Goal: Information Seeking & Learning: Compare options

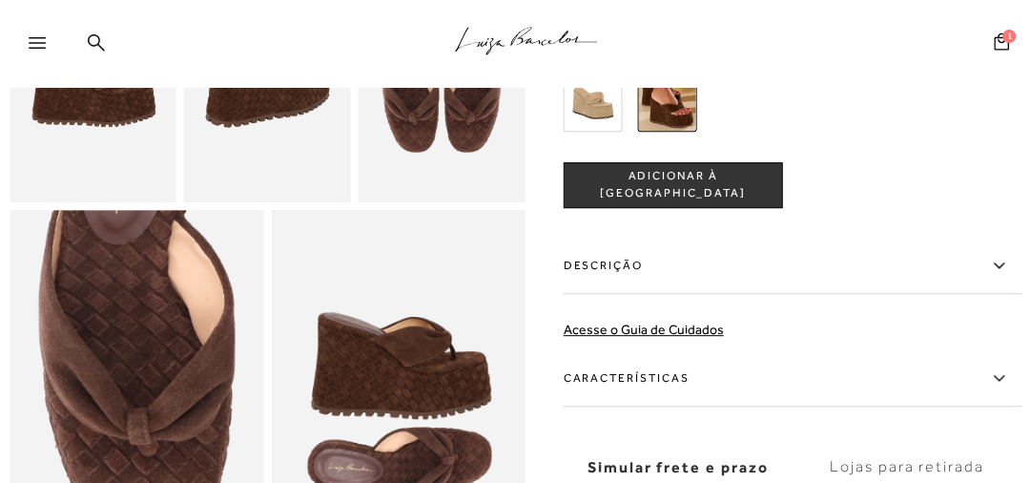
scroll to position [611, 0]
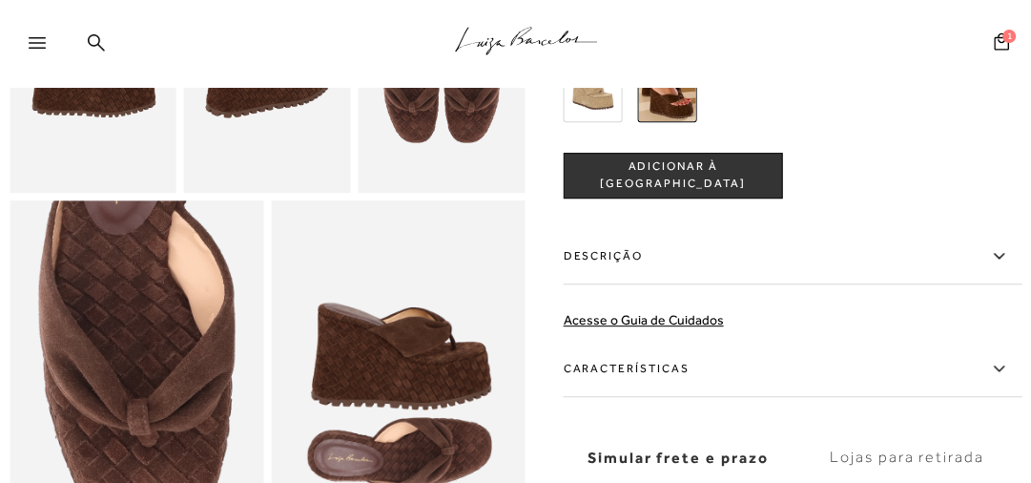
drag, startPoint x: 590, startPoint y: 120, endPoint x: 595, endPoint y: 131, distance: 12.0
click at [590, 120] on img at bounding box center [593, 92] width 59 height 59
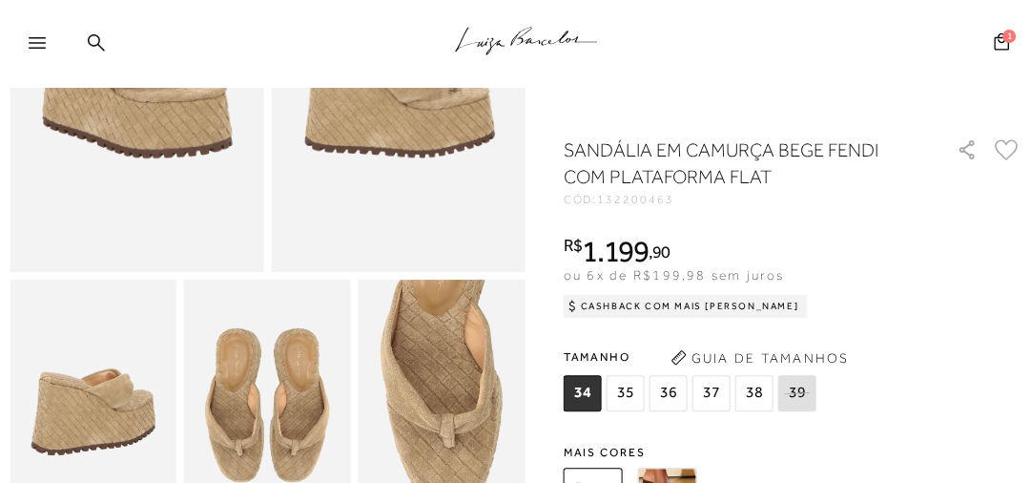
scroll to position [305, 0]
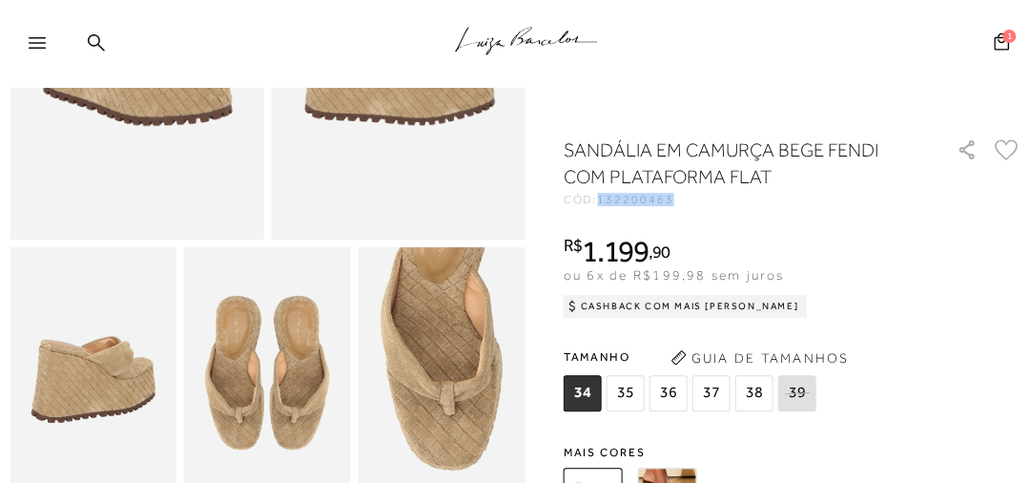
drag, startPoint x: 668, startPoint y: 199, endPoint x: 604, endPoint y: 201, distance: 63.9
click at [604, 201] on span "132200463" at bounding box center [635, 199] width 76 height 13
copy span "132200463"
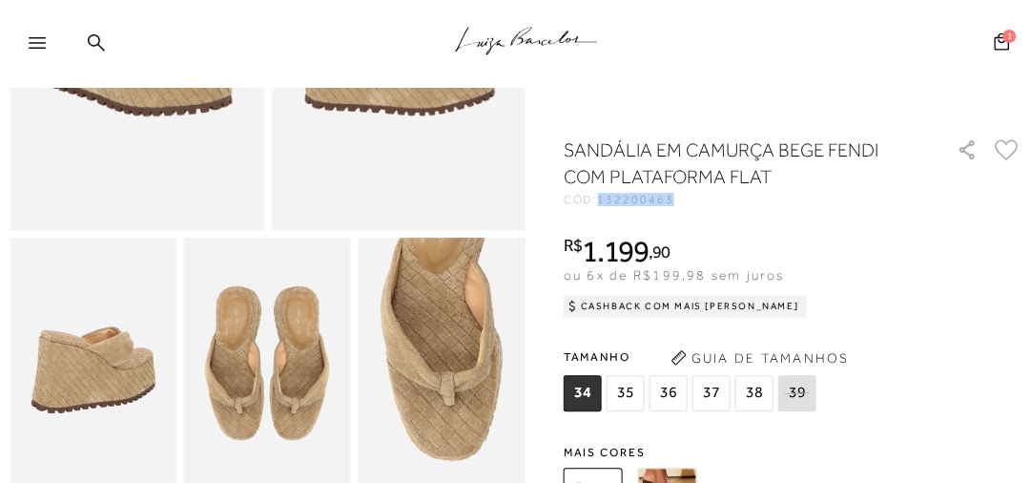
scroll to position [534, 0]
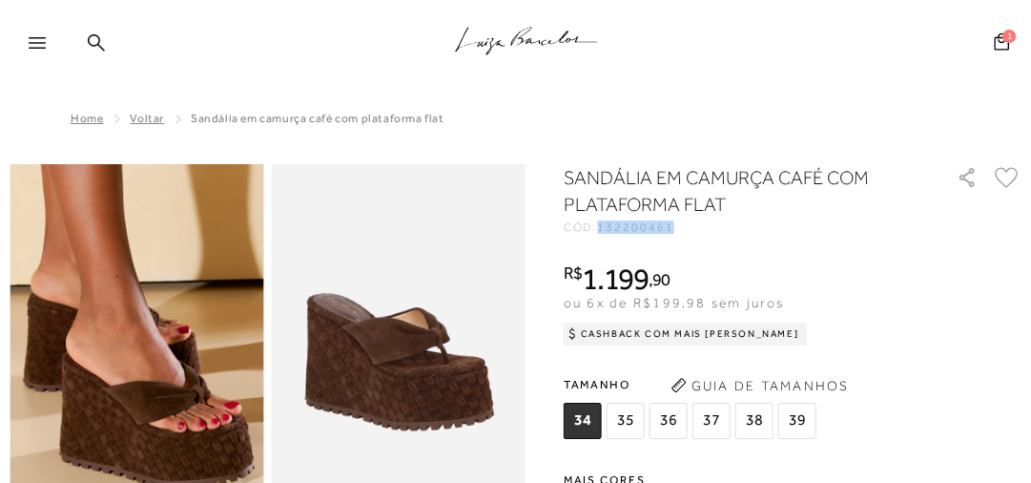
drag, startPoint x: 674, startPoint y: 229, endPoint x: 602, endPoint y: 229, distance: 72.5
click at [602, 229] on div "CÓD: 132200461" at bounding box center [750, 226] width 373 height 11
copy span "132200461"
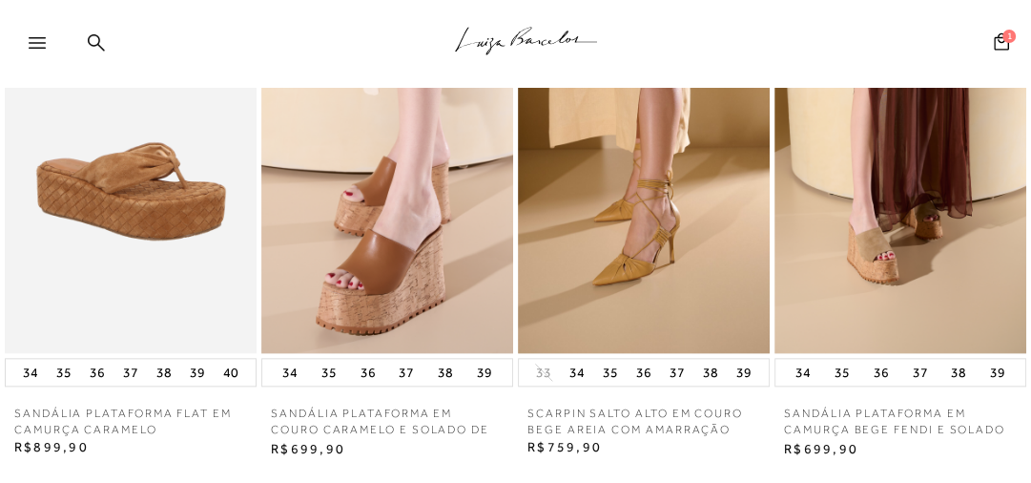
scroll to position [1450, 0]
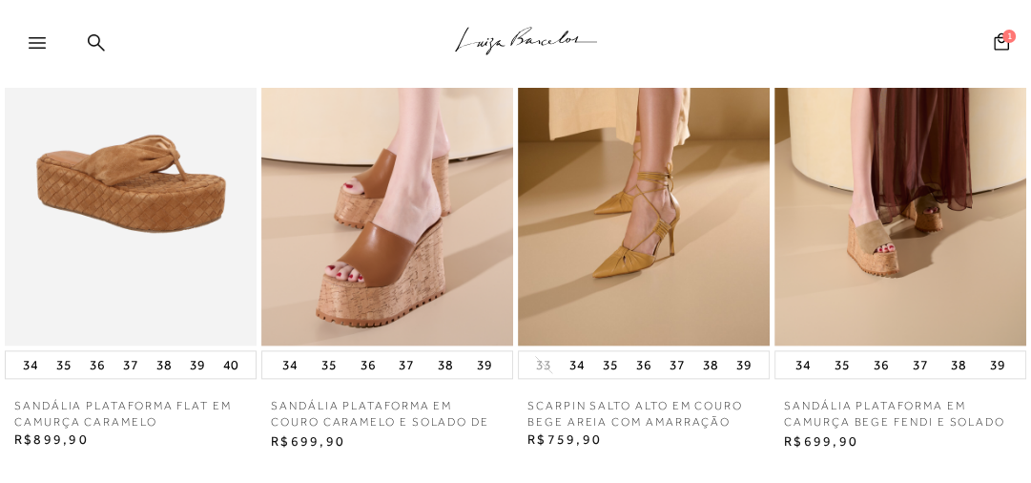
click at [164, 197] on img at bounding box center [131, 157] width 252 height 378
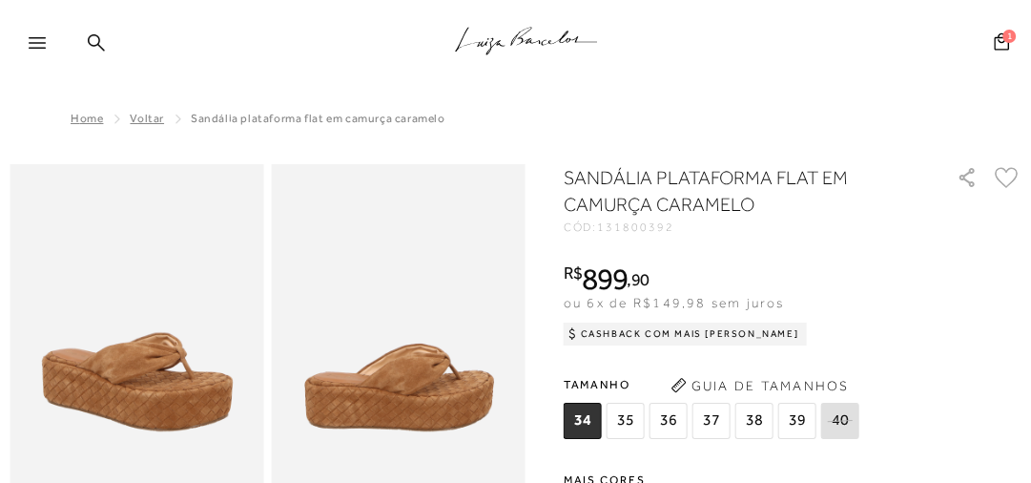
scroll to position [76, 0]
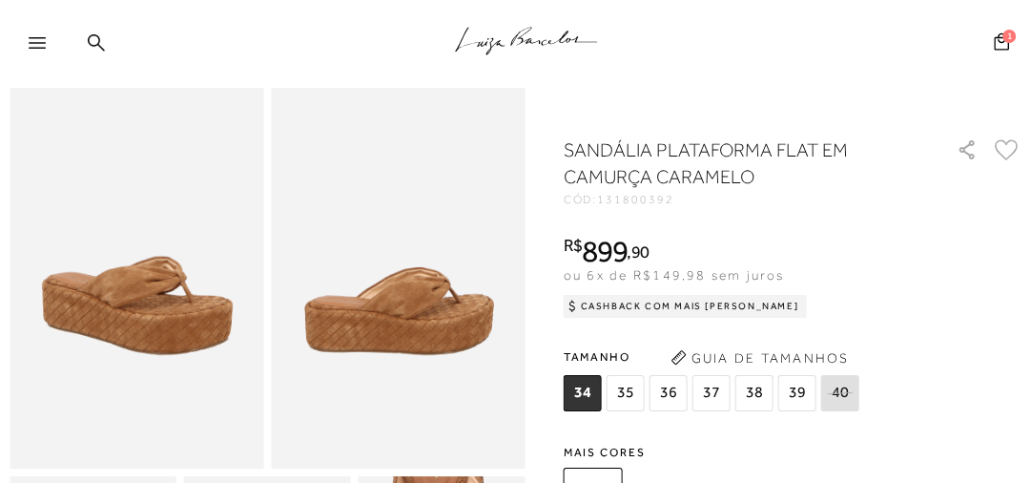
drag, startPoint x: 673, startPoint y: 205, endPoint x: 603, endPoint y: 202, distance: 69.7
copy span "131800392"
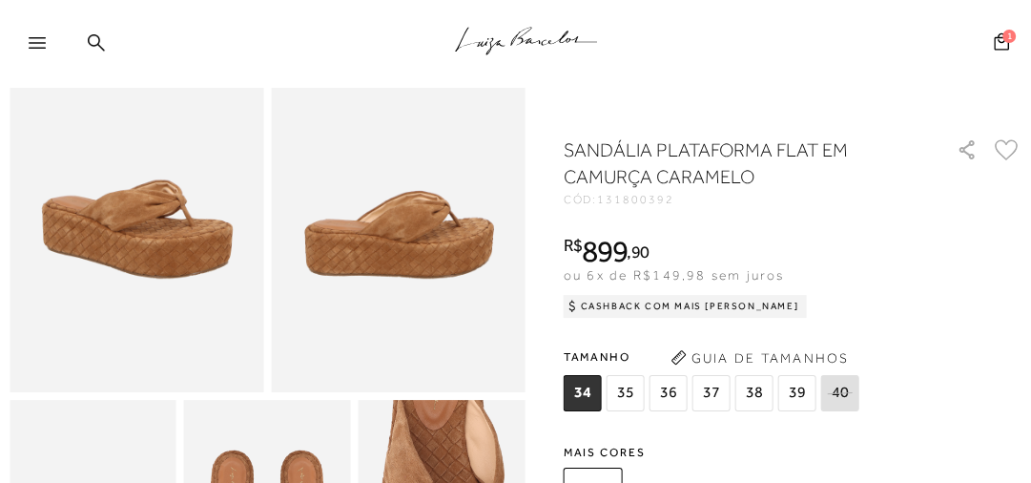
click at [873, 258] on div "R$ 899 , 90 ou 6x de R$149,98 sem juros Cashback com Mais Luiza R$899,90" at bounding box center [793, 274] width 459 height 76
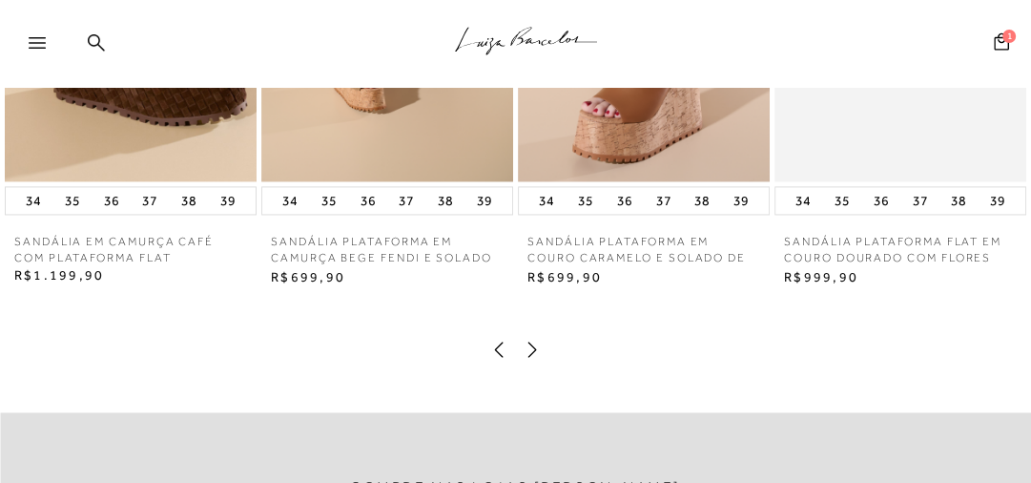
scroll to position [1984, 0]
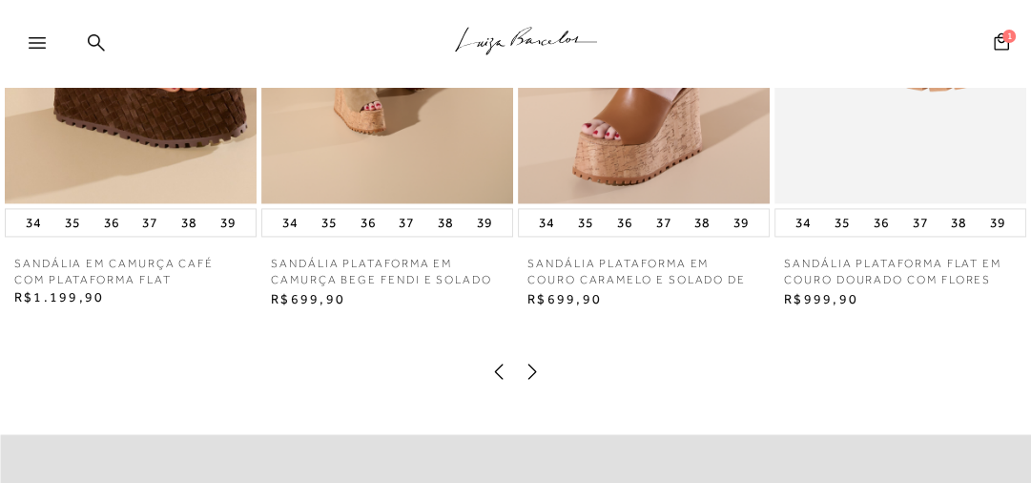
click at [532, 379] on icon at bounding box center [533, 370] width 9 height 15
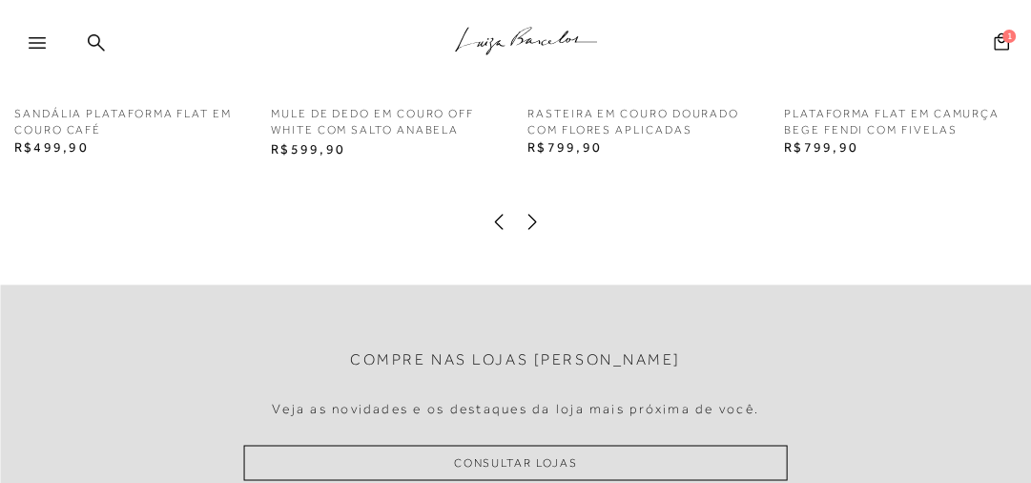
scroll to position [2137, 0]
click at [534, 228] on icon at bounding box center [532, 218] width 19 height 19
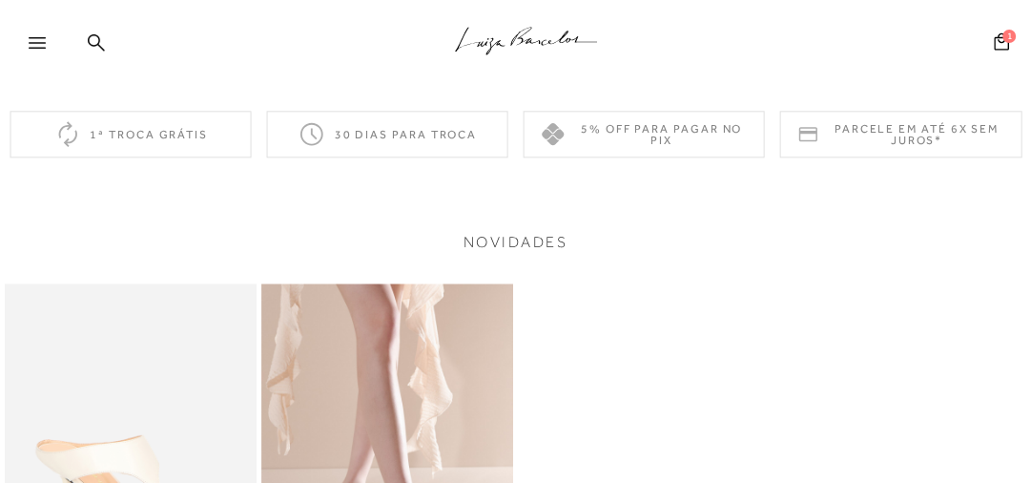
scroll to position [1526, 0]
click at [100, 42] on icon at bounding box center [96, 42] width 17 height 18
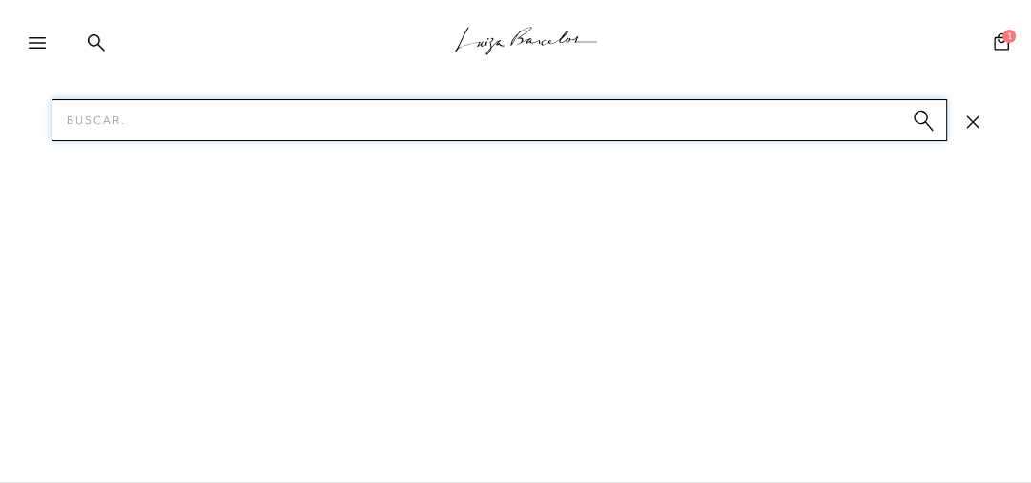
click at [105, 128] on input "Pesquisar" at bounding box center [500, 120] width 896 height 42
type input "TRESSE CAMURÇA"
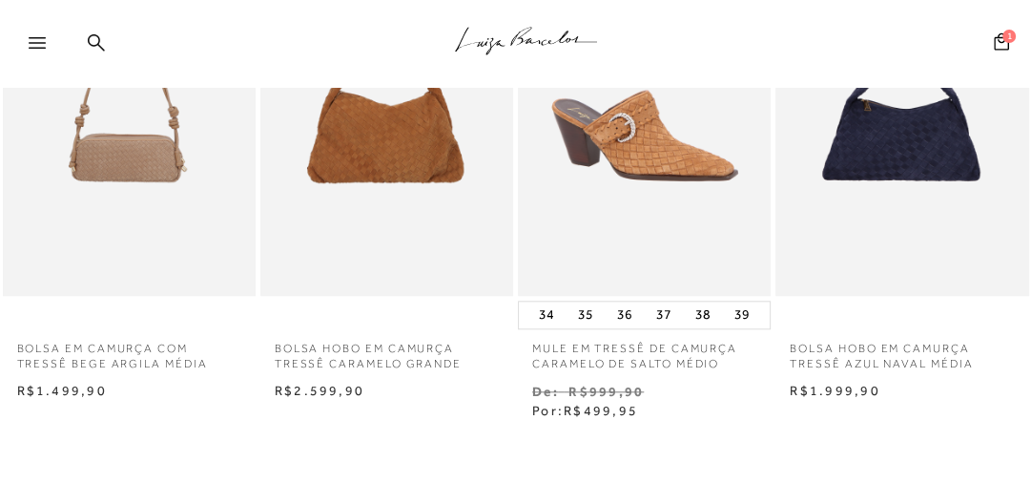
scroll to position [1450, 0]
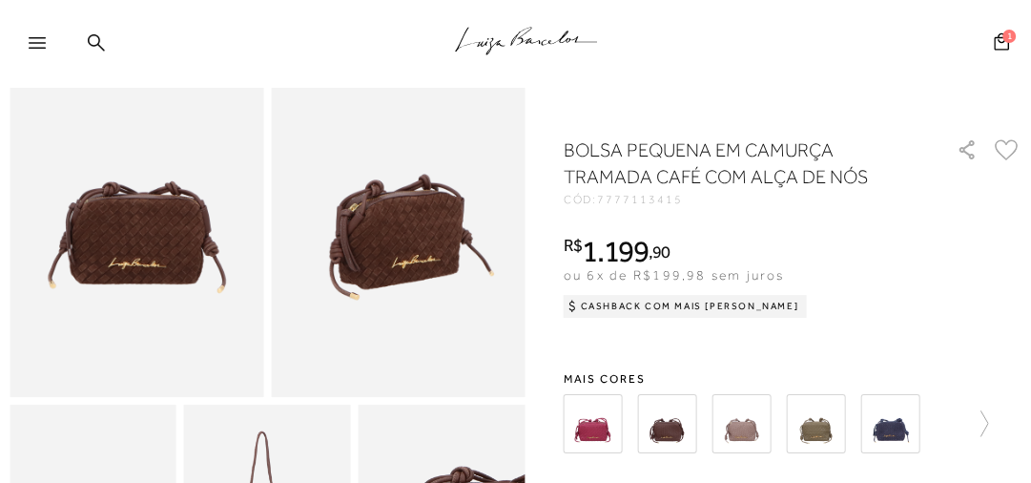
scroll to position [229, 0]
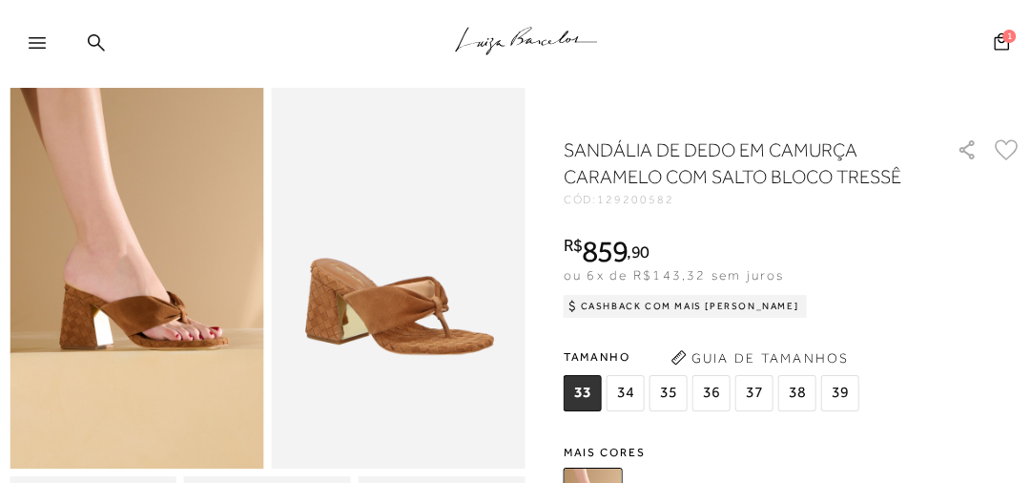
drag, startPoint x: 679, startPoint y: 204, endPoint x: 599, endPoint y: 204, distance: 80.1
click at [599, 204] on div "CÓD: 129200582" at bounding box center [750, 199] width 373 height 11
copy span "129200582"
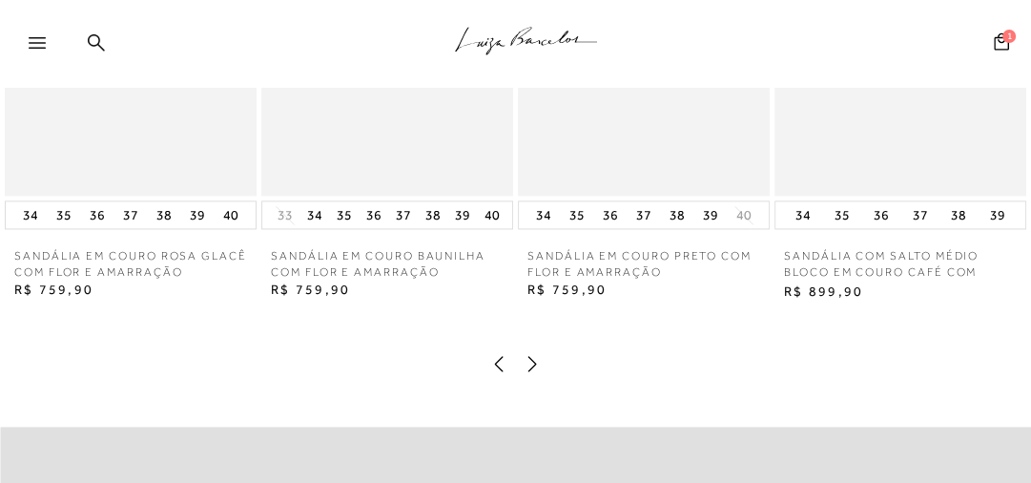
scroll to position [2055, 0]
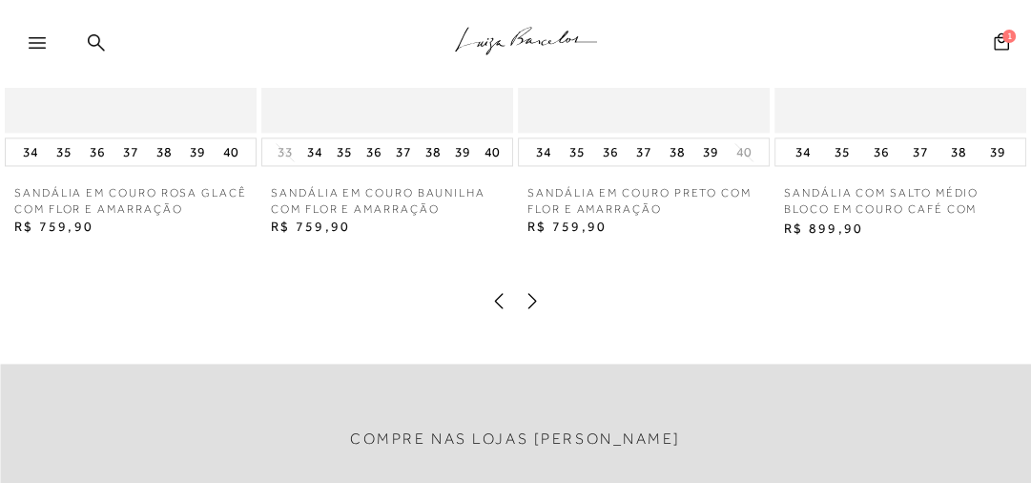
drag, startPoint x: 532, startPoint y: 316, endPoint x: 295, endPoint y: 291, distance: 238.8
click at [532, 310] on icon at bounding box center [532, 300] width 19 height 19
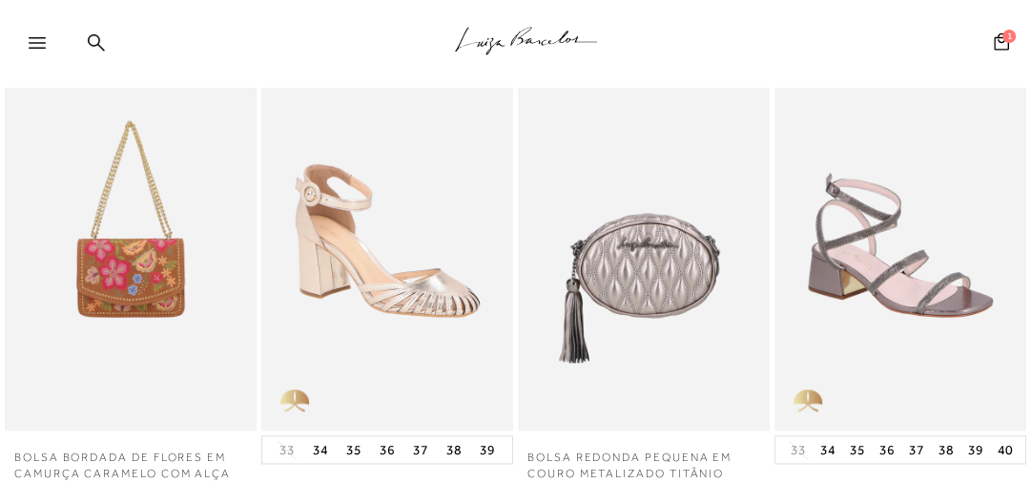
scroll to position [1750, 0]
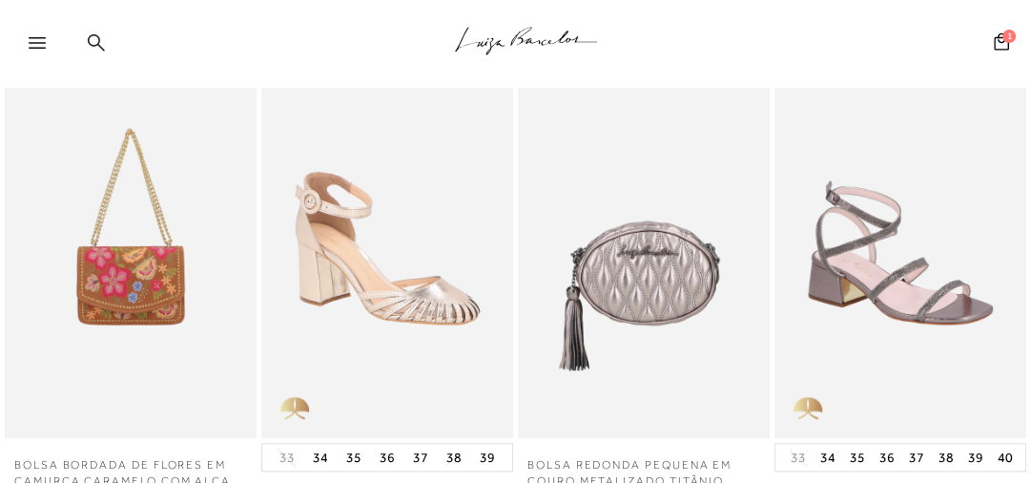
click at [93, 41] on icon at bounding box center [96, 42] width 17 height 18
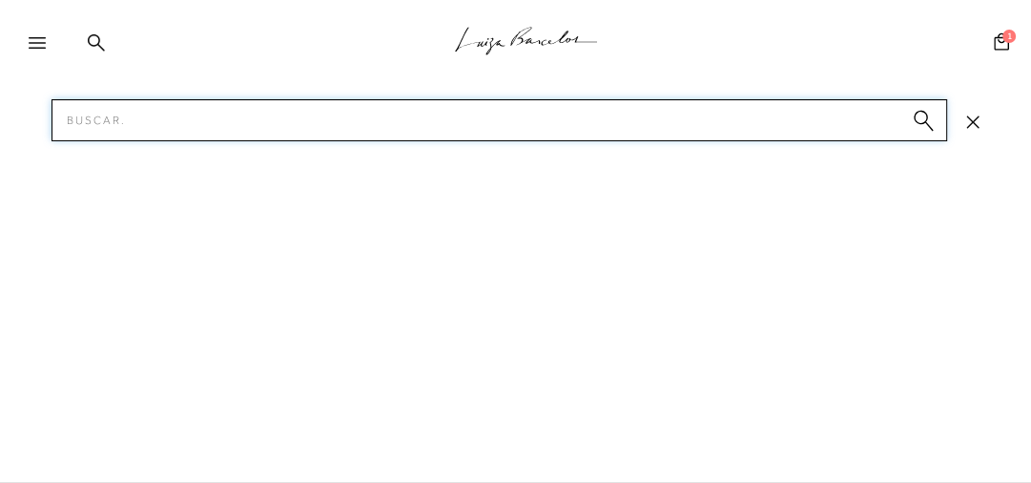
click at [168, 120] on input "Pesquisar" at bounding box center [500, 120] width 896 height 42
type input "TRESSE CAMURÇA"
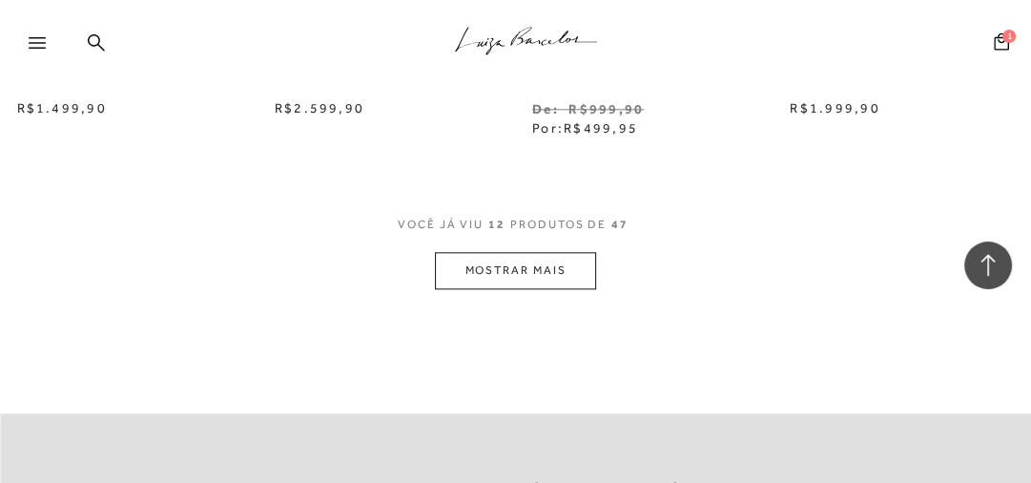
scroll to position [1603, 0]
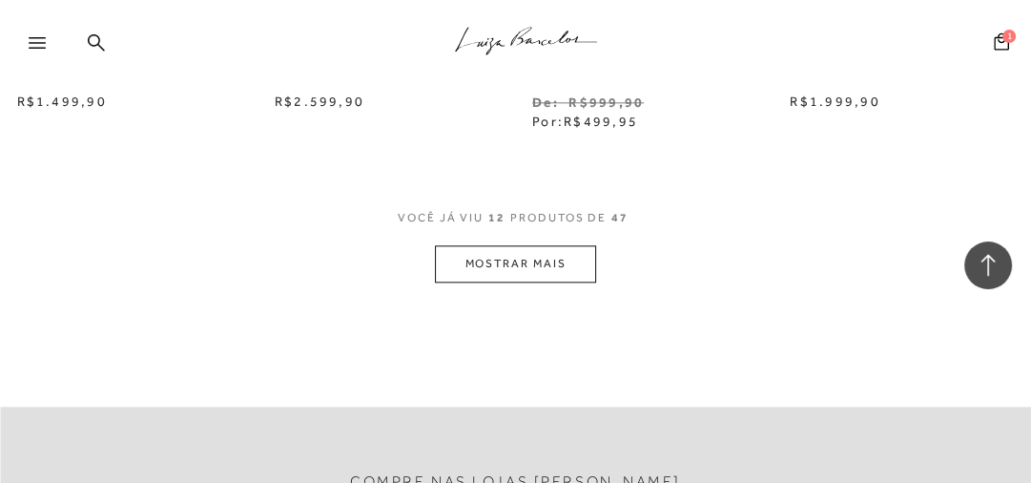
click at [508, 252] on button "MOSTRAR MAIS" at bounding box center [515, 263] width 160 height 37
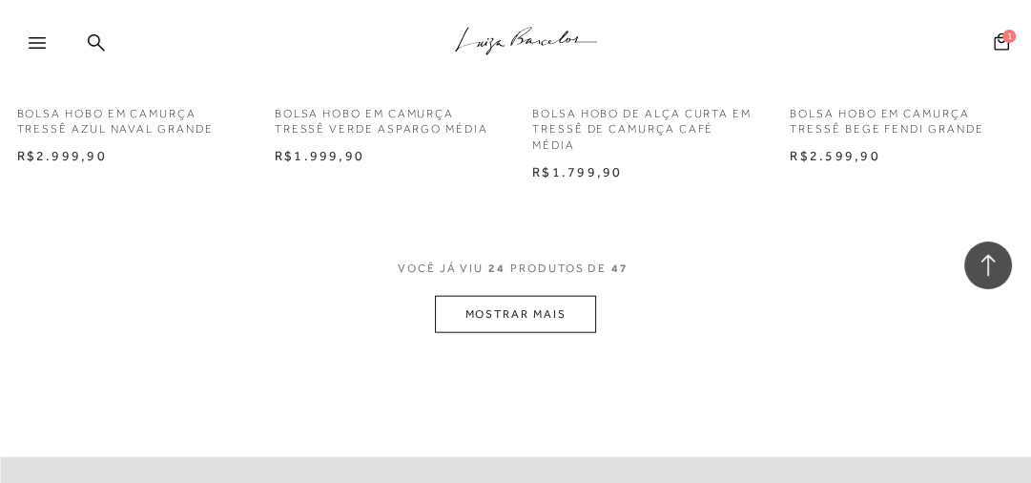
scroll to position [3129, 0]
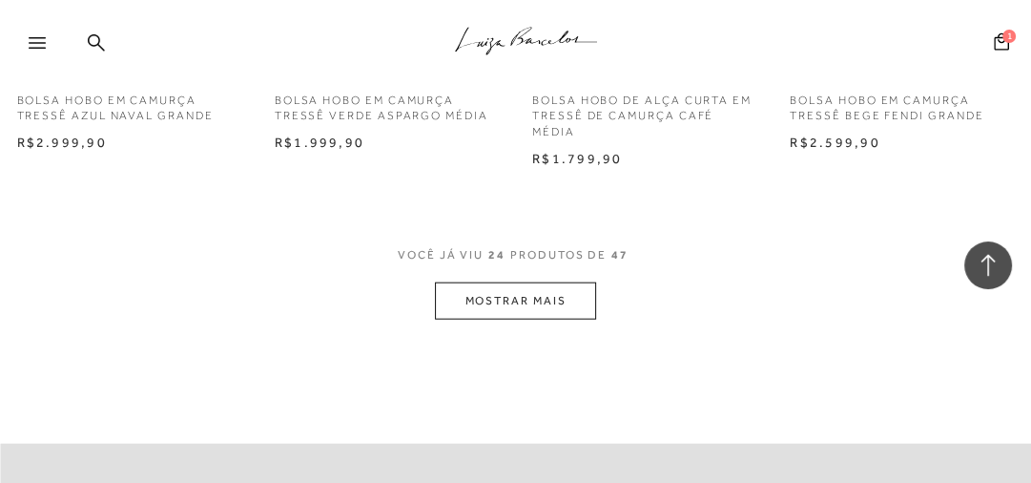
click at [530, 314] on button "MOSTRAR MAIS" at bounding box center [515, 300] width 160 height 37
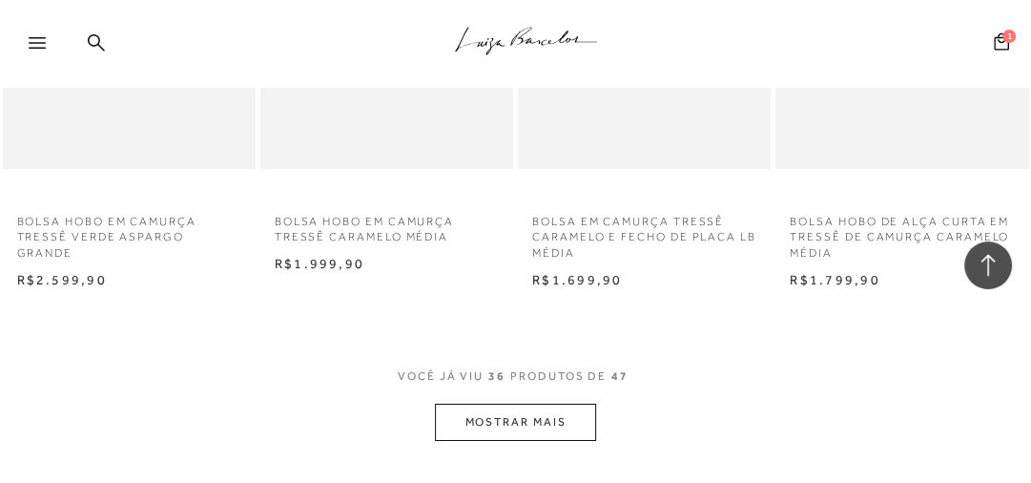
scroll to position [4579, 0]
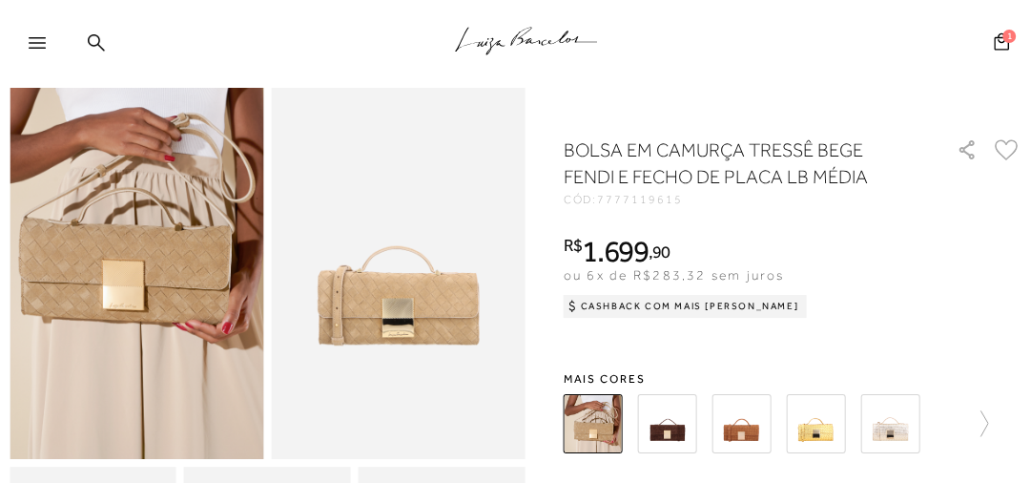
scroll to position [153, 0]
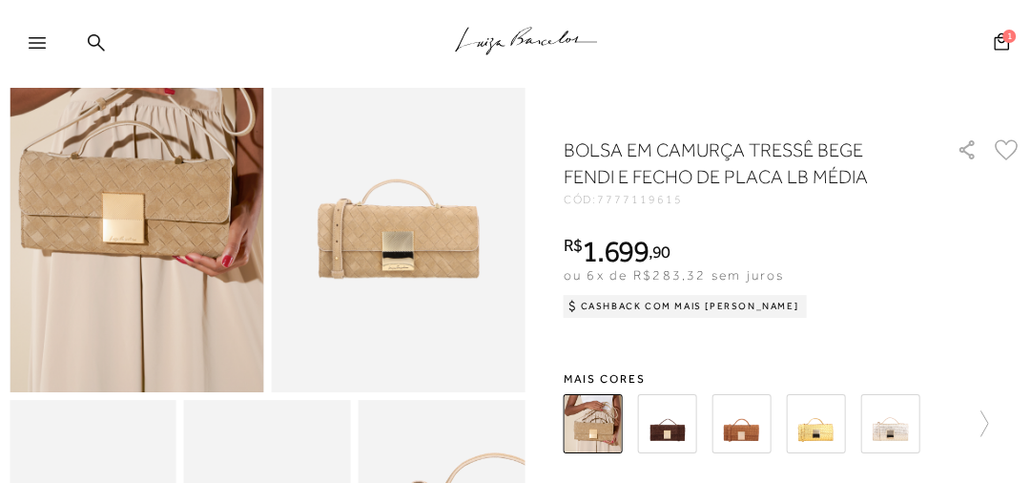
drag, startPoint x: 689, startPoint y: 206, endPoint x: 599, endPoint y: 198, distance: 90.0
copy div "7777119615"
click at [678, 435] on img at bounding box center [667, 423] width 59 height 59
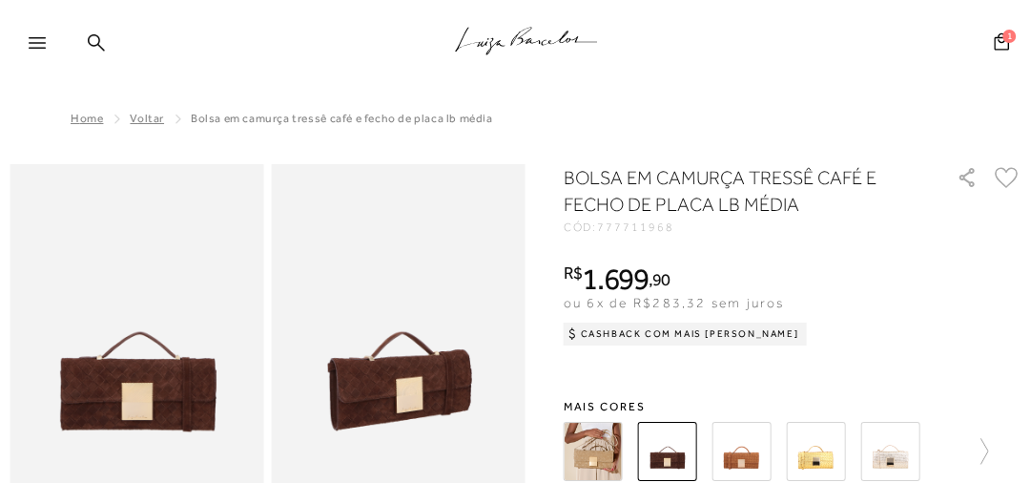
scroll to position [76, 0]
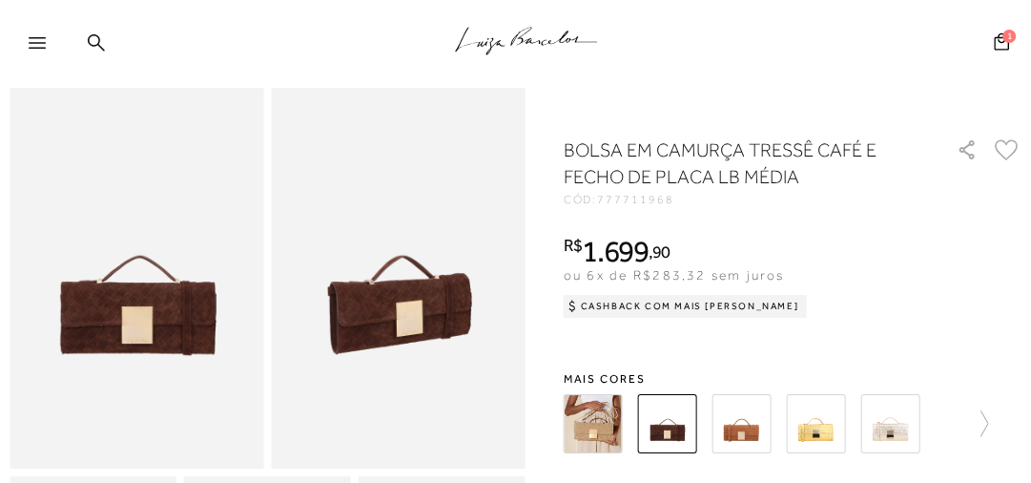
click at [759, 443] on img at bounding box center [742, 423] width 59 height 59
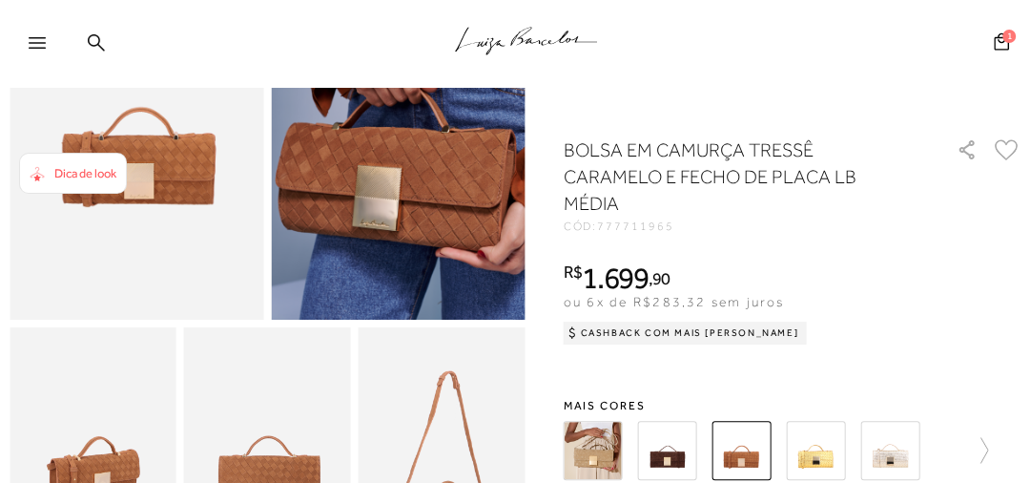
scroll to position [229, 0]
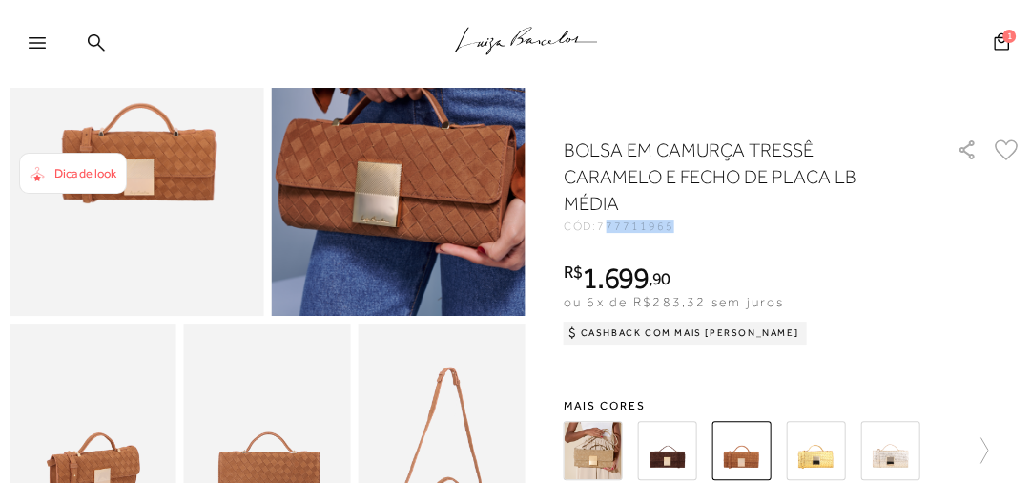
drag, startPoint x: 677, startPoint y: 207, endPoint x: 606, endPoint y: 207, distance: 71.6
drag, startPoint x: 687, startPoint y: 203, endPoint x: 604, endPoint y: 202, distance: 83.0
click at [604, 220] on div "CÓD: 777711965" at bounding box center [750, 225] width 373 height 11
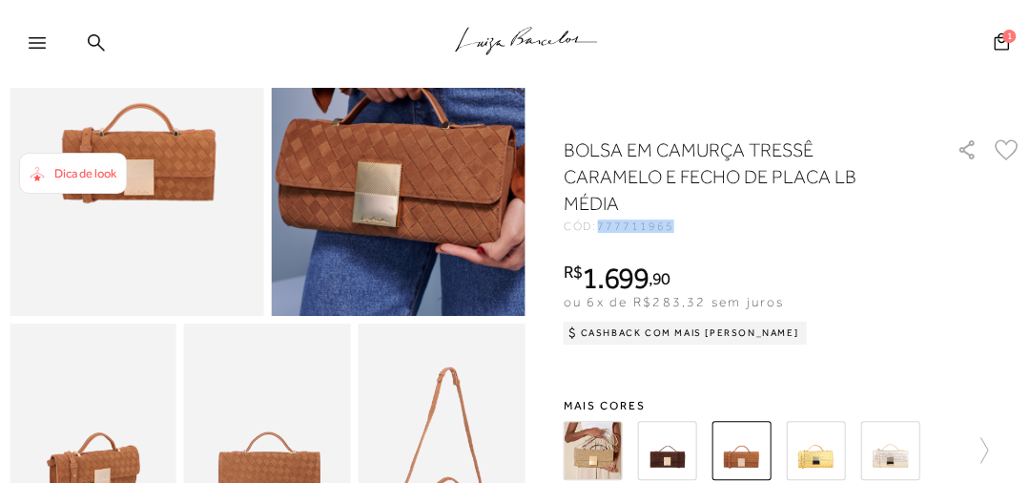
copy span "777711965"
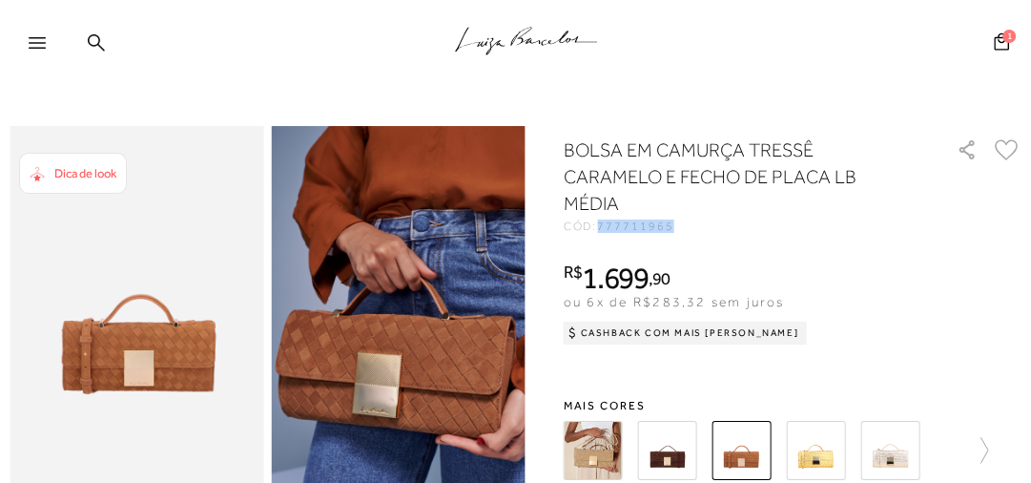
scroll to position [76, 0]
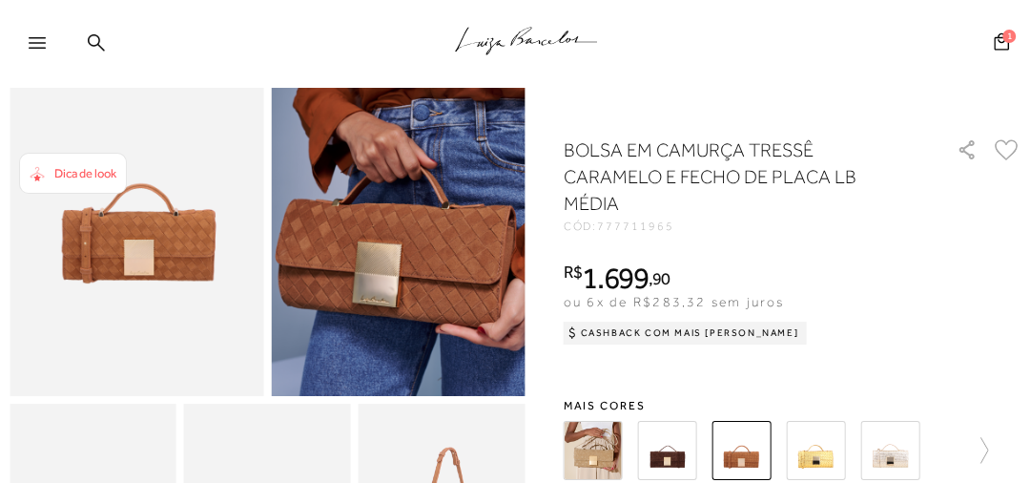
scroll to position [153, 0]
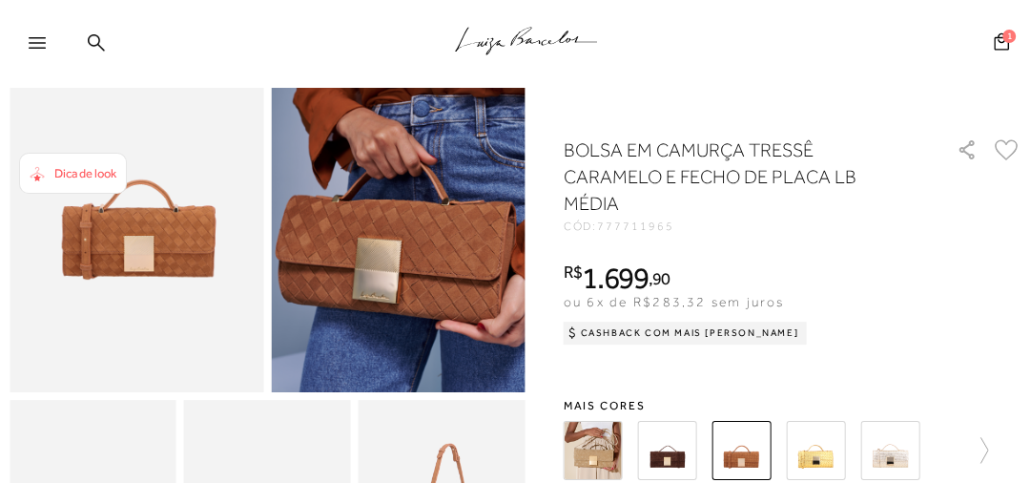
click at [678, 421] on img at bounding box center [667, 450] width 59 height 59
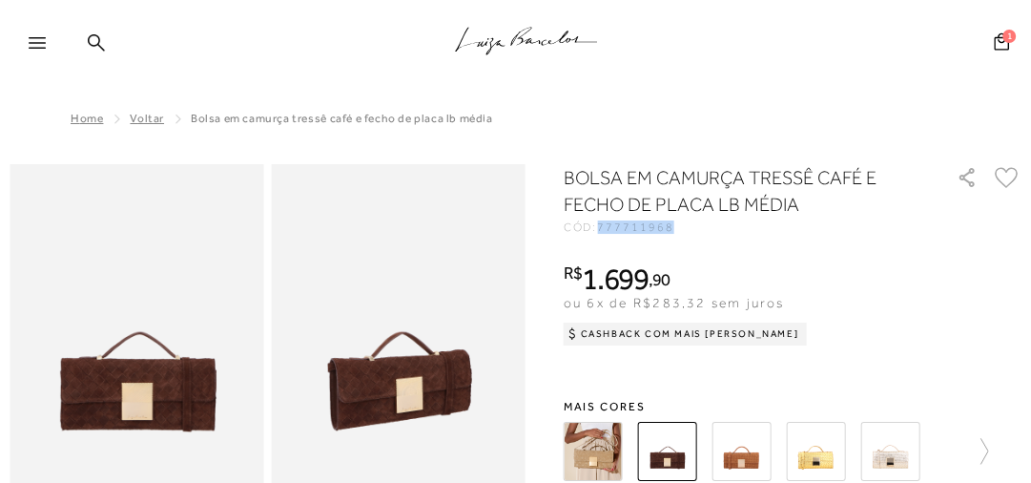
drag, startPoint x: 674, startPoint y: 229, endPoint x: 605, endPoint y: 226, distance: 69.7
click at [605, 226] on div "CÓD: 777711968" at bounding box center [750, 226] width 373 height 11
copy span "777711968"
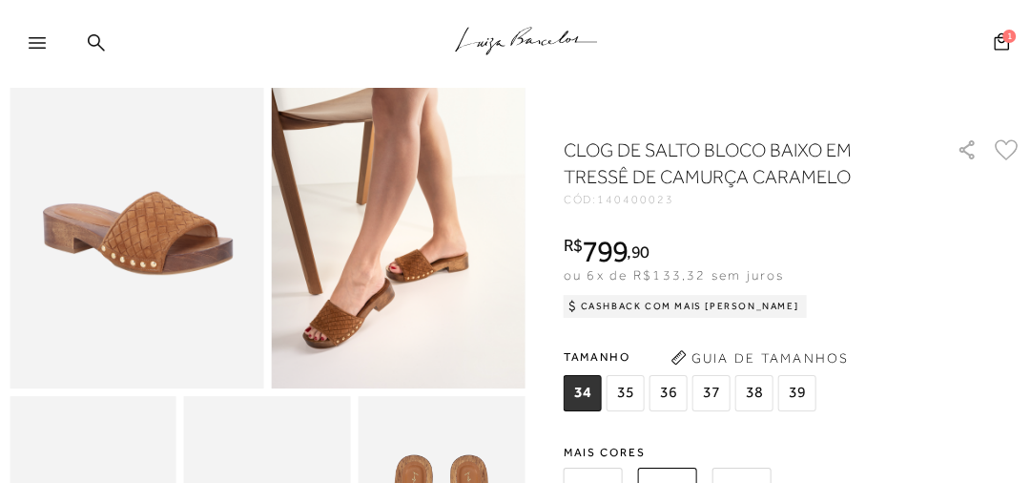
scroll to position [153, 0]
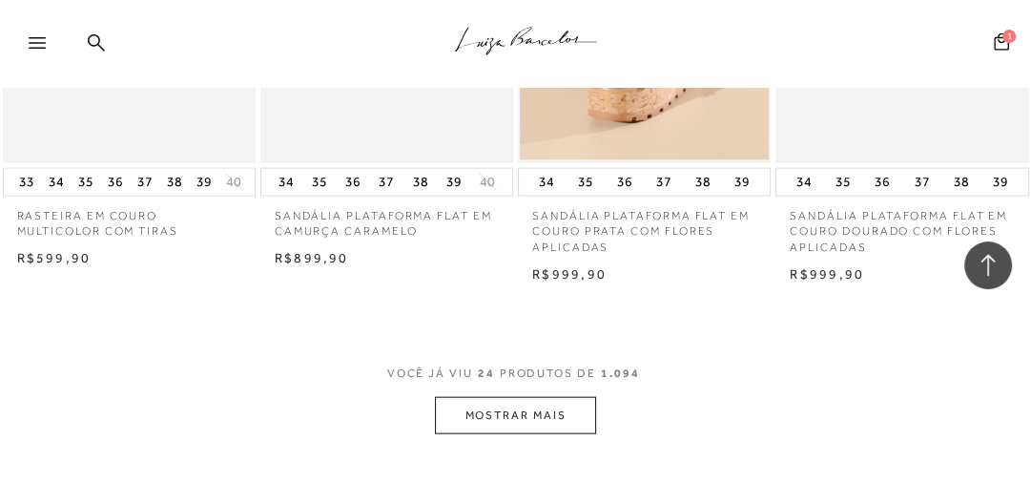
scroll to position [2976, 0]
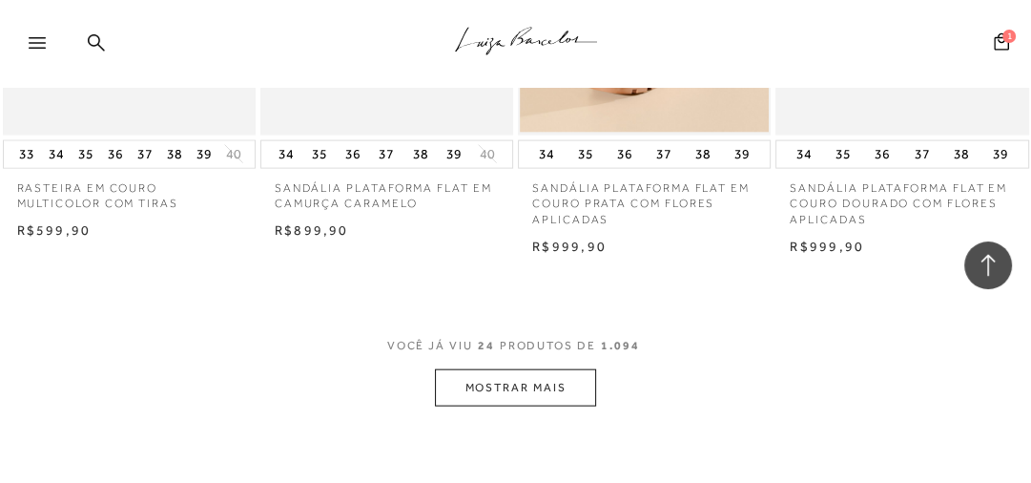
click at [496, 378] on button "MOSTRAR MAIS" at bounding box center [515, 387] width 160 height 37
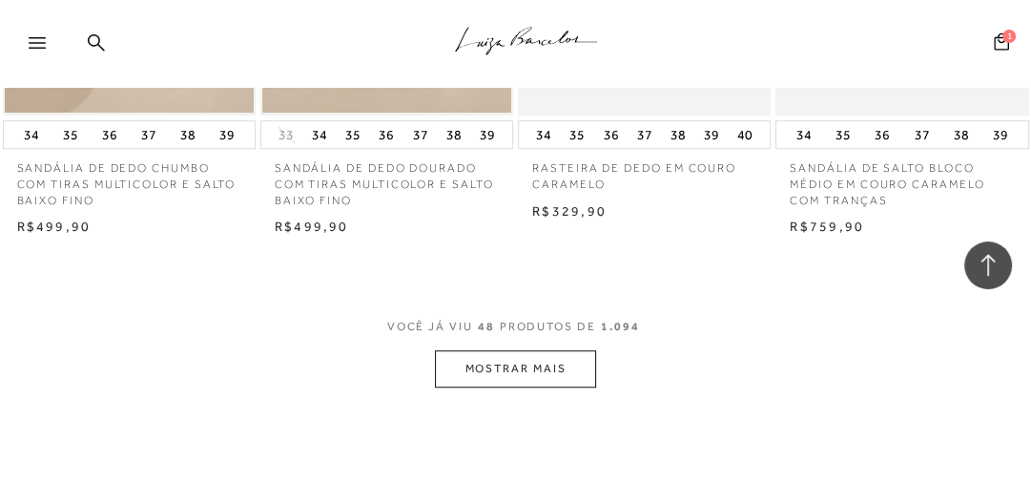
scroll to position [6106, 0]
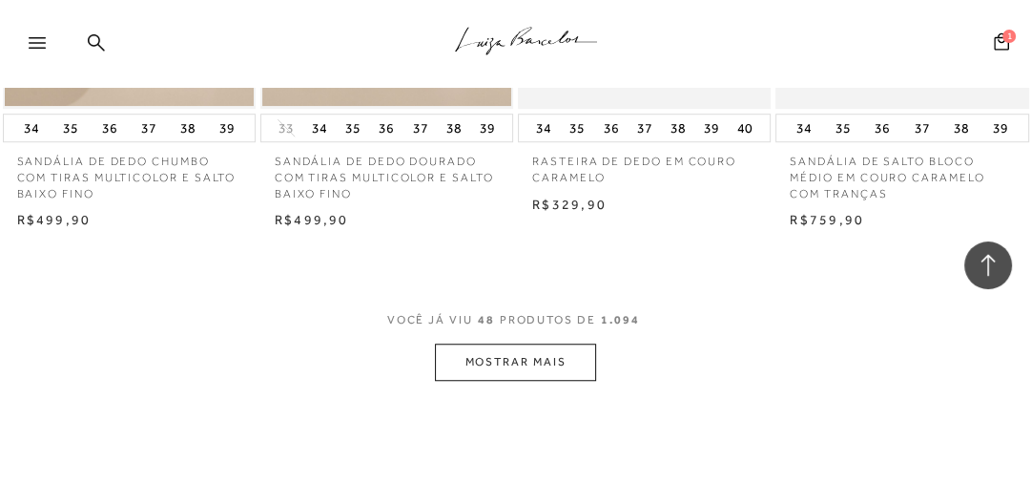
click at [570, 362] on button "MOSTRAR MAIS" at bounding box center [515, 361] width 160 height 37
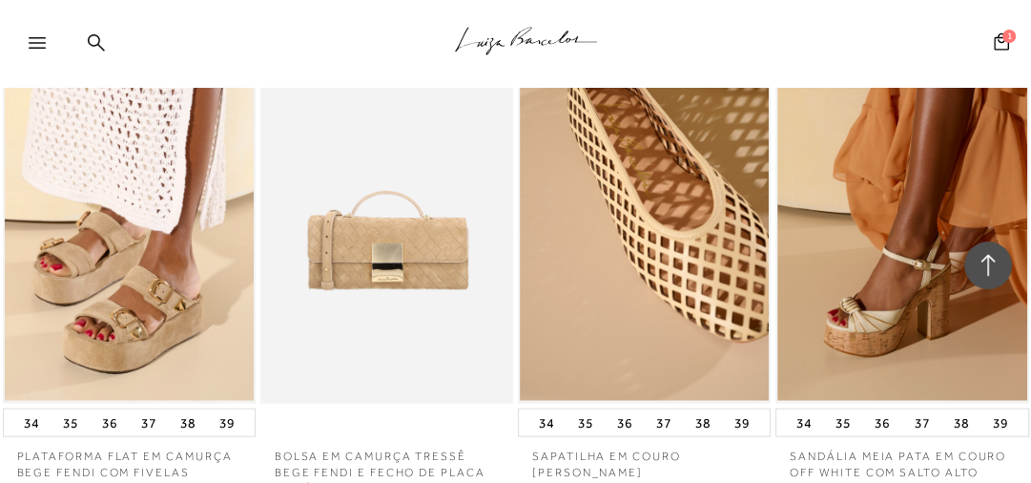
scroll to position [8472, 0]
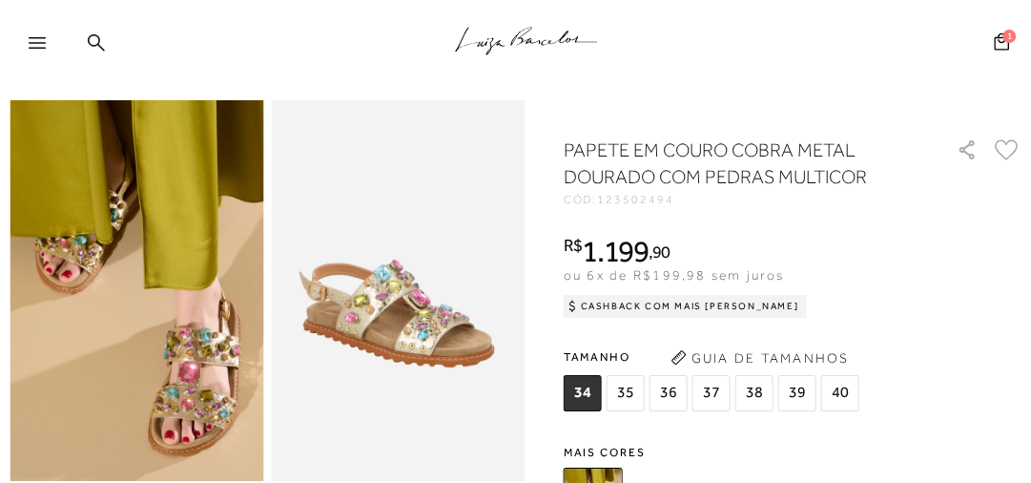
scroll to position [153, 0]
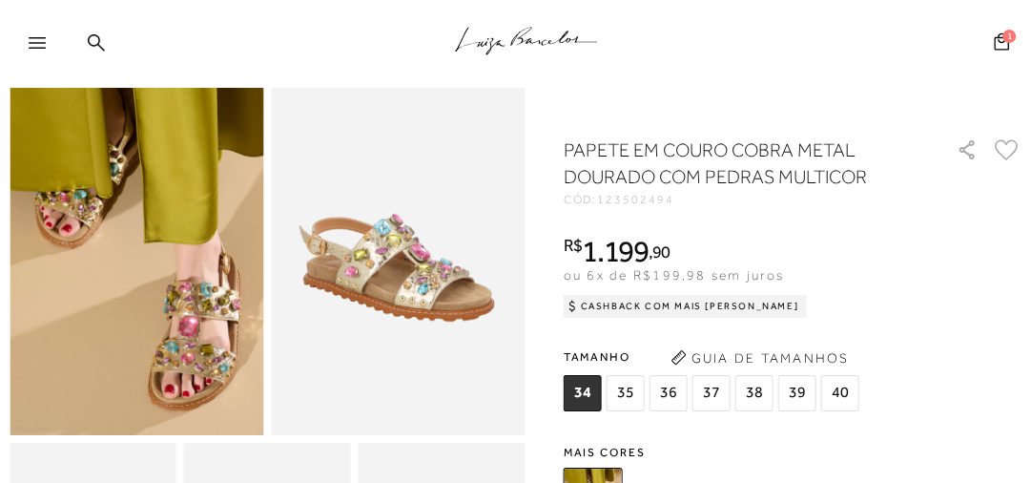
scroll to position [76, 0]
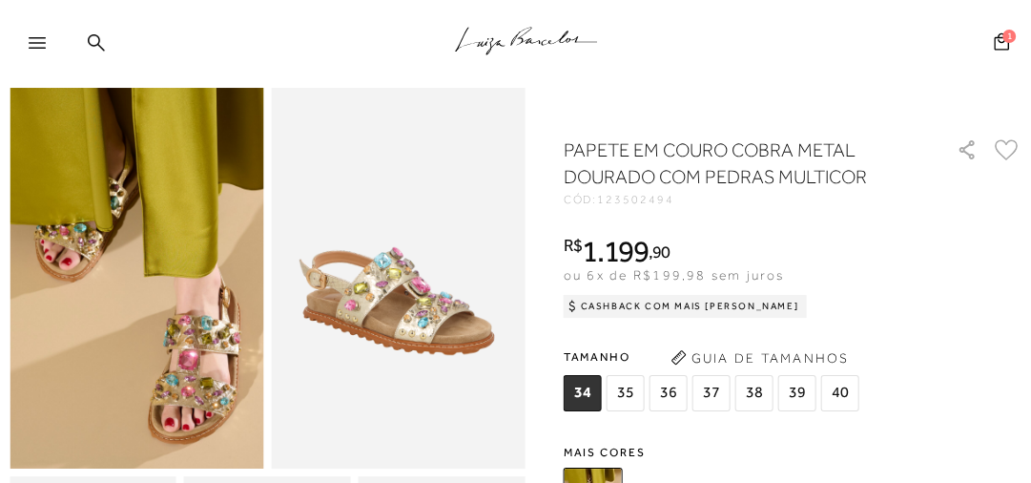
click at [674, 195] on div "CÓD: 123502494" at bounding box center [750, 199] width 373 height 11
drag, startPoint x: 674, startPoint y: 202, endPoint x: 601, endPoint y: 198, distance: 73.6
click at [601, 198] on div "CÓD: 123502494" at bounding box center [750, 199] width 373 height 11
copy span "123502494"
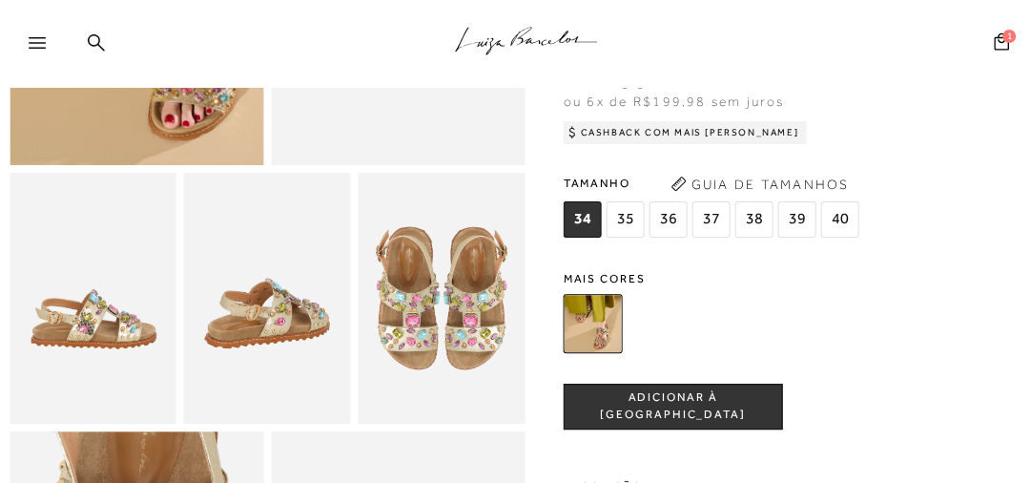
scroll to position [382, 0]
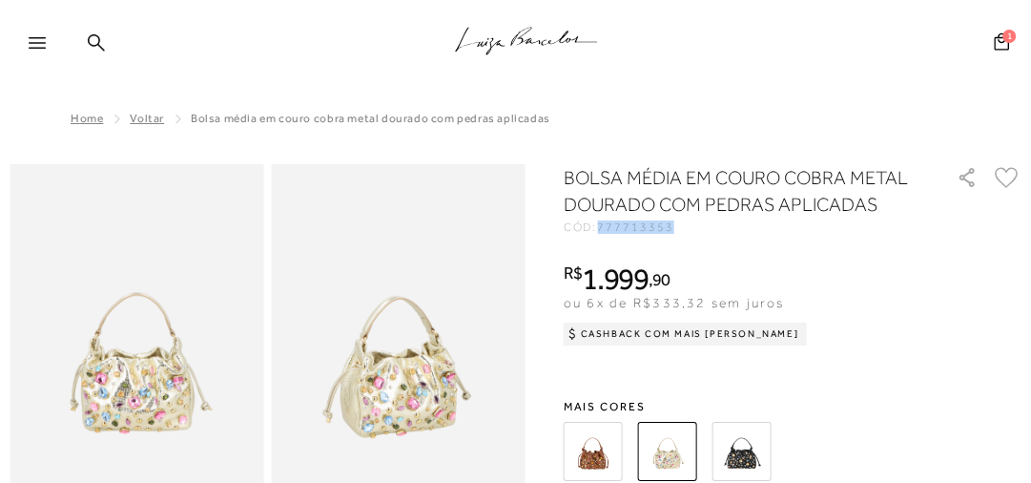
drag, startPoint x: 675, startPoint y: 228, endPoint x: 604, endPoint y: 226, distance: 71.6
click at [604, 226] on div "CÓD: 777713353" at bounding box center [750, 226] width 373 height 11
copy span "777713353"
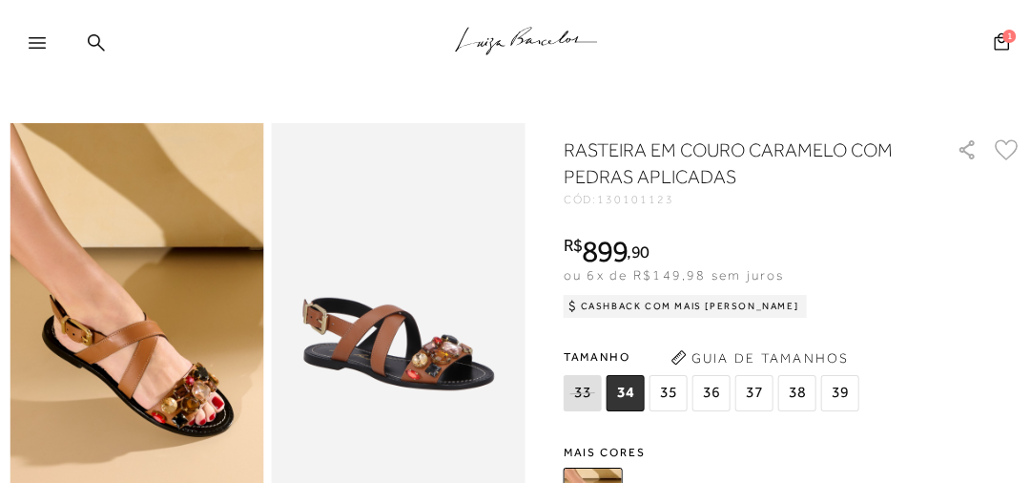
scroll to position [76, 0]
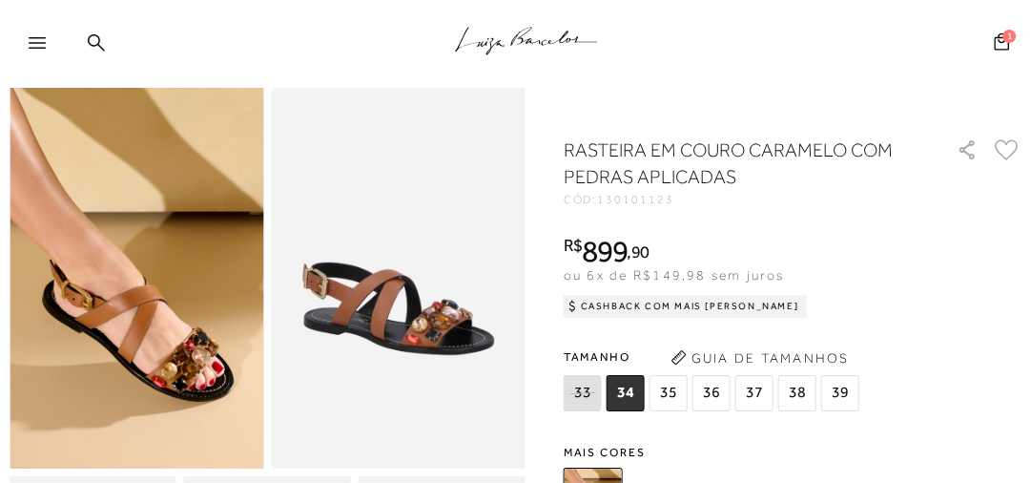
drag, startPoint x: 95, startPoint y: 39, endPoint x: 101, endPoint y: 71, distance: 32.0
click at [95, 39] on icon at bounding box center [96, 42] width 17 height 18
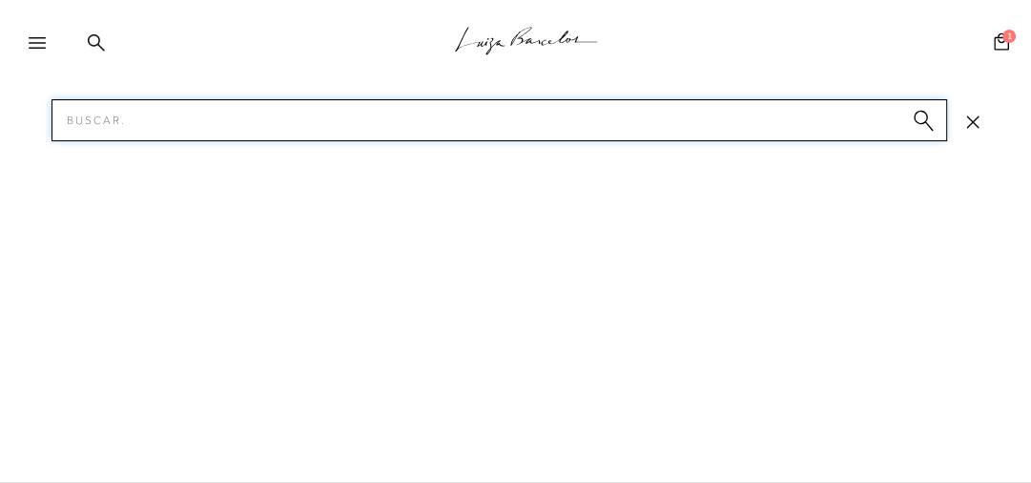
click at [109, 114] on input "Pesquisar" at bounding box center [500, 120] width 896 height 42
type input "BOLSA CHARMS"
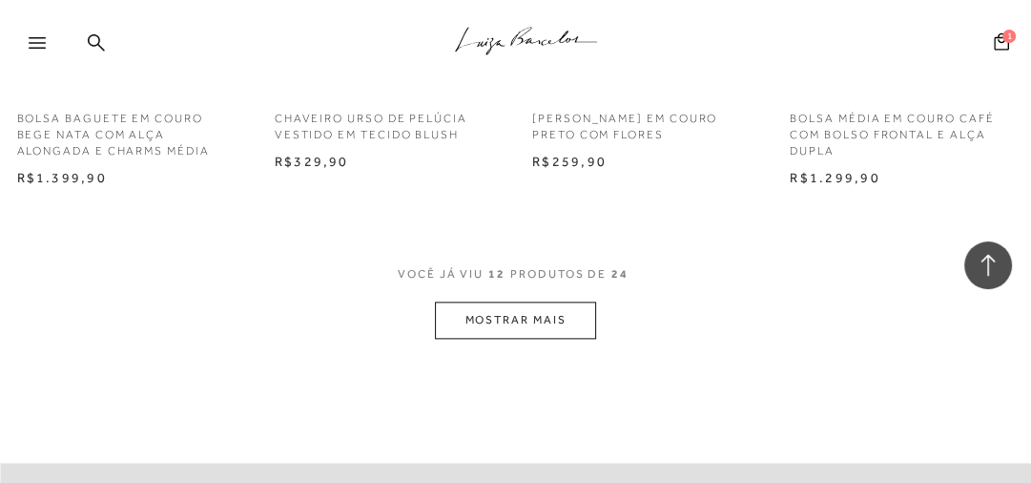
scroll to position [1603, 0]
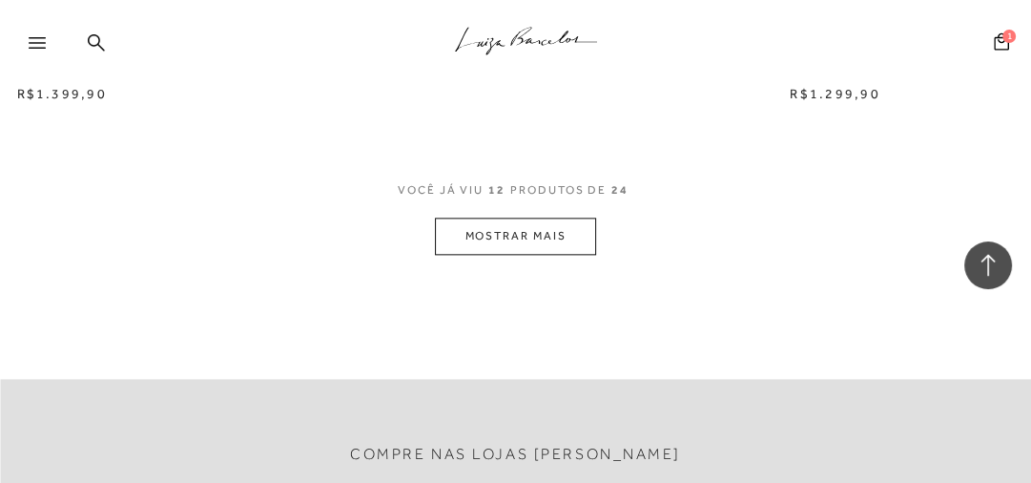
click at [531, 242] on button "MOSTRAR MAIS" at bounding box center [515, 236] width 160 height 37
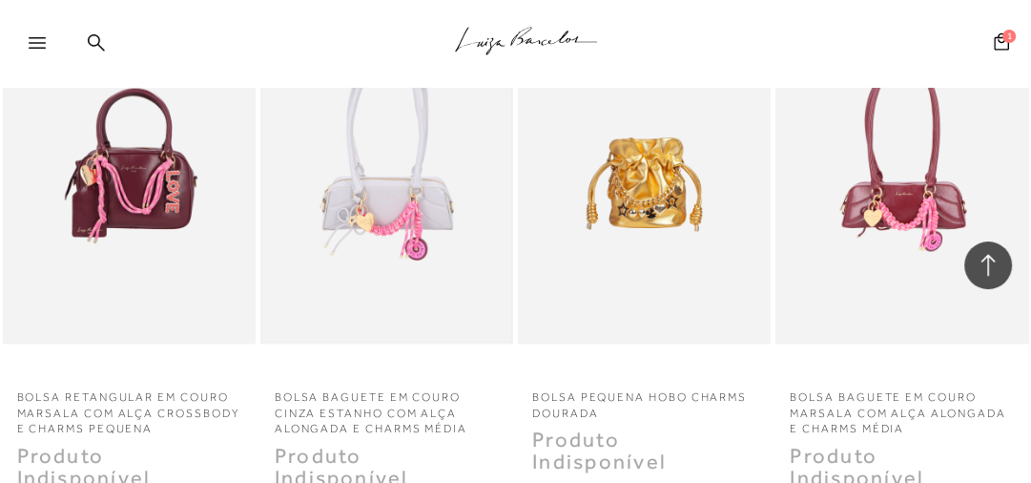
click at [435, 245] on img at bounding box center [386, 154] width 249 height 374
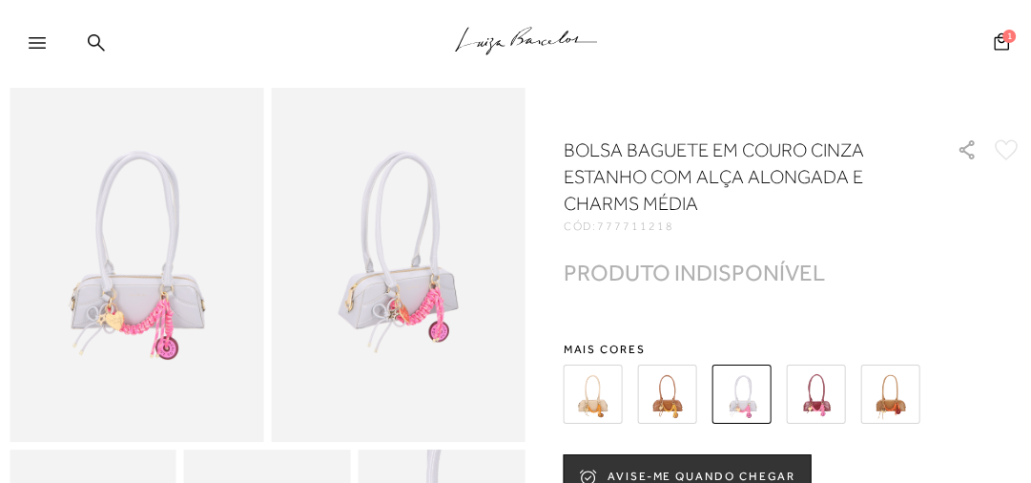
scroll to position [152, 0]
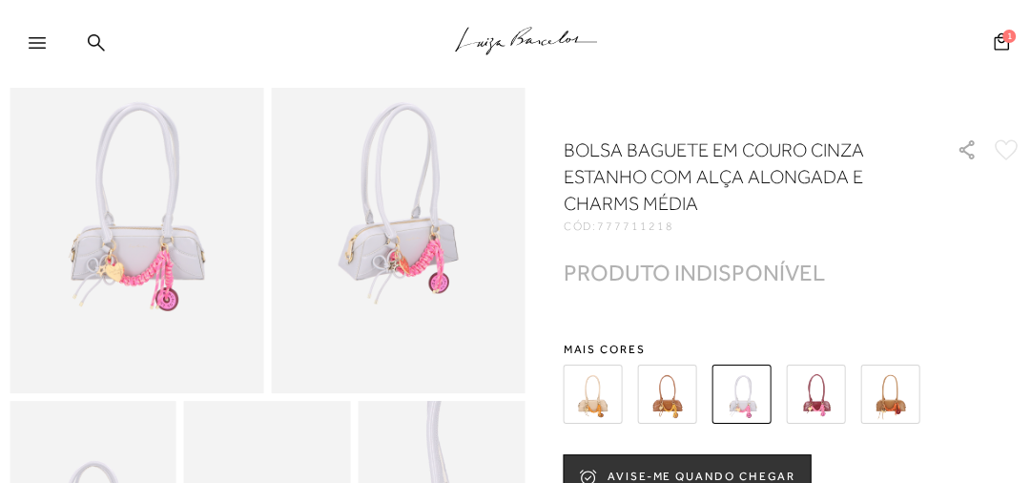
click at [660, 404] on img at bounding box center [667, 393] width 59 height 59
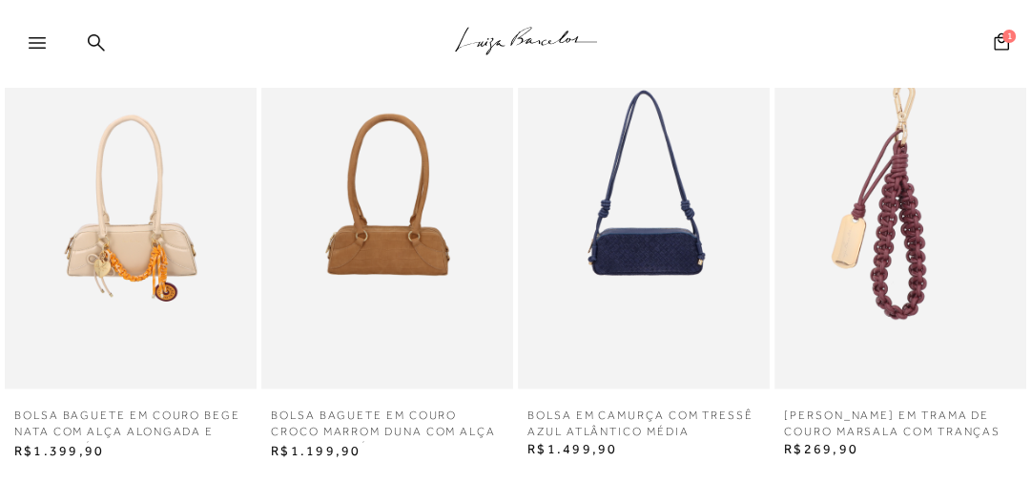
click at [439, 225] on img at bounding box center [387, 199] width 252 height 378
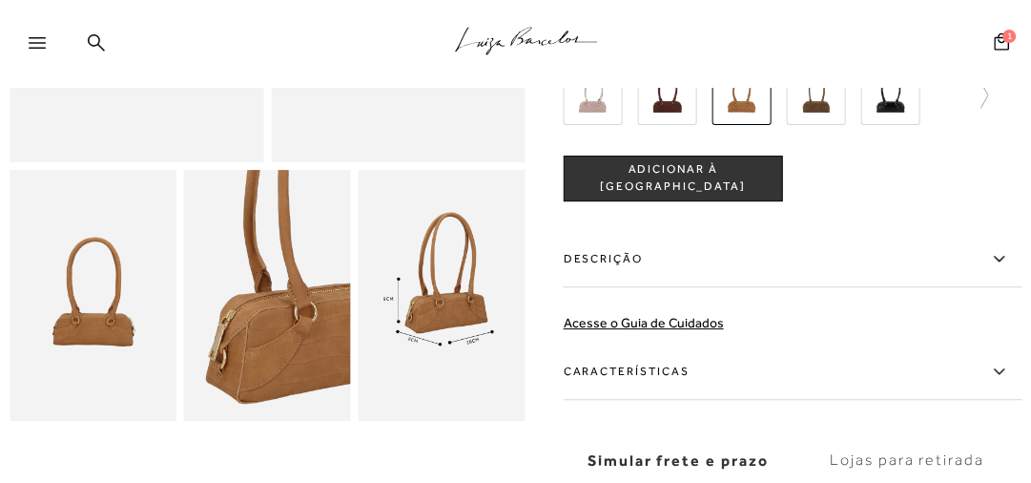
scroll to position [382, 0]
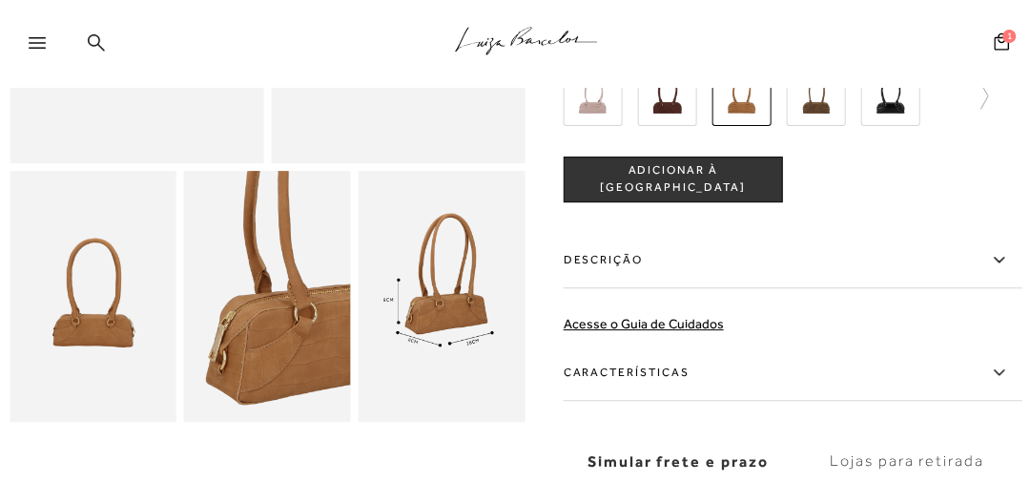
click at [99, 44] on icon at bounding box center [96, 41] width 17 height 17
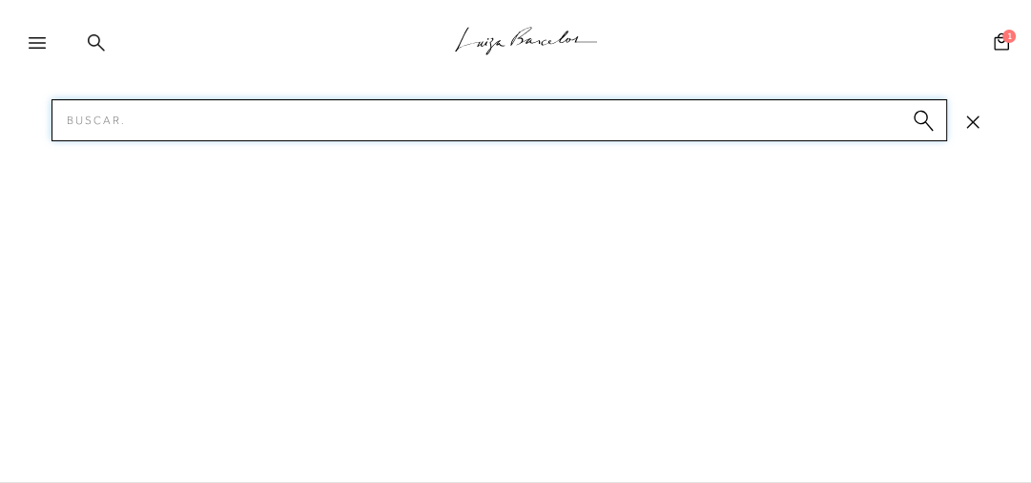
scroll to position [0, 0]
click at [219, 122] on input "Pesquisar" at bounding box center [500, 120] width 896 height 42
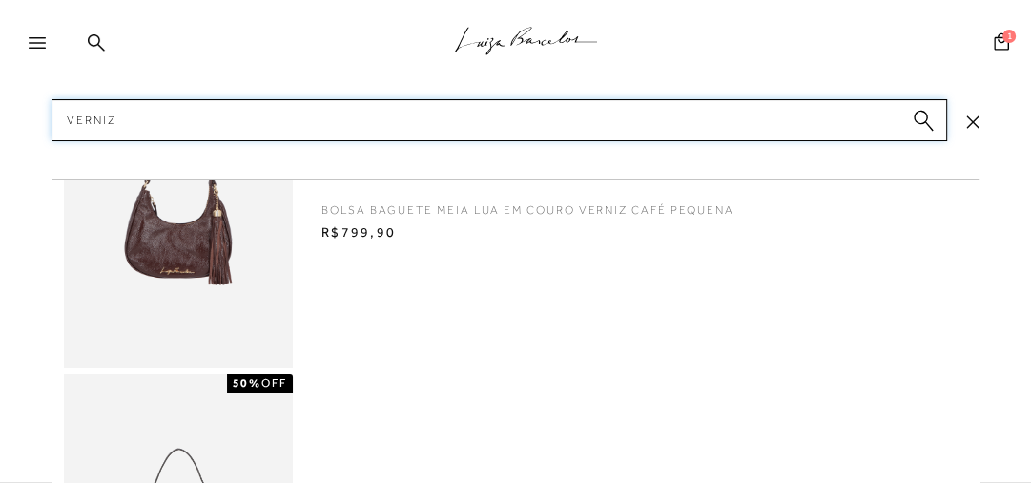
type input "VERNIZ"
click at [913, 119] on icon "submit" at bounding box center [923, 121] width 21 height 22
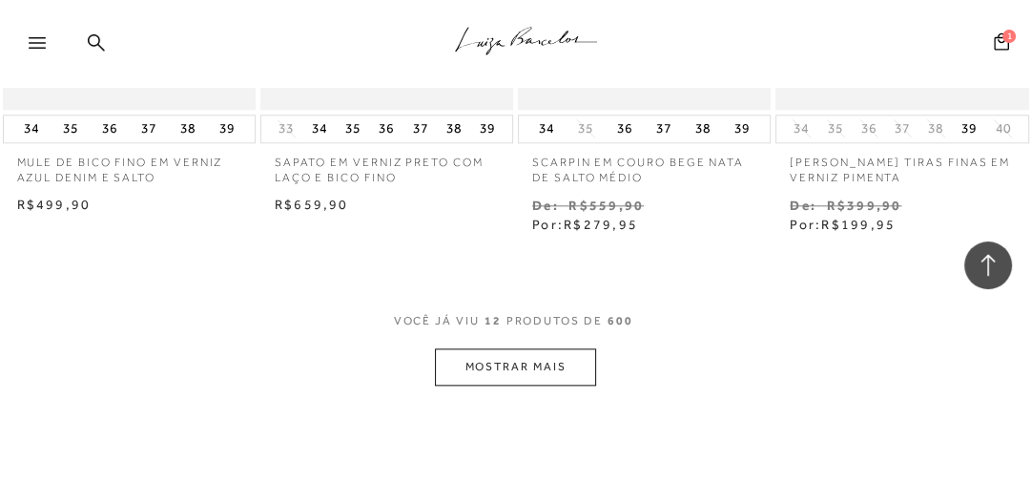
scroll to position [1526, 0]
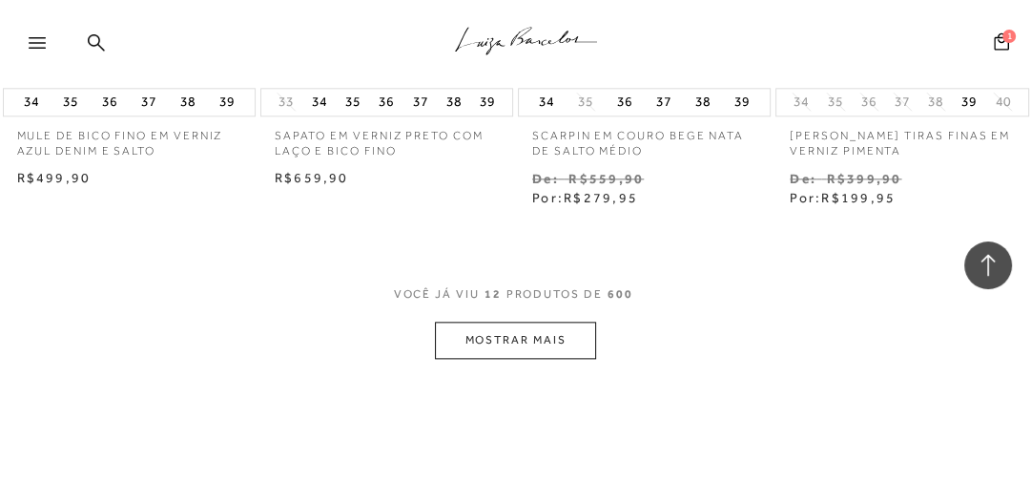
click at [548, 347] on button "MOSTRAR MAIS" at bounding box center [515, 339] width 160 height 37
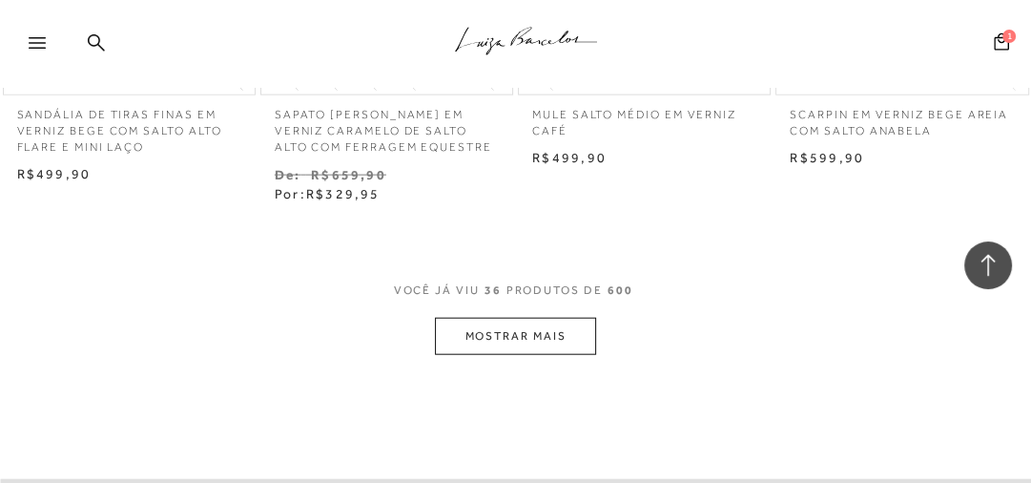
scroll to position [3163, 0]
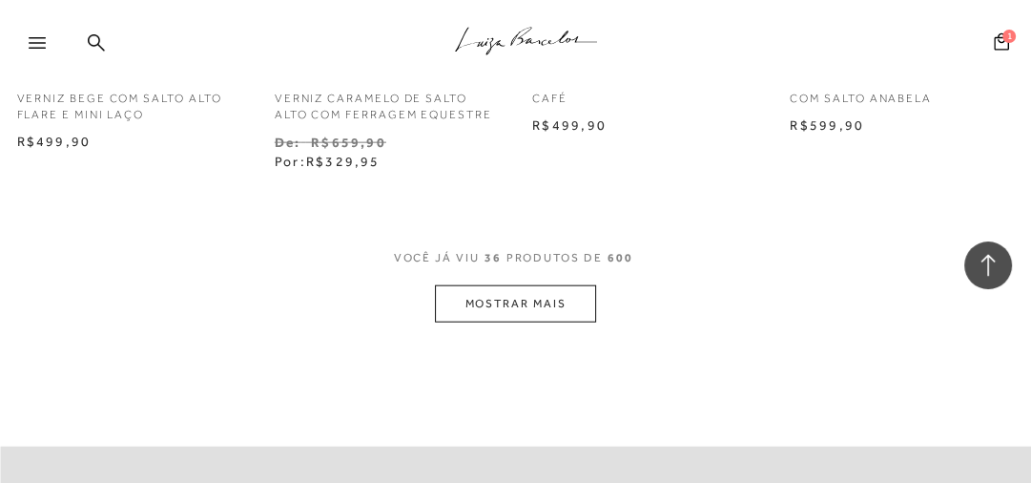
click at [545, 306] on button "MOSTRAR MAIS" at bounding box center [515, 303] width 160 height 37
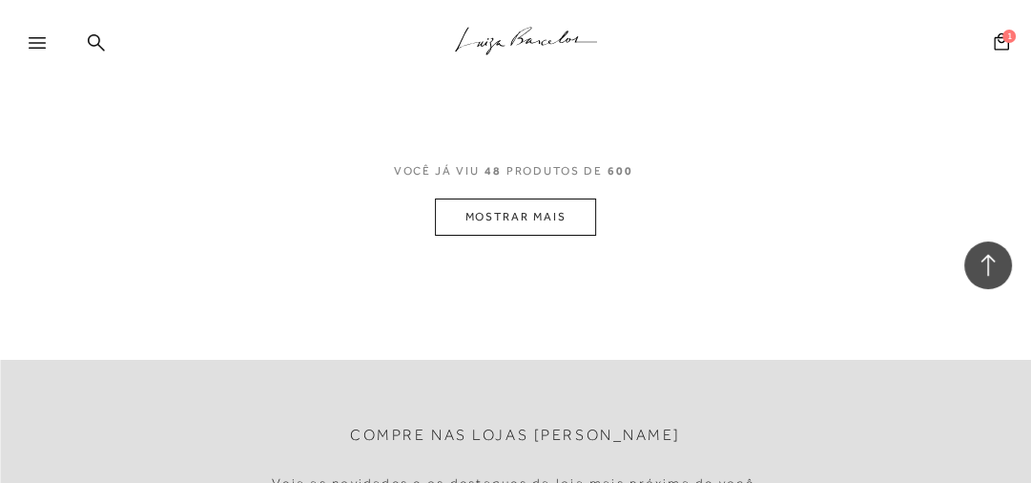
scroll to position [4842, 0]
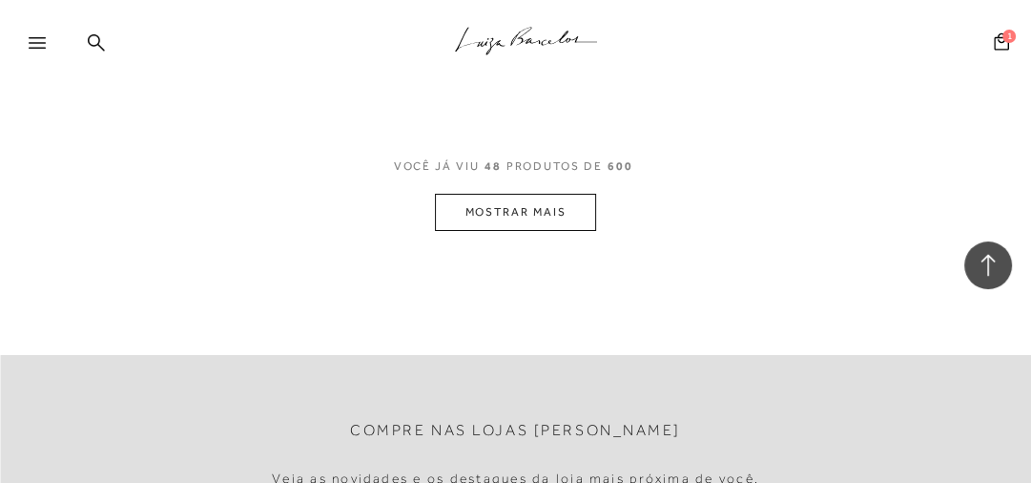
click at [561, 231] on button "MOSTRAR MAIS" at bounding box center [515, 212] width 160 height 37
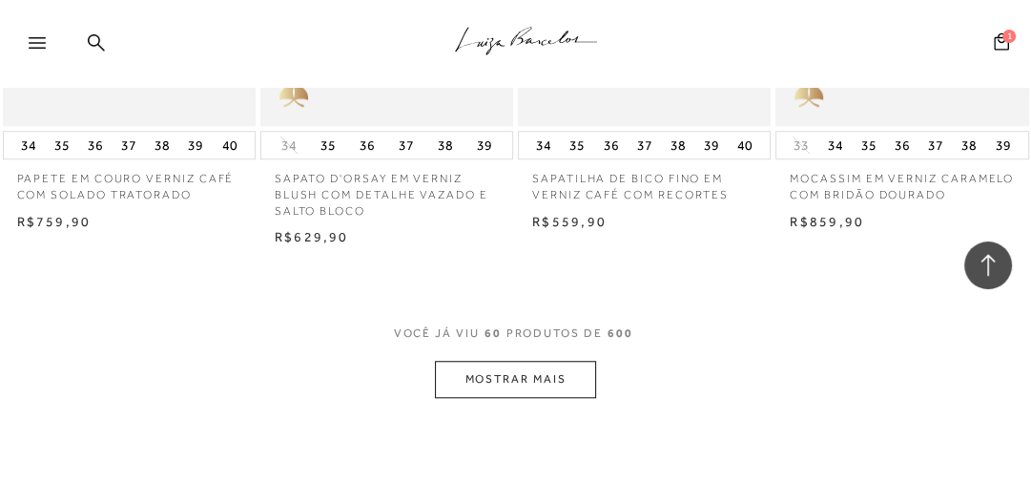
scroll to position [6271, 0]
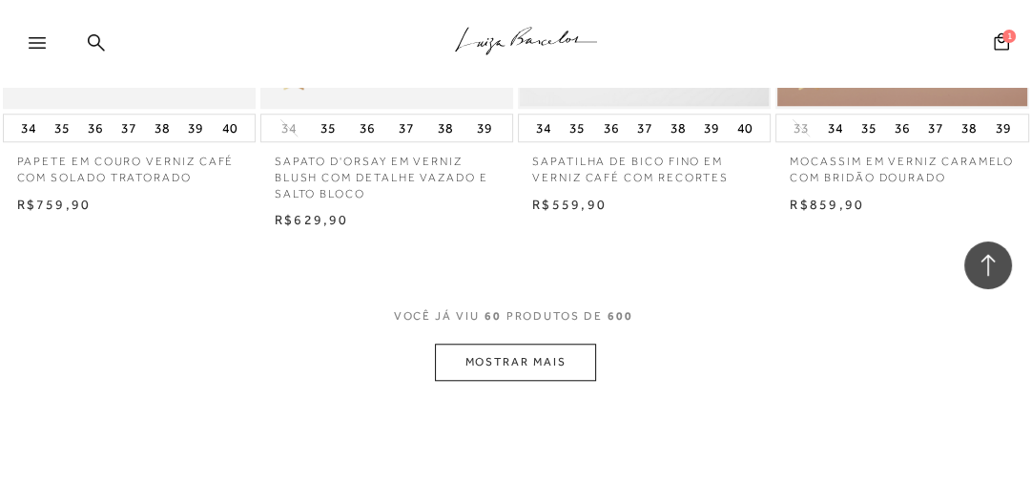
click at [527, 357] on button "MOSTRAR MAIS" at bounding box center [515, 361] width 160 height 37
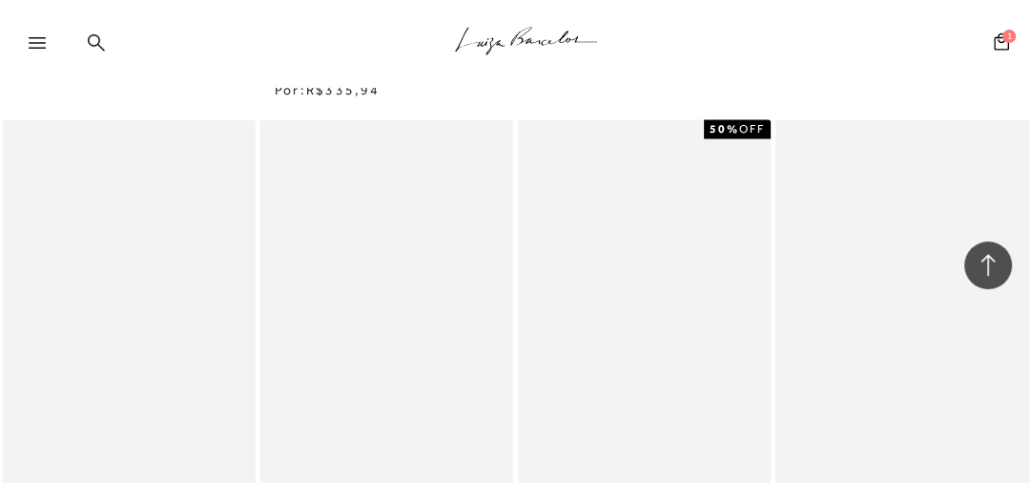
scroll to position [7644, 0]
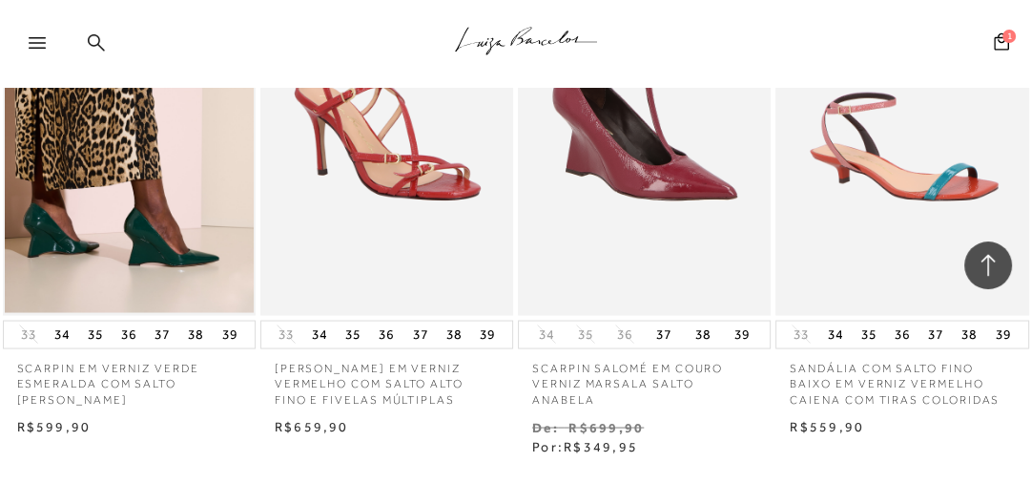
drag, startPoint x: 95, startPoint y: 31, endPoint x: 100, endPoint y: 42, distance: 12.4
click at [95, 31] on div ".a{fill-rule:evenodd;stroke:#000!important;stroke-width:0!important;}" at bounding box center [547, 44] width 968 height 88
click at [94, 38] on icon at bounding box center [96, 42] width 17 height 18
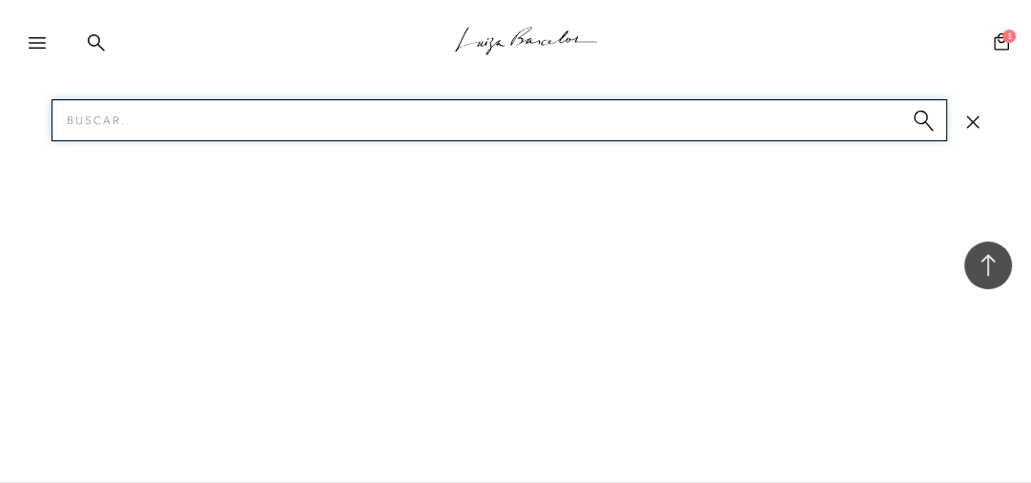
click at [145, 114] on input "Pesquisar" at bounding box center [500, 120] width 896 height 42
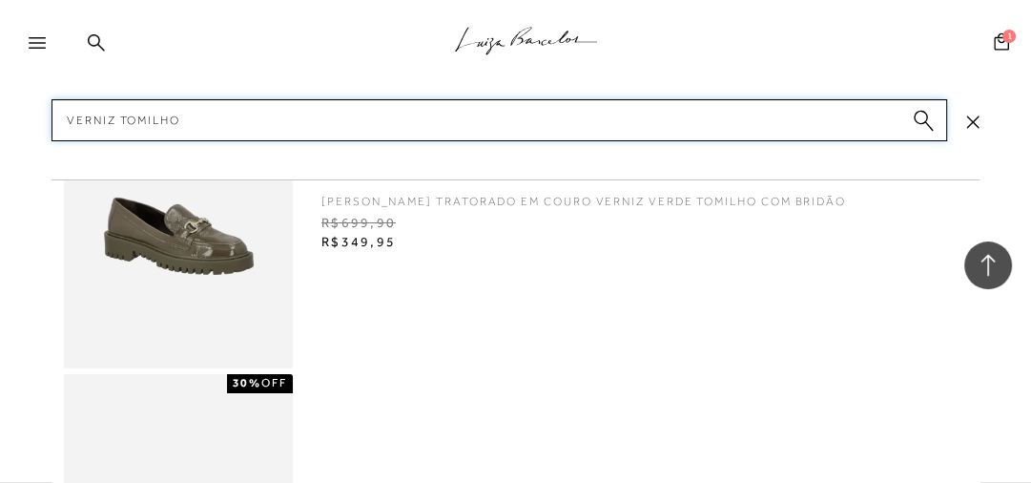
type input "VERNIZ TOMILHO"
click at [926, 118] on circle "submit" at bounding box center [920, 117] width 13 height 13
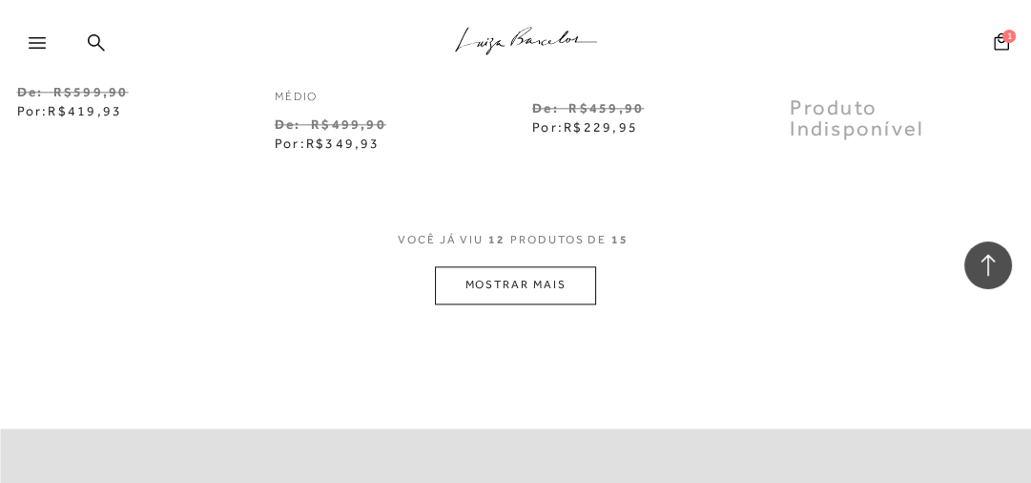
scroll to position [1603, 0]
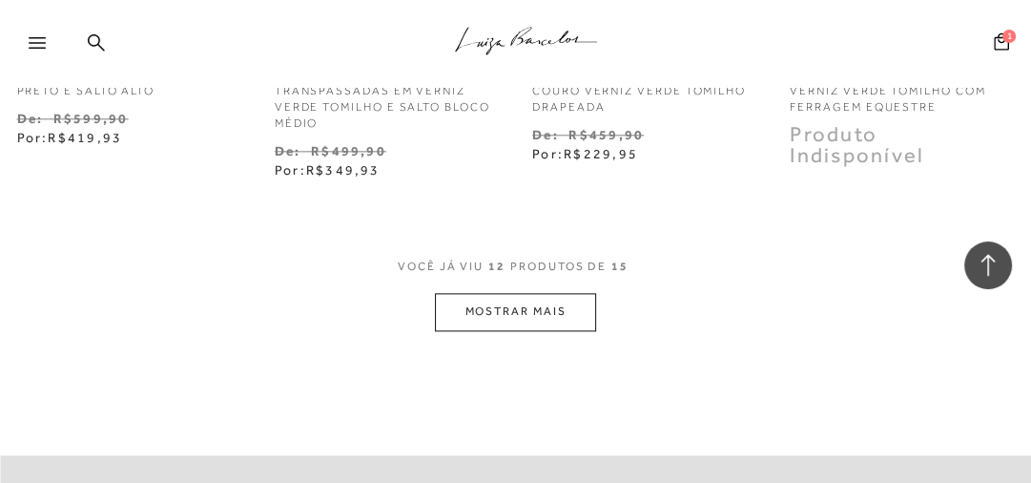
click at [527, 309] on button "MOSTRAR MAIS" at bounding box center [515, 311] width 160 height 37
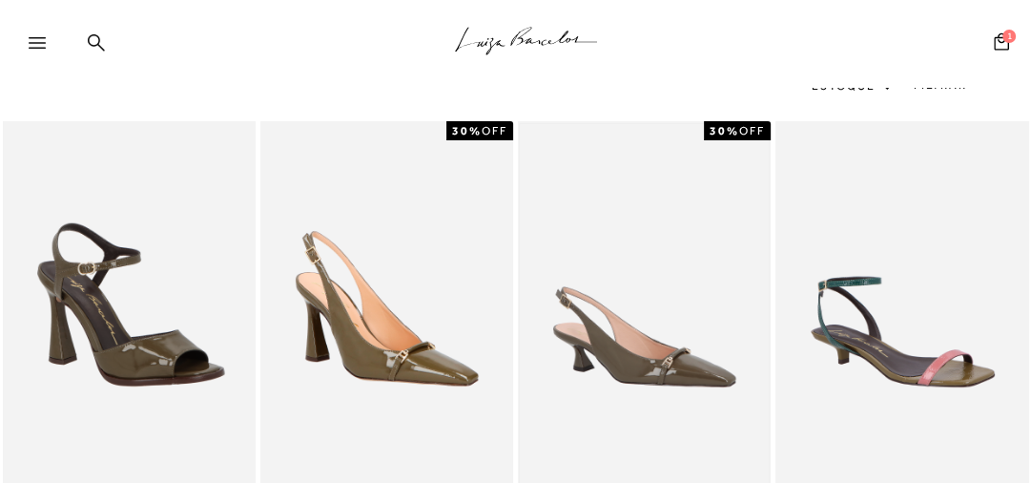
scroll to position [0, 0]
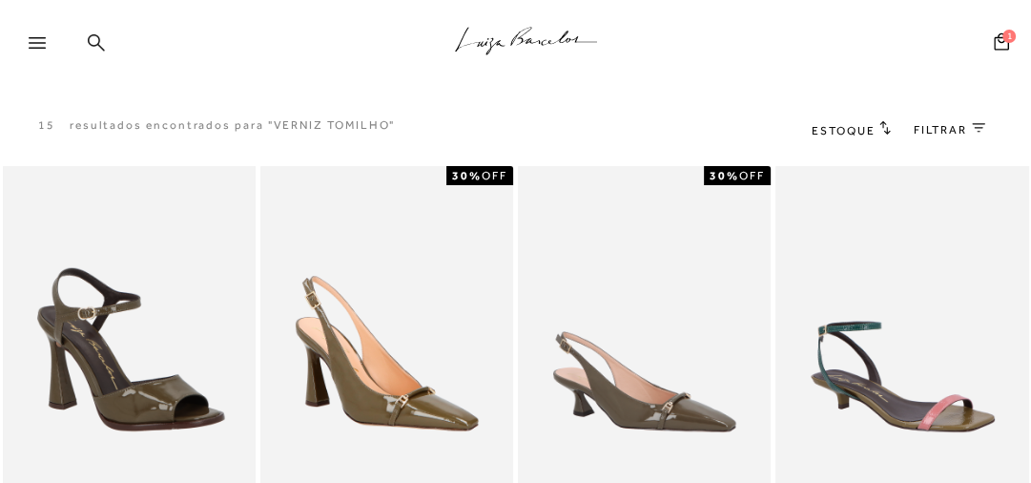
click at [104, 43] on icon at bounding box center [96, 42] width 17 height 18
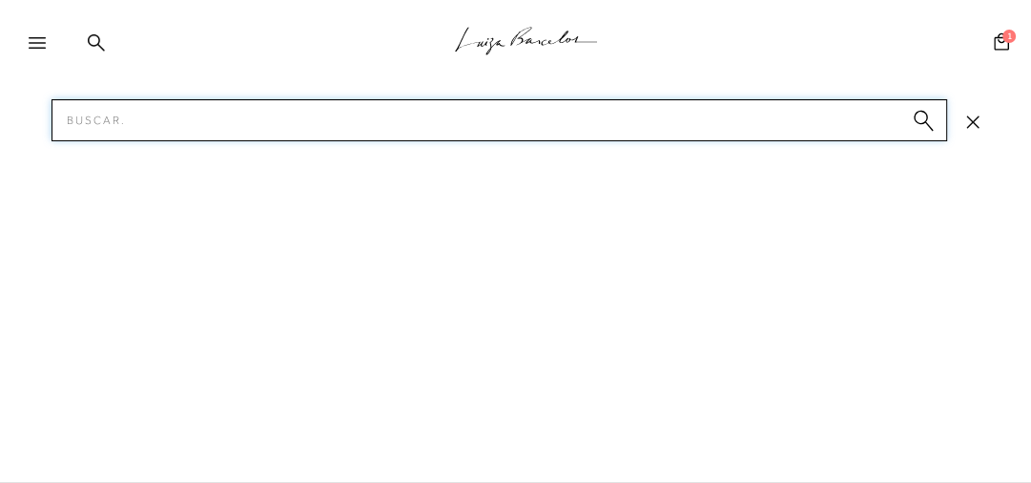
click at [100, 121] on input "Pesquisar" at bounding box center [500, 120] width 896 height 42
type input "VERDE VERNIZ"
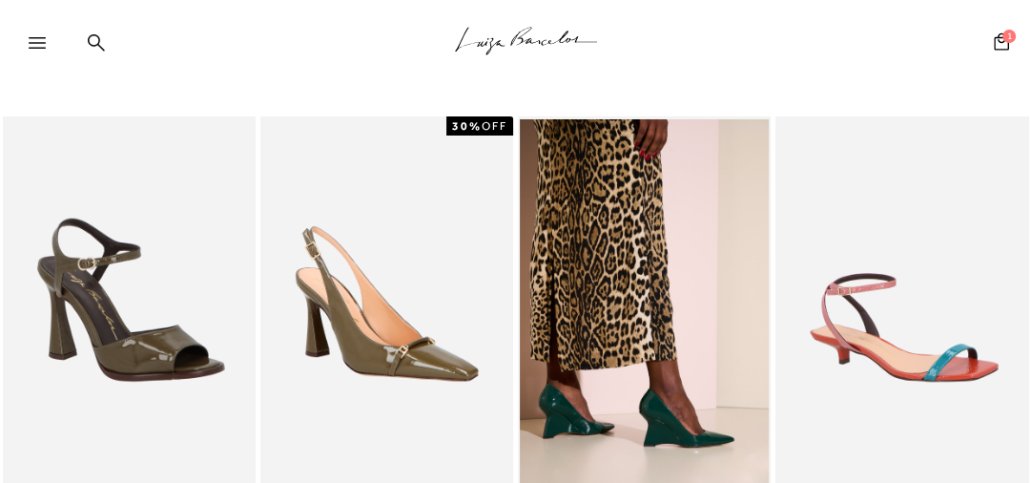
scroll to position [76, 0]
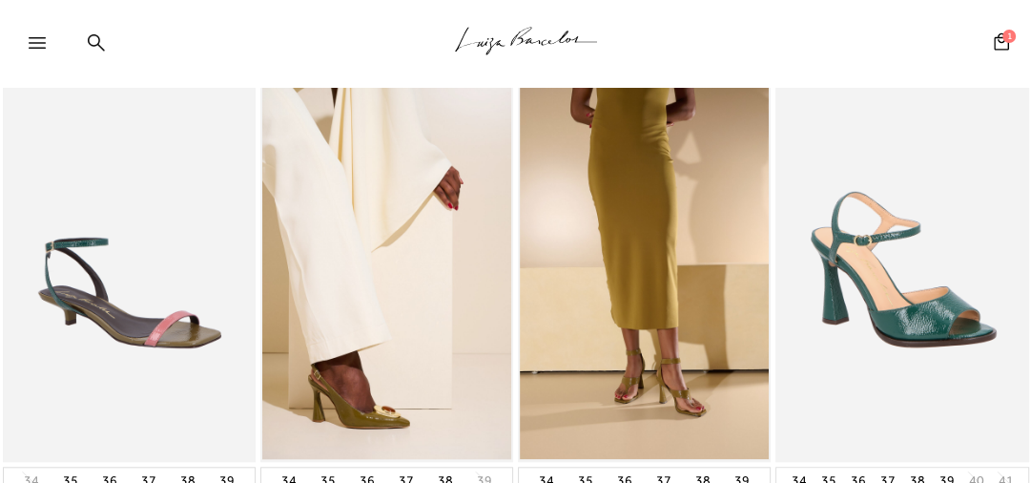
click at [679, 258] on img at bounding box center [644, 272] width 249 height 374
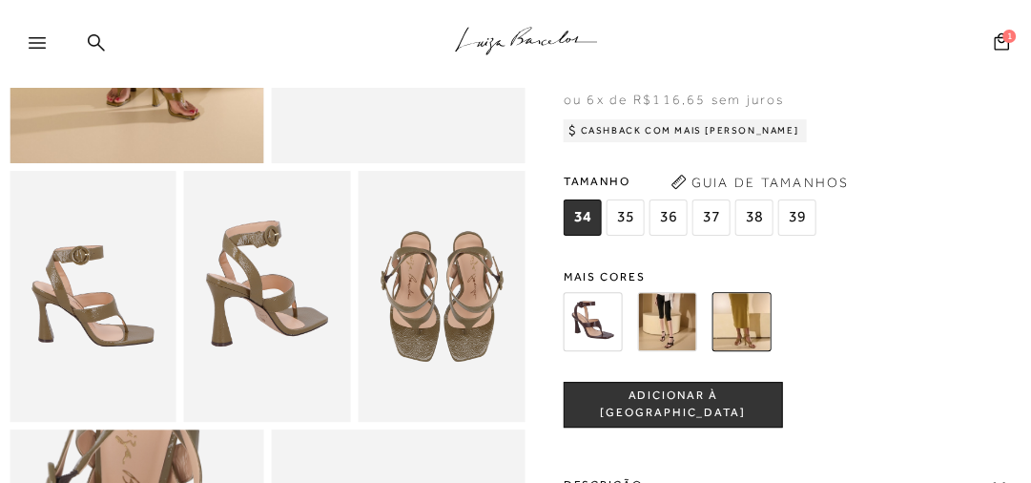
click at [674, 340] on img at bounding box center [667, 321] width 59 height 59
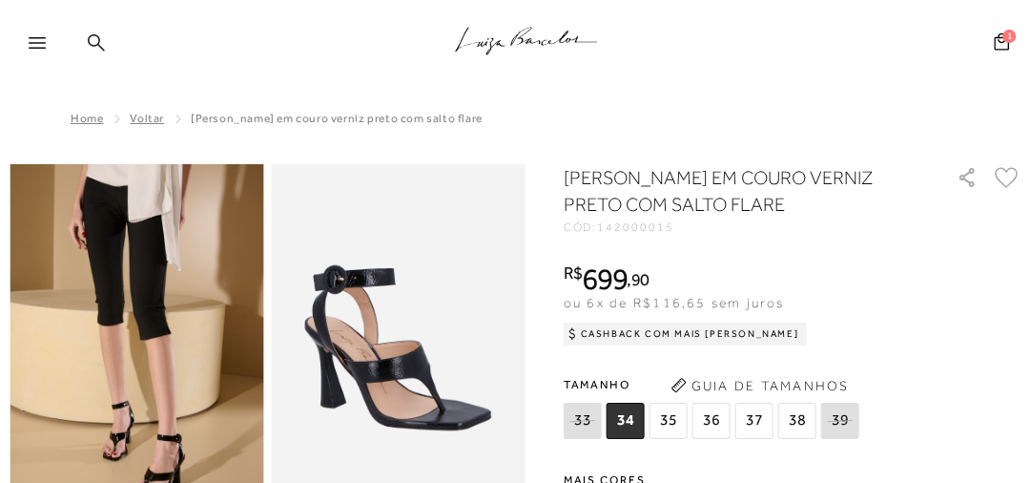
click at [84, 38] on div ".a{fill-rule:evenodd;stroke:#000!important;stroke-width:0!important;}" at bounding box center [547, 44] width 968 height 88
click at [92, 37] on icon at bounding box center [96, 42] width 17 height 18
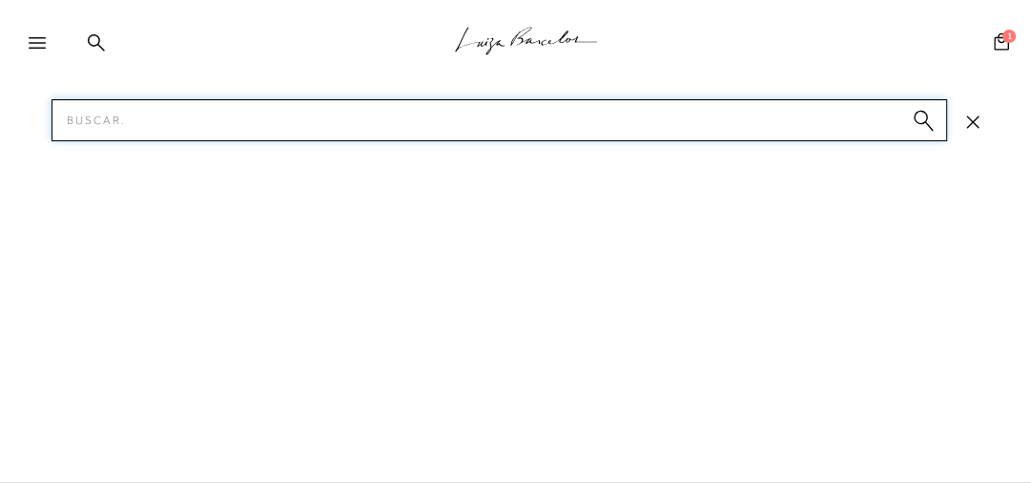
drag, startPoint x: 118, startPoint y: 119, endPoint x: 98, endPoint y: 124, distance: 20.6
click at [117, 120] on input "Pesquisar" at bounding box center [500, 120] width 896 height 42
type input "areia"
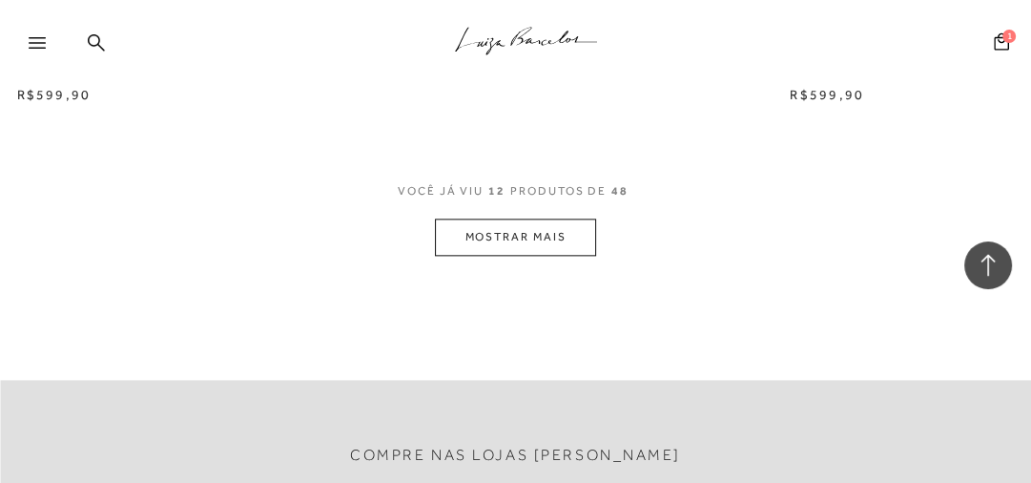
scroll to position [1603, 0]
click at [519, 249] on button "MOSTRAR MAIS" at bounding box center [515, 236] width 160 height 37
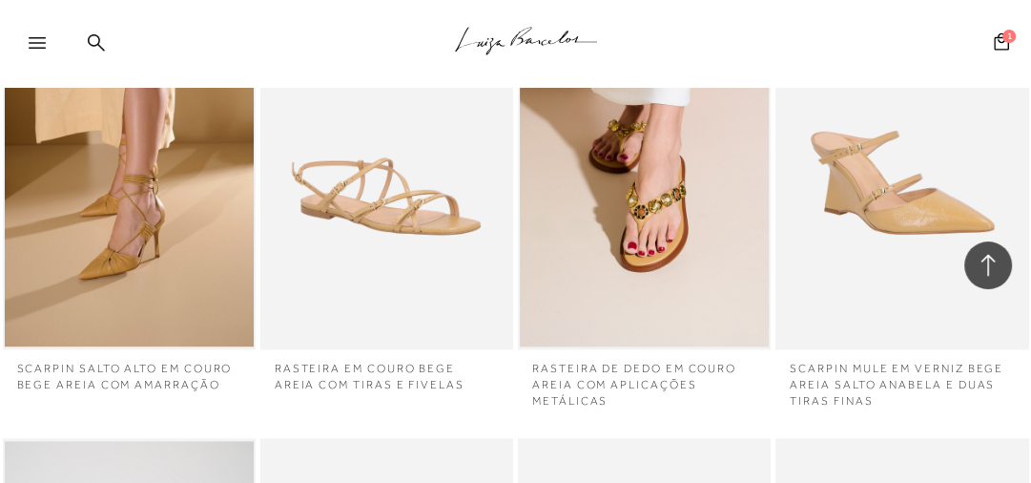
click at [130, 206] on img at bounding box center [129, 159] width 249 height 374
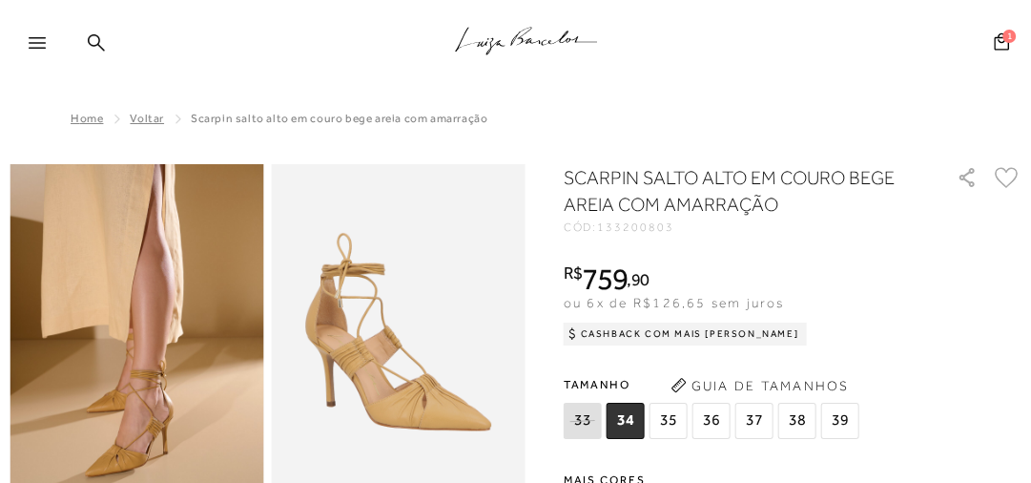
drag, startPoint x: 89, startPoint y: 32, endPoint x: 103, endPoint y: 66, distance: 36.3
click at [89, 33] on icon at bounding box center [96, 42] width 17 height 18
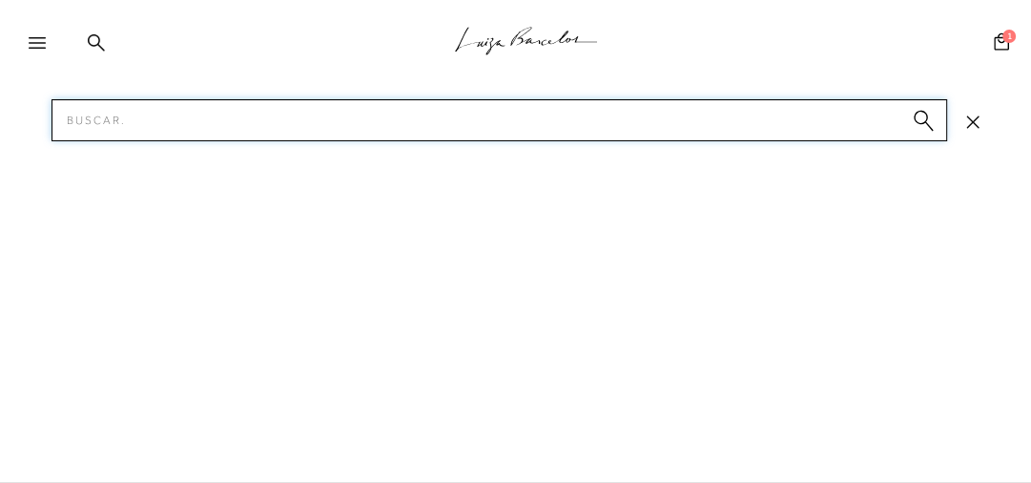
click at [110, 114] on input "Pesquisar" at bounding box center [500, 120] width 896 height 42
type input "rasteira preto"
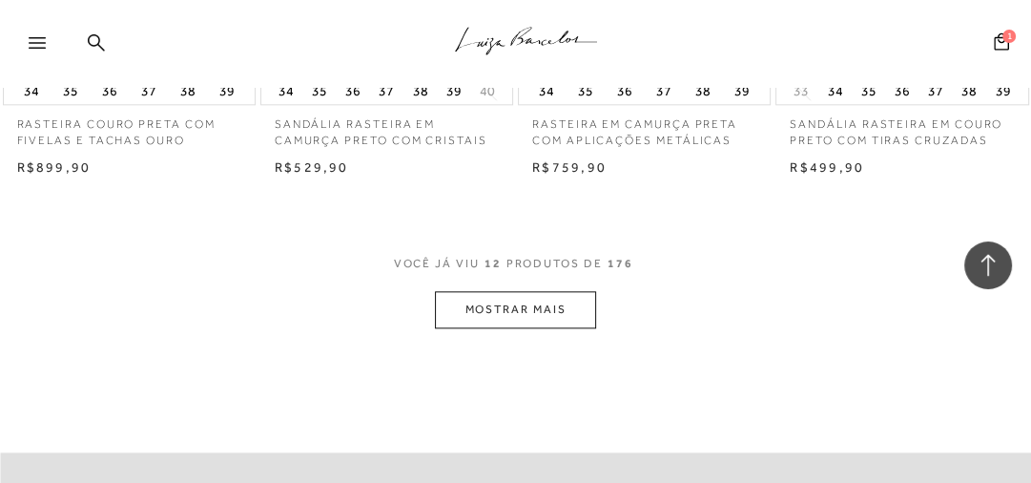
scroll to position [1557, 0]
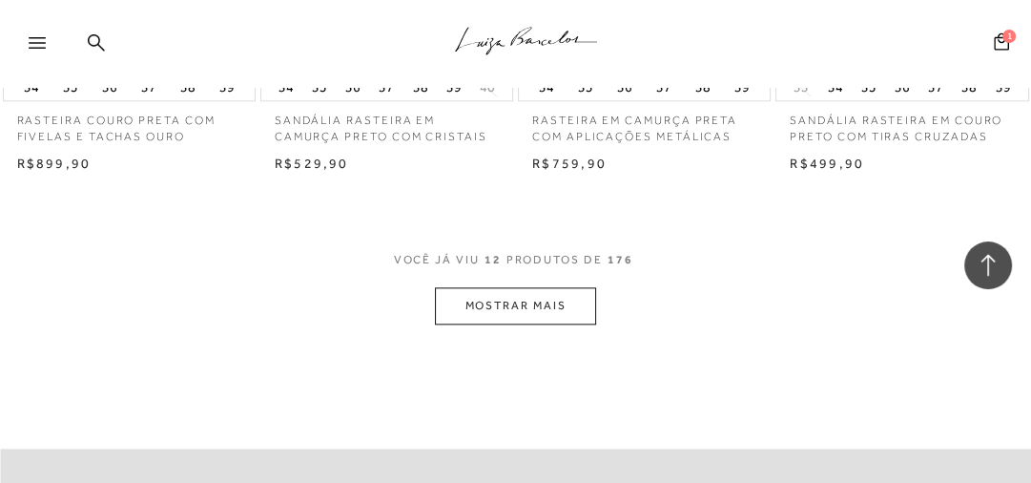
click at [565, 301] on button "MOSTRAR MAIS" at bounding box center [515, 305] width 160 height 37
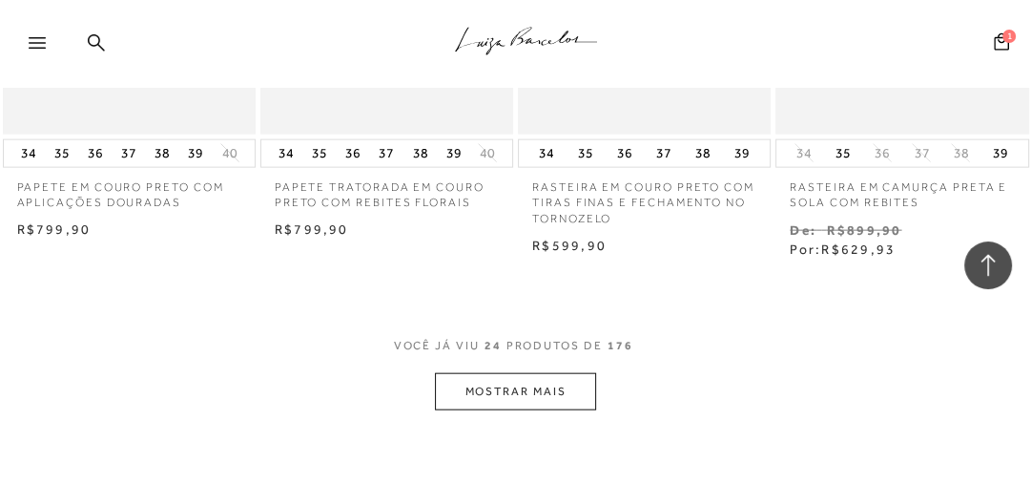
scroll to position [3118, 0]
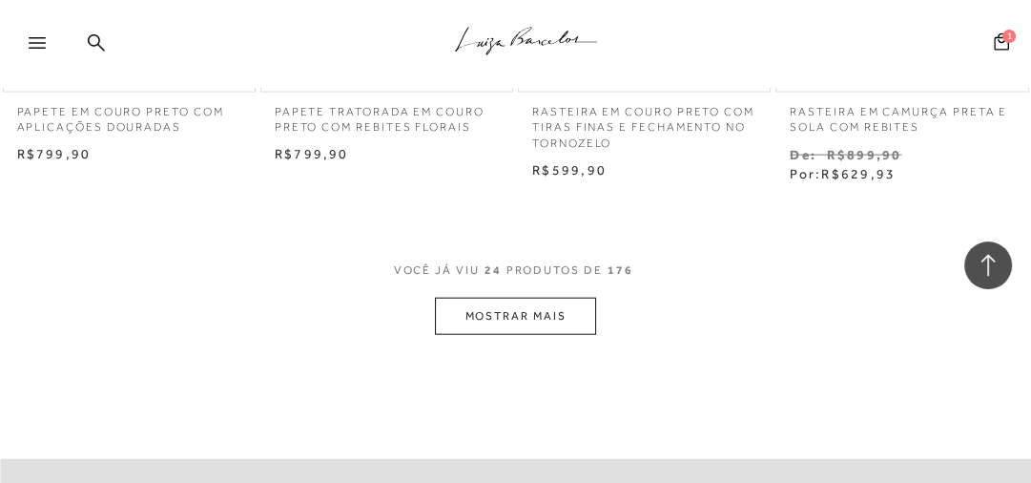
click at [550, 317] on button "MOSTRAR MAIS" at bounding box center [515, 316] width 160 height 37
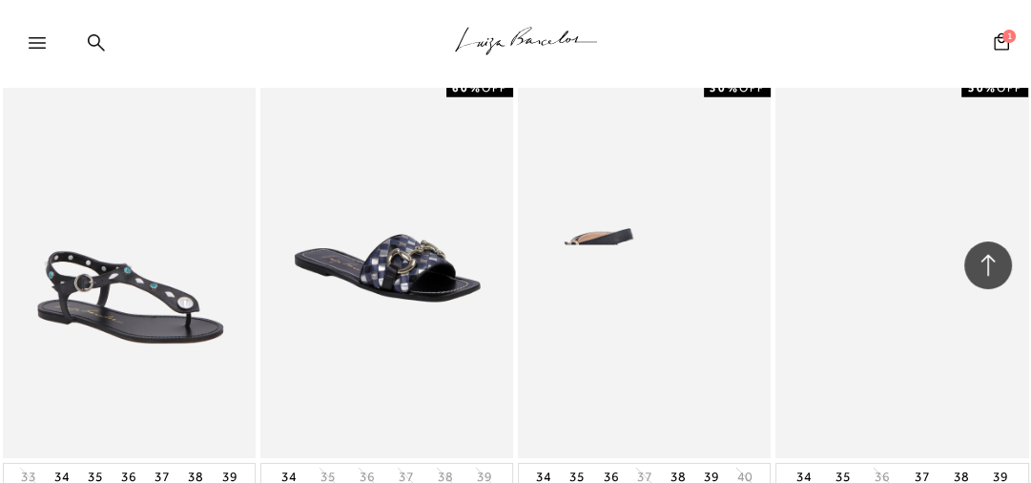
scroll to position [4568, 0]
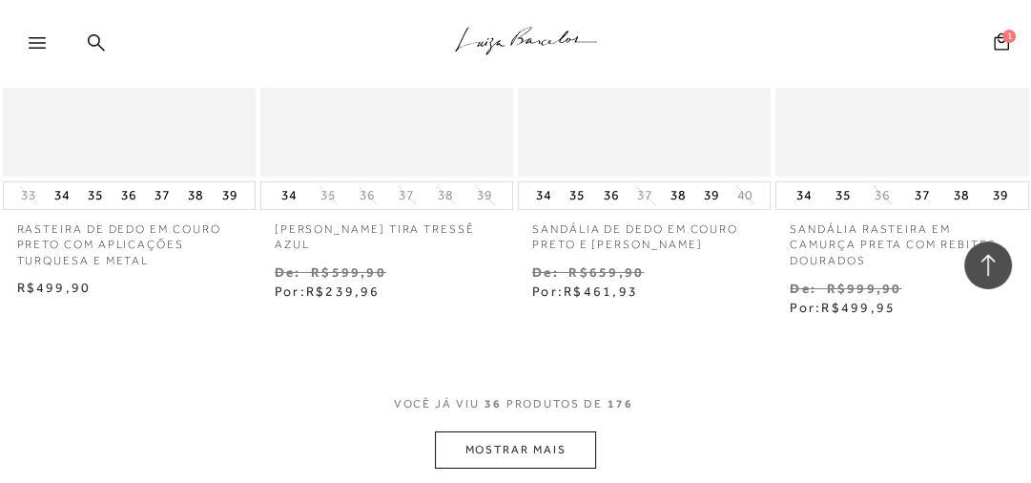
click at [535, 454] on button "MOSTRAR MAIS" at bounding box center [515, 449] width 160 height 37
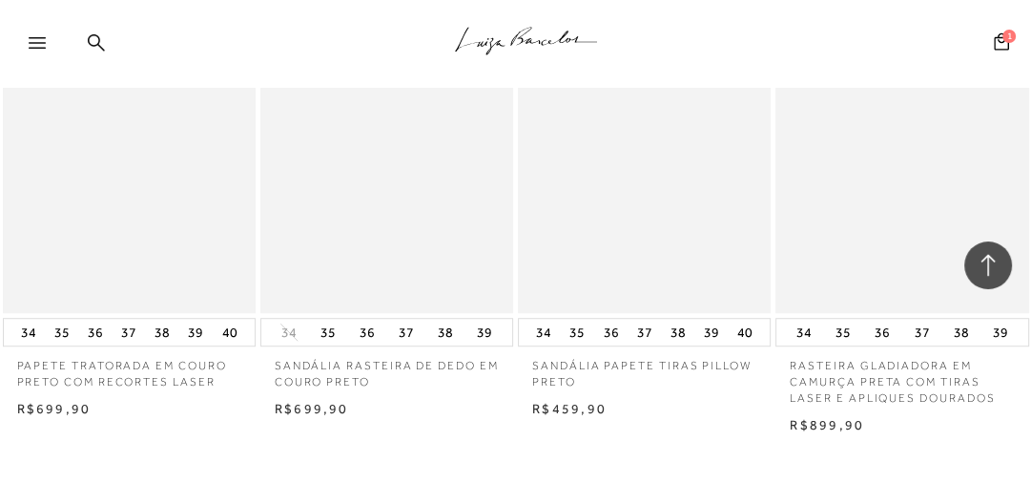
scroll to position [6247, 0]
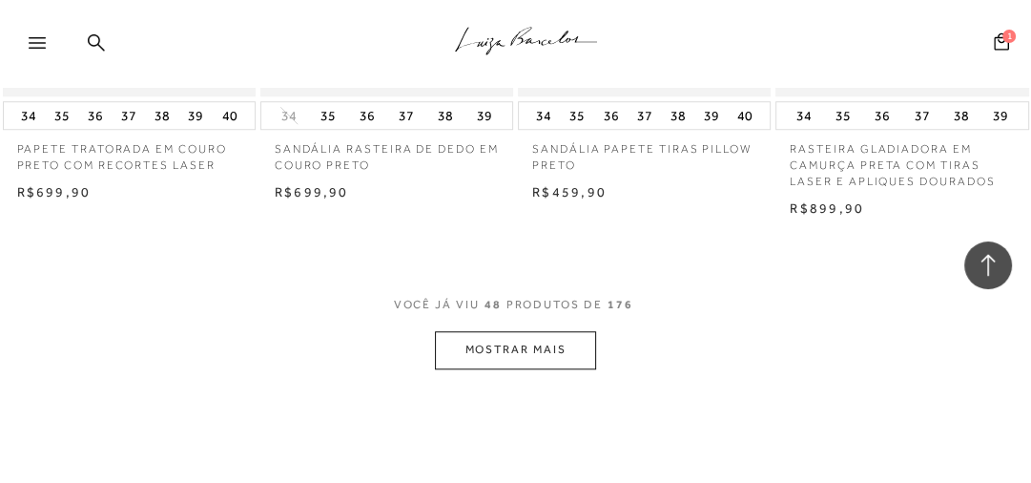
click at [514, 342] on button "MOSTRAR MAIS" at bounding box center [515, 349] width 160 height 37
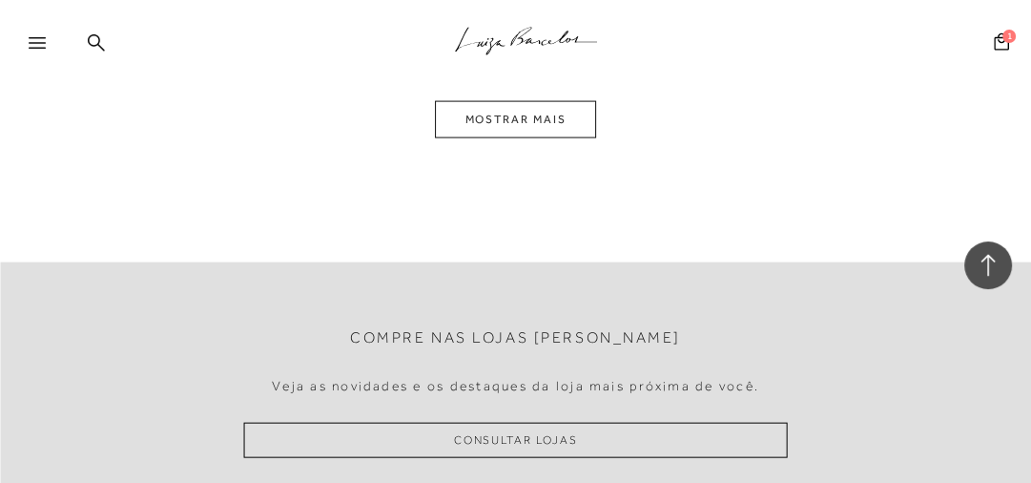
scroll to position [8078, 0]
click at [498, 114] on button "MOSTRAR MAIS" at bounding box center [515, 117] width 160 height 37
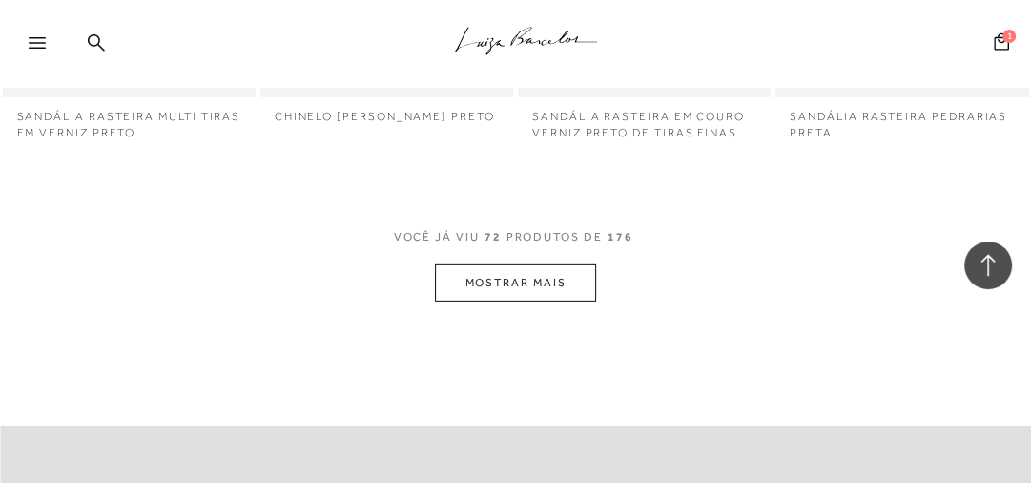
scroll to position [9159, 0]
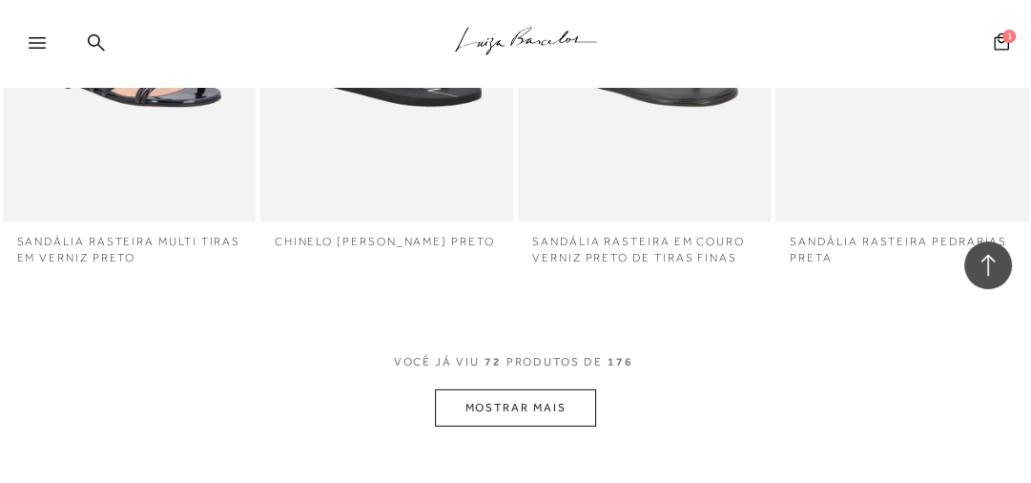
click at [523, 425] on button "MOSTRAR MAIS" at bounding box center [515, 407] width 160 height 37
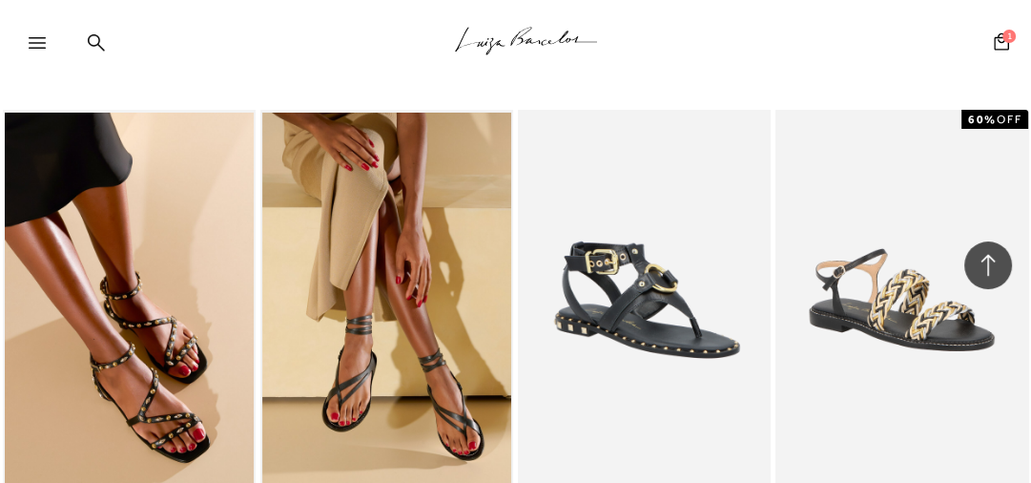
click at [393, 286] on img at bounding box center [386, 300] width 249 height 374
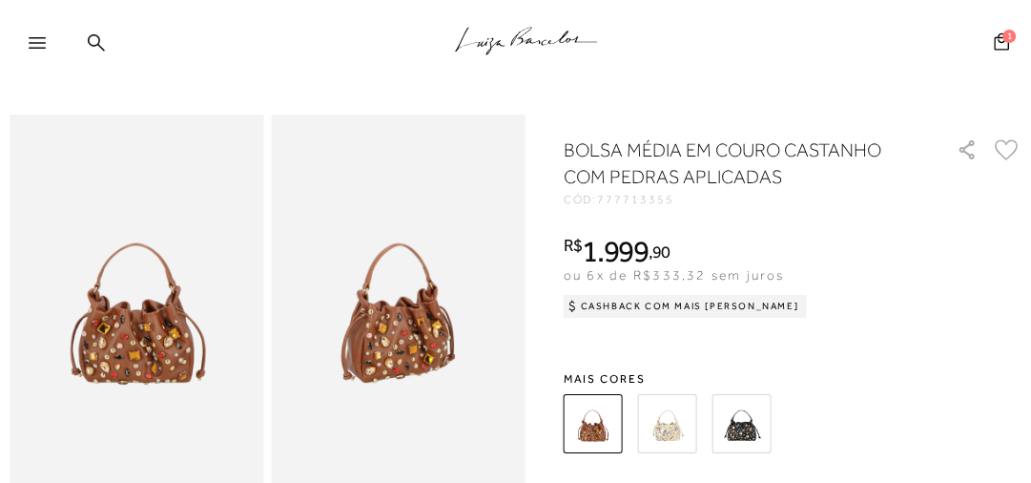
scroll to position [76, 0]
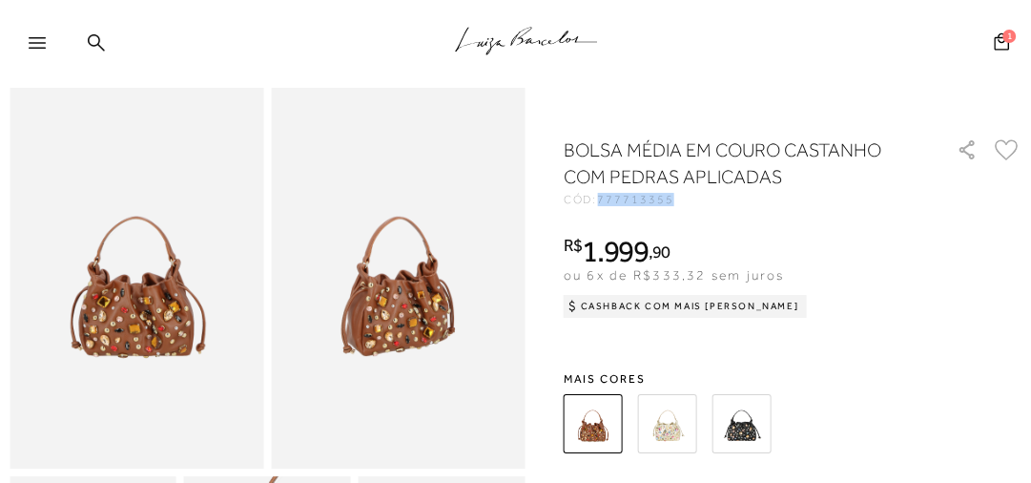
drag, startPoint x: 675, startPoint y: 197, endPoint x: 600, endPoint y: 200, distance: 75.4
click at [600, 200] on div "CÓD: 777713355" at bounding box center [750, 199] width 373 height 11
click at [740, 431] on img at bounding box center [742, 423] width 59 height 59
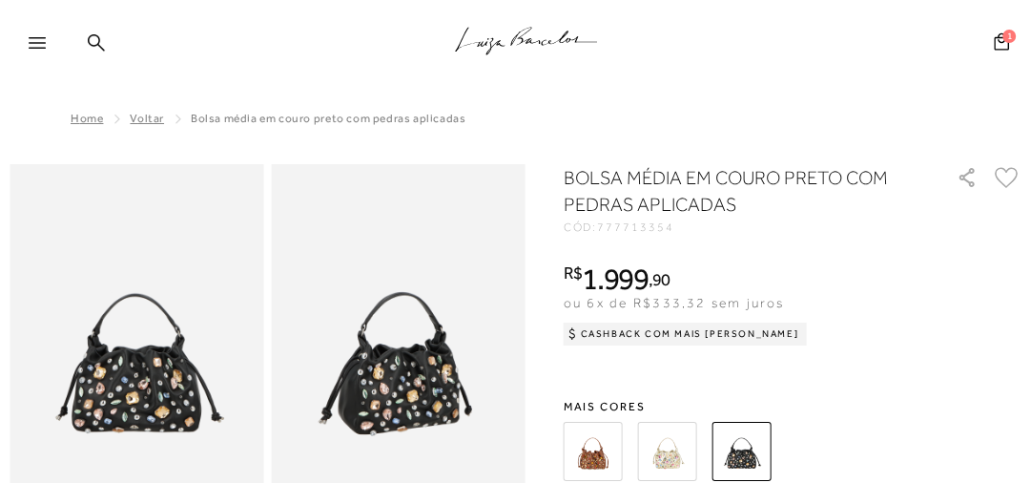
drag, startPoint x: 675, startPoint y: 209, endPoint x: 670, endPoint y: 232, distance: 23.6
click at [674, 211] on h1 "BOLSA MÉDIA EM COURO PRETO COM PEDRAS APLICADAS" at bounding box center [738, 190] width 349 height 53
drag, startPoint x: 674, startPoint y: 232, endPoint x: 603, endPoint y: 229, distance: 71.6
click at [603, 229] on div "CÓD: 777713354" at bounding box center [750, 226] width 373 height 11
copy span "777713354"
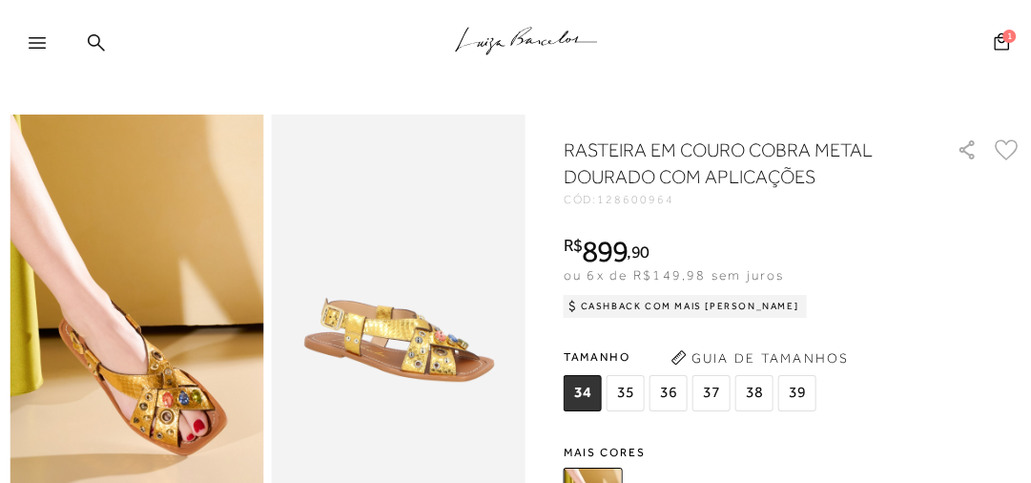
scroll to position [76, 0]
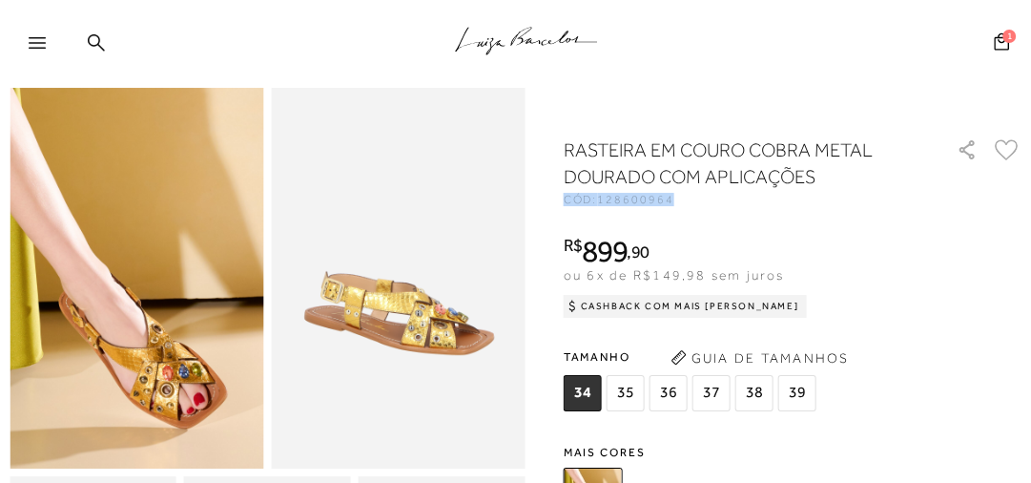
click at [675, 197] on div "RASTEIRA EM COURO COBRA METAL DOURADO COM APLICAÇÕES CÓD: 128600964" at bounding box center [750, 170] width 373 height 69
click at [675, 199] on div "CÓD: 128600964" at bounding box center [750, 199] width 373 height 11
drag, startPoint x: 674, startPoint y: 201, endPoint x: 614, endPoint y: 199, distance: 60.1
click at [607, 195] on div "CÓD: 128600964" at bounding box center [750, 199] width 373 height 11
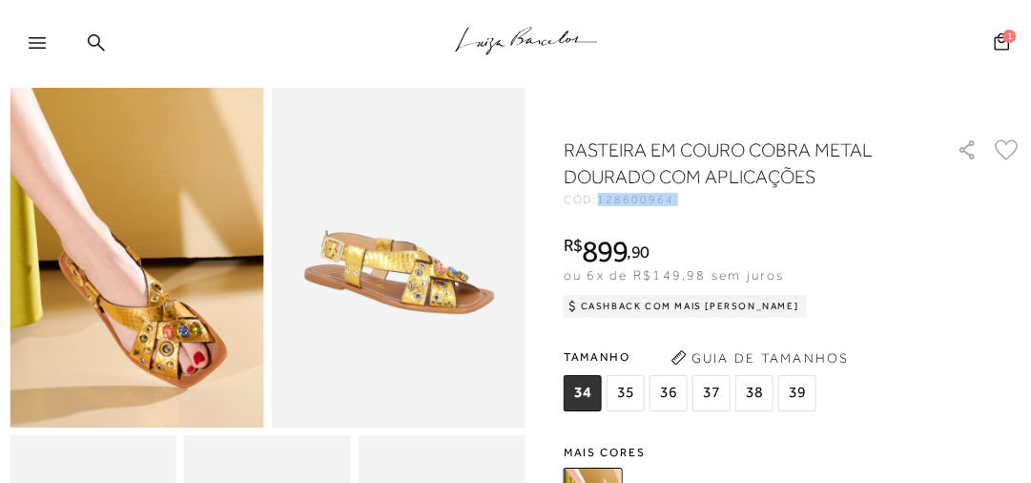
scroll to position [153, 0]
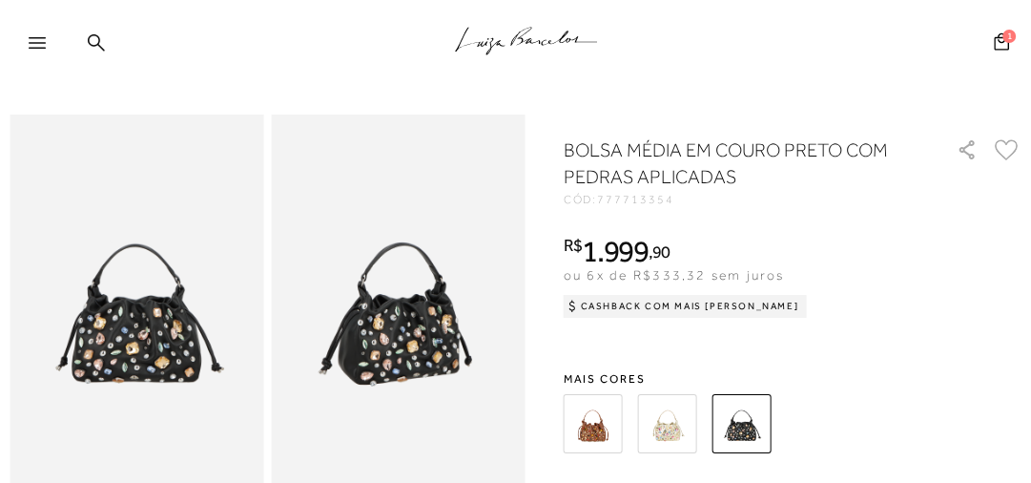
scroll to position [76, 0]
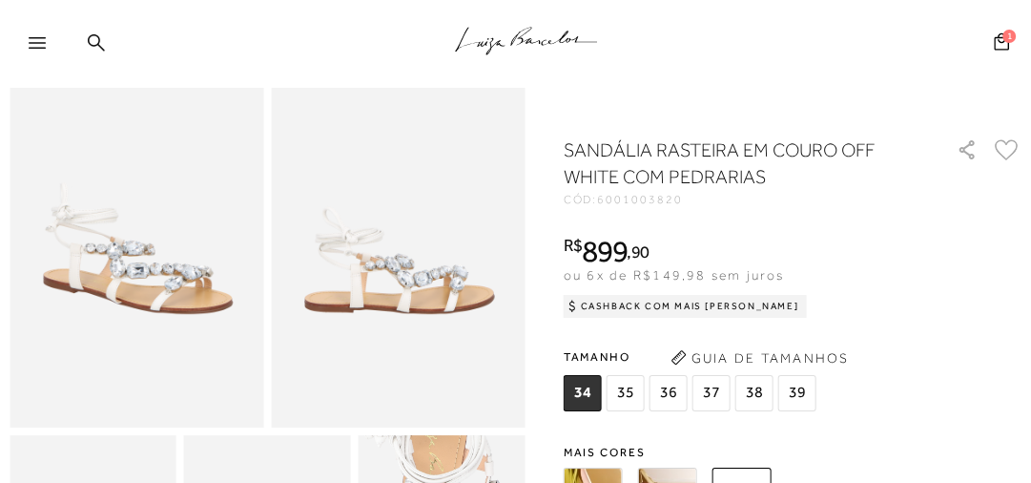
scroll to position [76, 0]
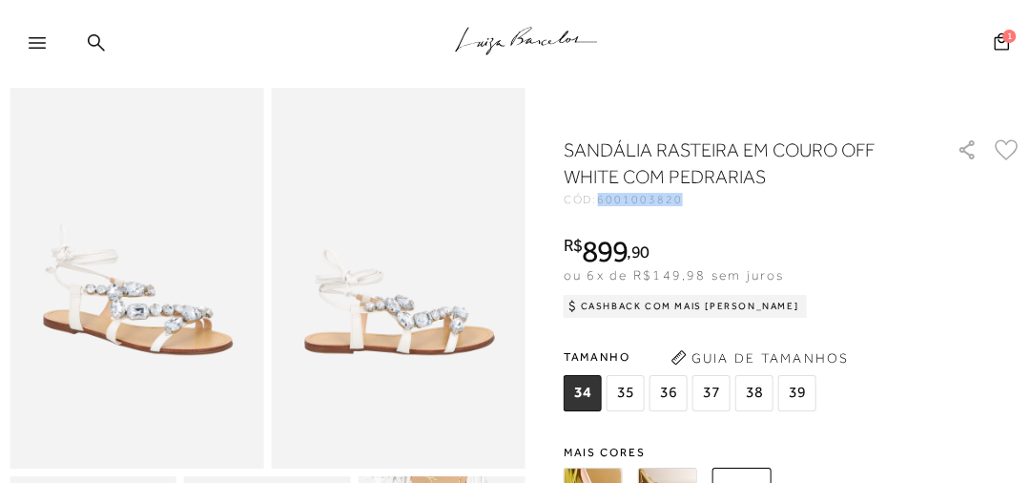
drag, startPoint x: 681, startPoint y: 204, endPoint x: 603, endPoint y: 199, distance: 78.4
click at [603, 199] on span "6001003820" at bounding box center [639, 199] width 85 height 13
copy span "6001003820"
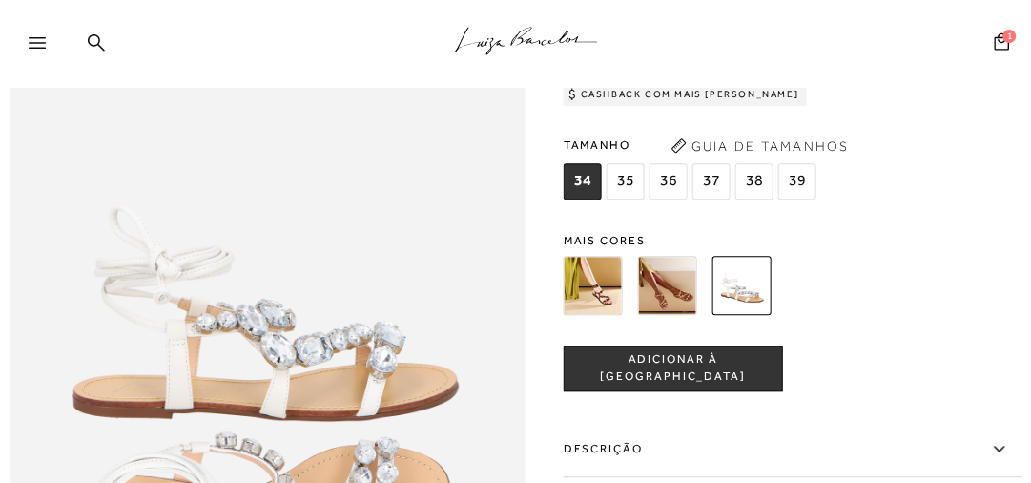
scroll to position [840, 0]
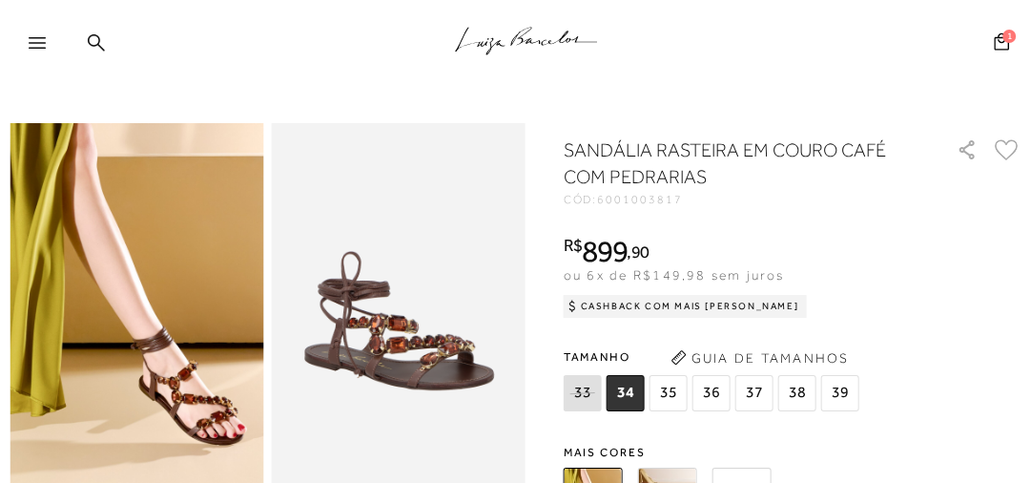
scroll to position [76, 0]
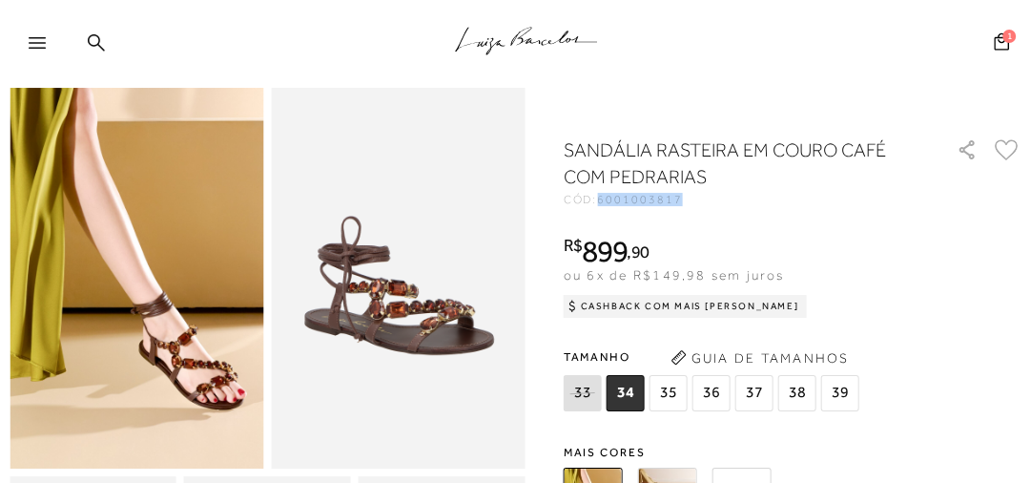
drag, startPoint x: 679, startPoint y: 199, endPoint x: 604, endPoint y: 195, distance: 75.5
click at [604, 195] on span "6001003817" at bounding box center [639, 199] width 85 height 13
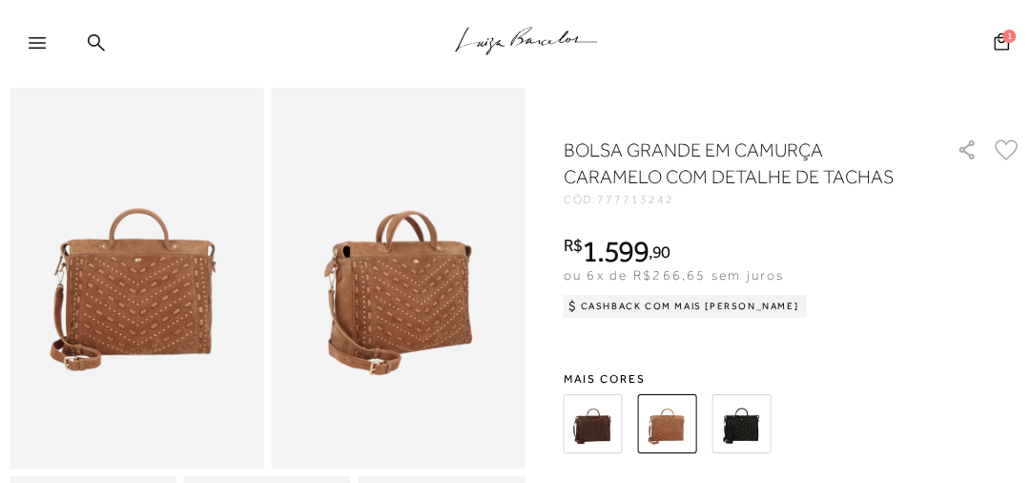
click at [594, 432] on img at bounding box center [593, 423] width 59 height 59
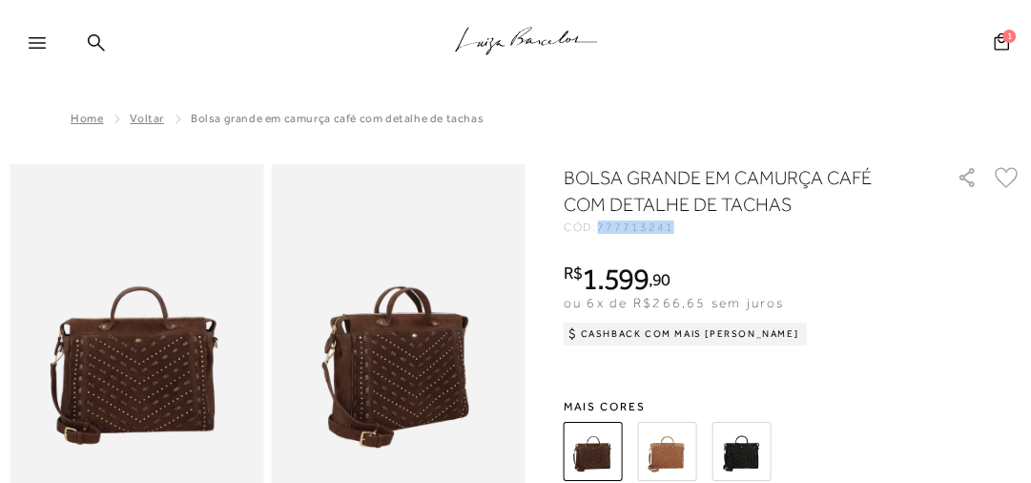
drag, startPoint x: 673, startPoint y: 227, endPoint x: 603, endPoint y: 221, distance: 69.9
click at [603, 221] on span "777713241" at bounding box center [635, 226] width 76 height 13
copy span "777713241"
drag, startPoint x: 682, startPoint y: 426, endPoint x: 649, endPoint y: 407, distance: 38.5
click at [682, 427] on img at bounding box center [667, 451] width 59 height 59
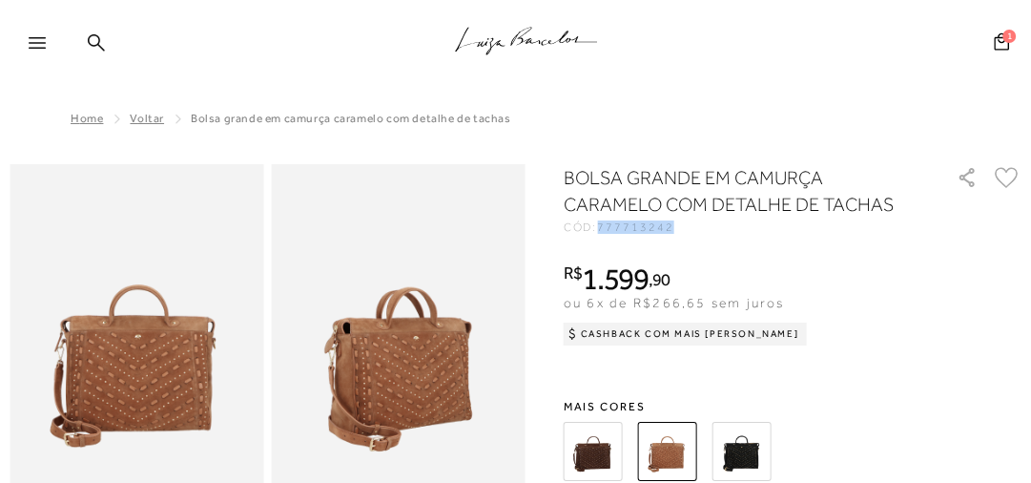
drag, startPoint x: 628, startPoint y: 226, endPoint x: 599, endPoint y: 223, distance: 28.8
click at [599, 223] on div "CÓD: 777713242" at bounding box center [750, 226] width 373 height 11
copy span "777713242"
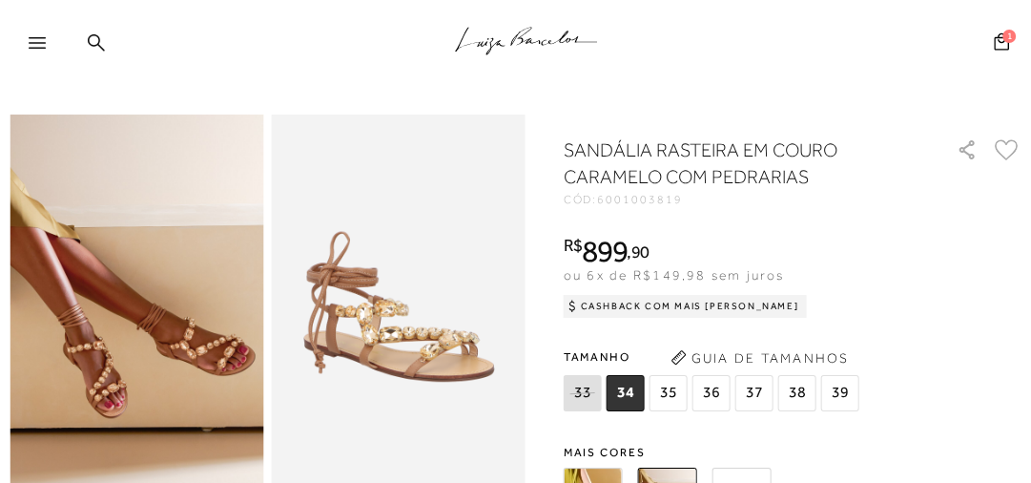
scroll to position [76, 0]
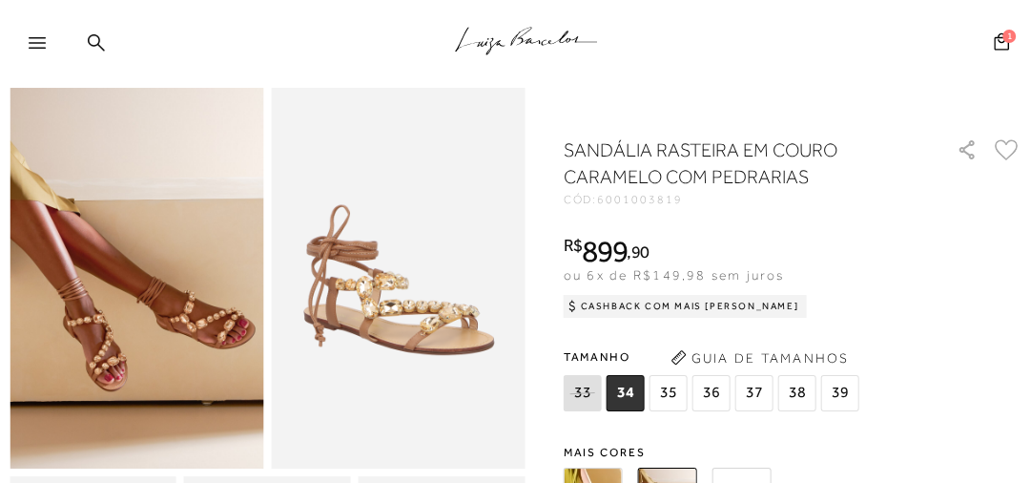
drag, startPoint x: 683, startPoint y: 204, endPoint x: 603, endPoint y: 195, distance: 80.7
click at [600, 195] on div "CÓD: 6001003819" at bounding box center [750, 199] width 373 height 11
copy span "6001003819"
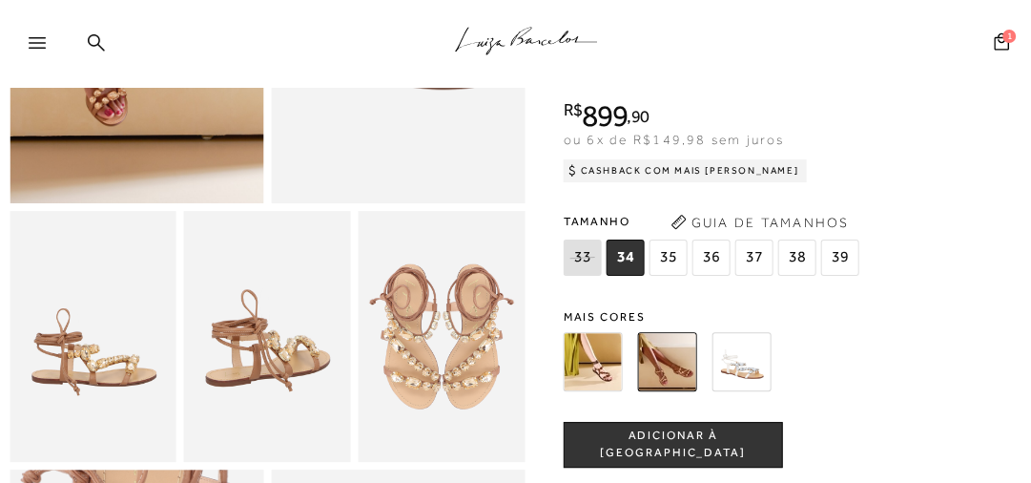
scroll to position [382, 0]
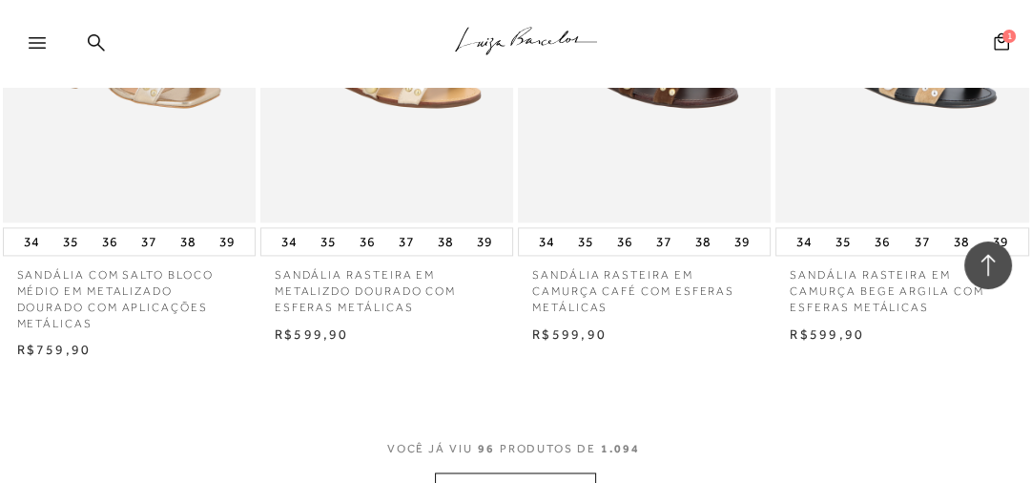
scroll to position [12287, 0]
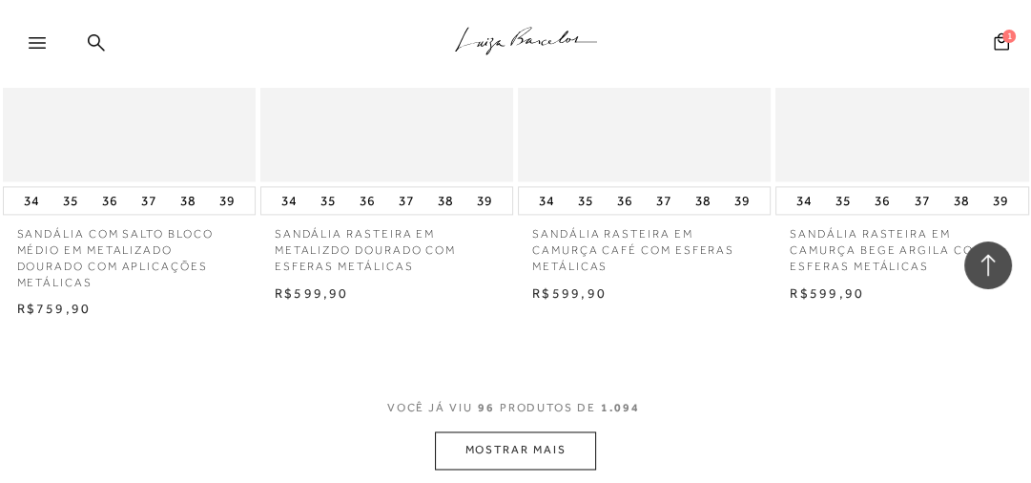
click at [540, 453] on button "MOSTRAR MAIS" at bounding box center [515, 449] width 160 height 37
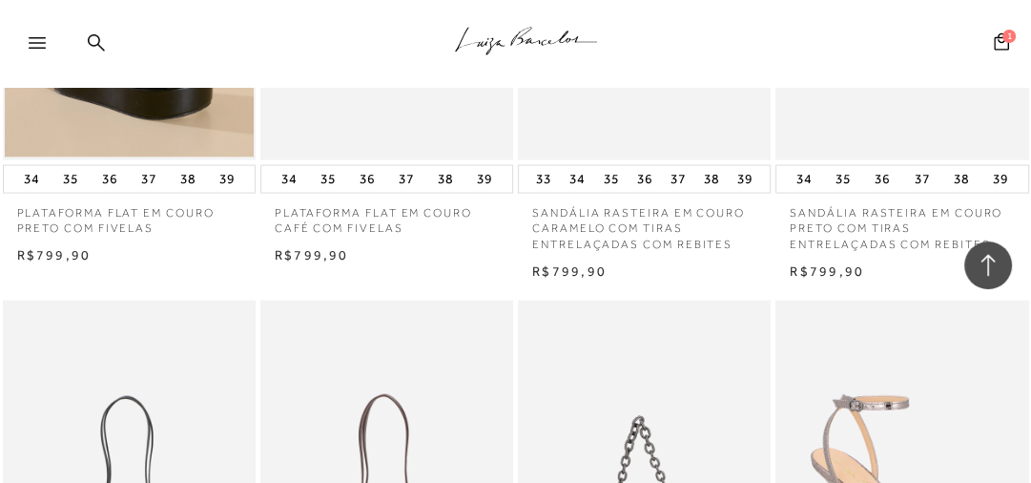
scroll to position [13355, 0]
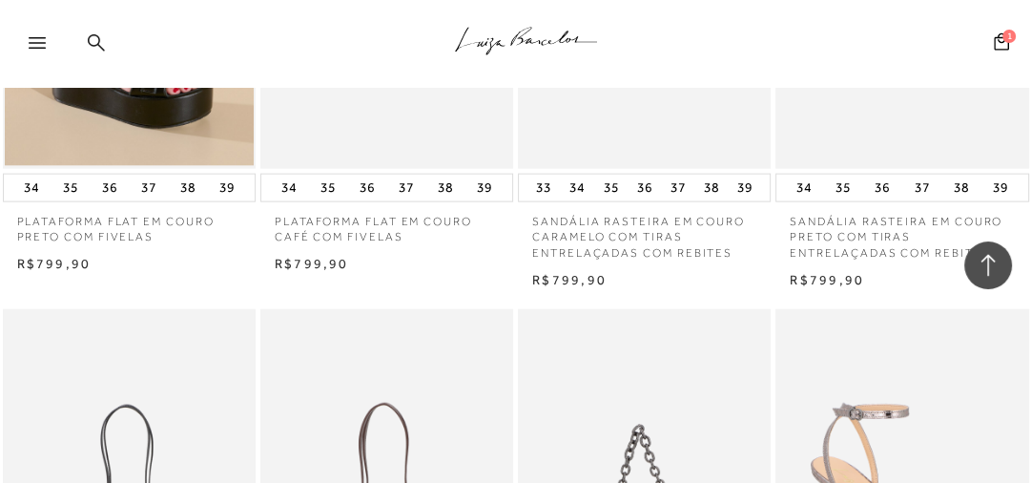
click at [101, 39] on icon at bounding box center [96, 42] width 17 height 18
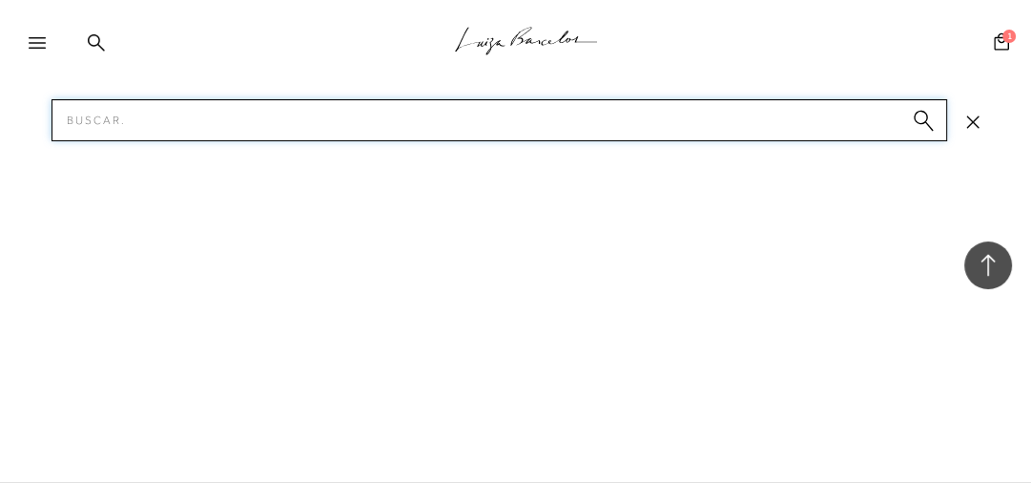
click at [97, 113] on input "Pesquisar" at bounding box center [500, 120] width 896 height 42
type input "verde salto flare"
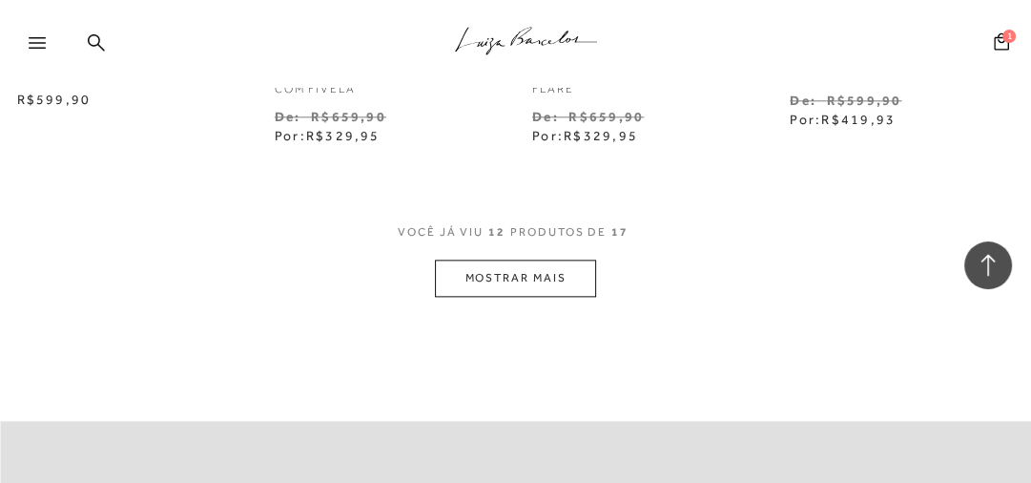
scroll to position [1603, 0]
click at [477, 275] on button "MOSTRAR MAIS" at bounding box center [515, 276] width 160 height 37
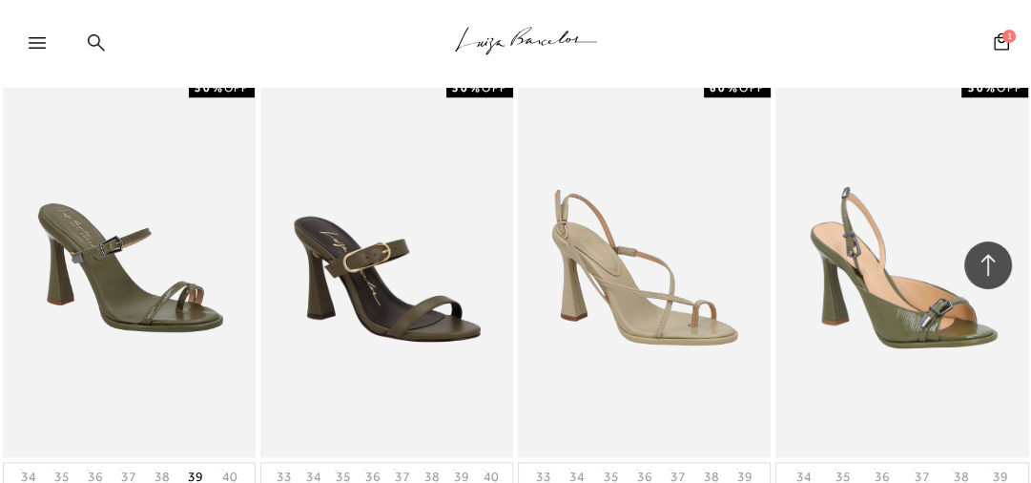
scroll to position [1679, 0]
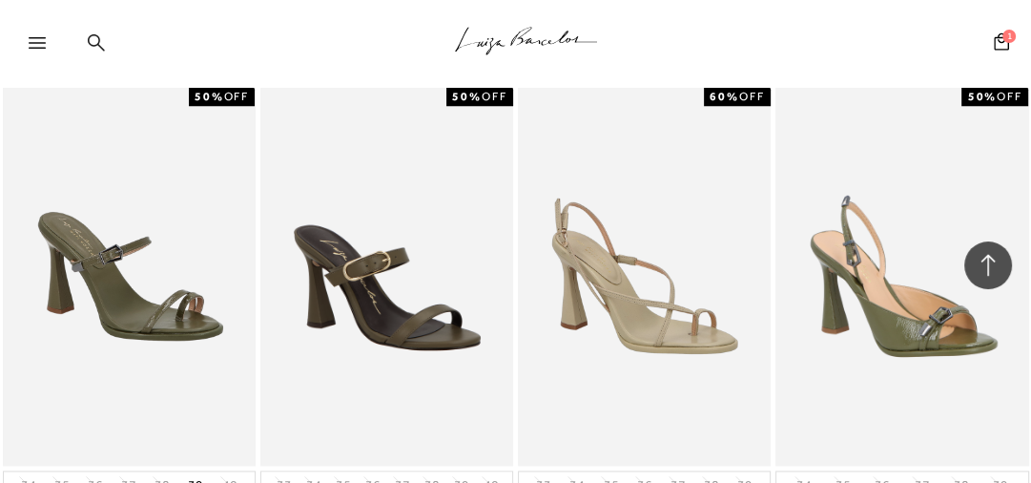
click at [93, 42] on icon at bounding box center [96, 42] width 17 height 18
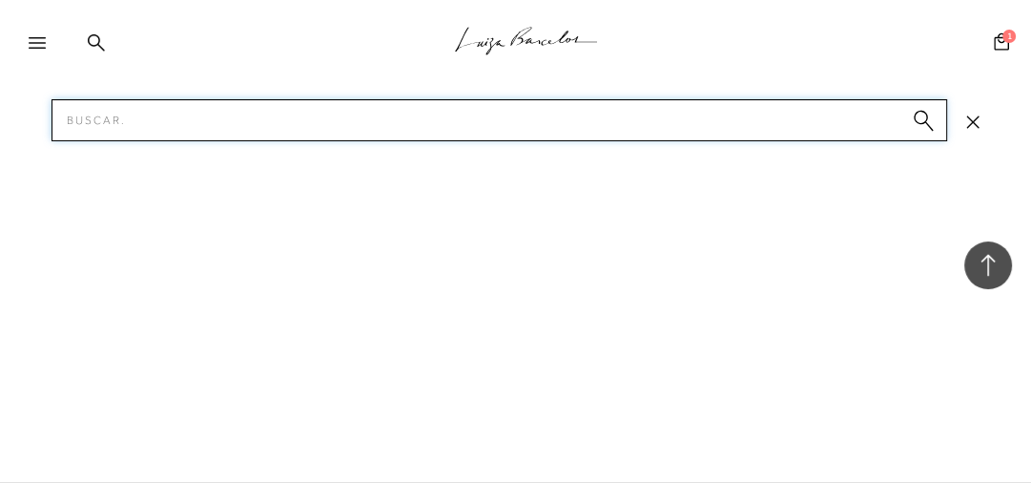
click at [150, 115] on input "Pesquisar" at bounding box center [500, 120] width 896 height 42
type input "verde"
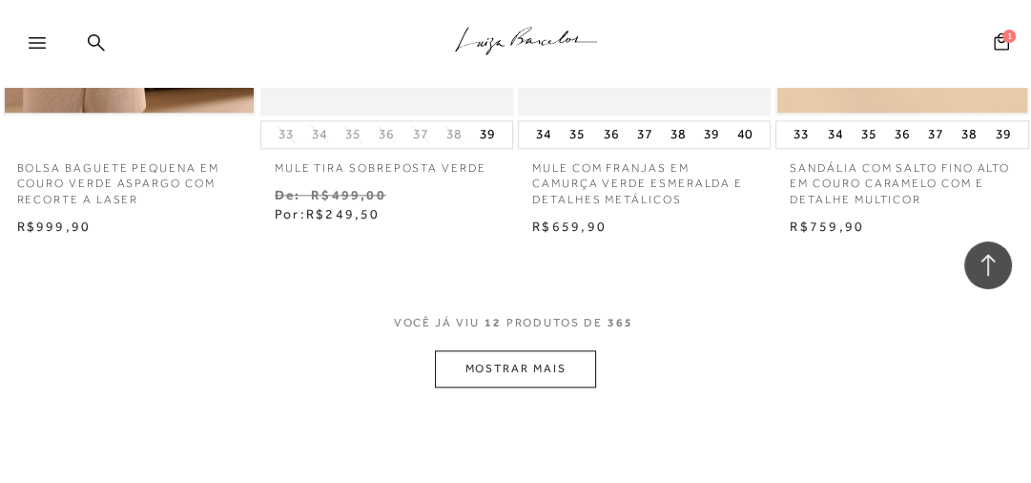
scroll to position [1500, 0]
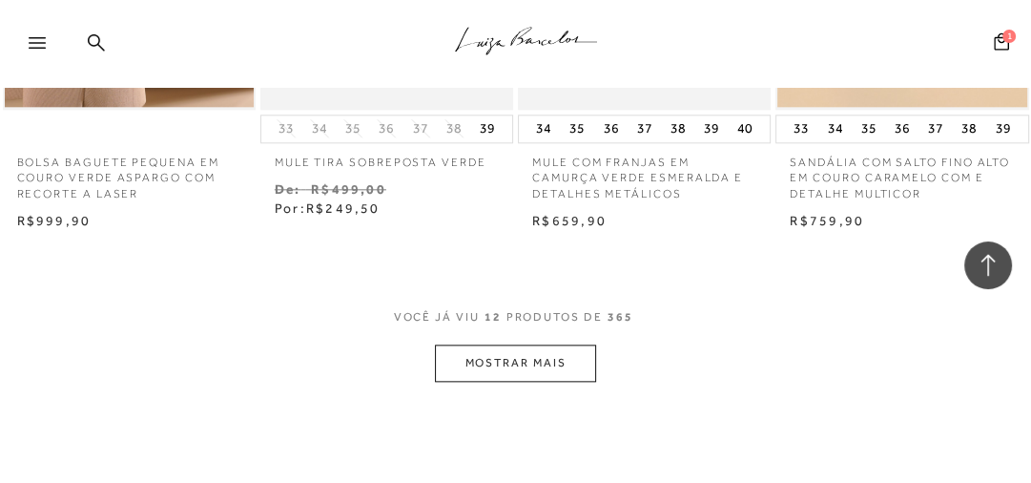
click at [504, 357] on button "MOSTRAR MAIS" at bounding box center [515, 362] width 160 height 37
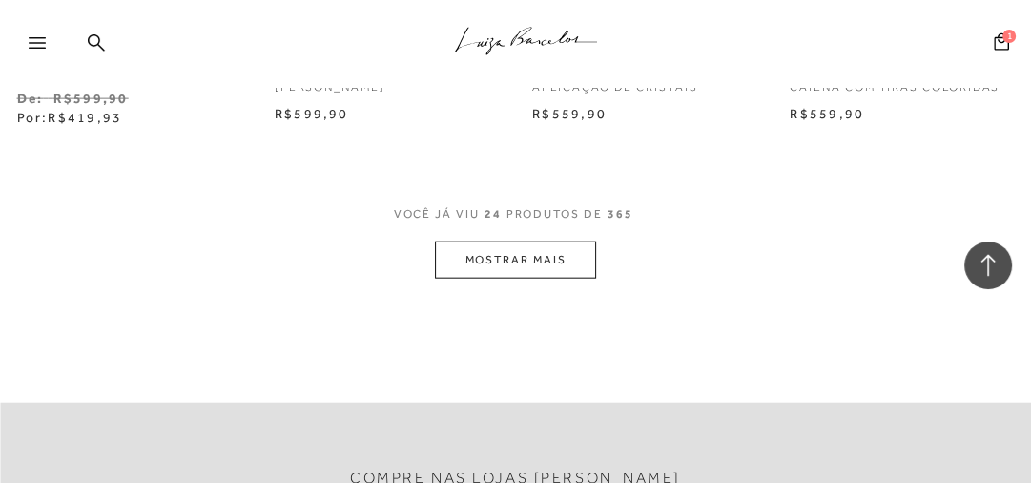
scroll to position [3214, 0]
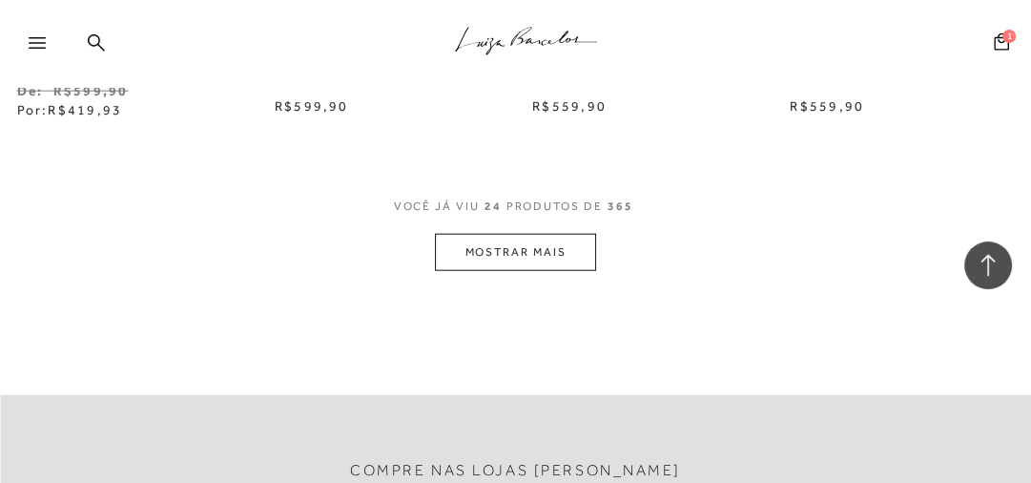
click at [508, 260] on button "MOSTRAR MAIS" at bounding box center [515, 252] width 160 height 37
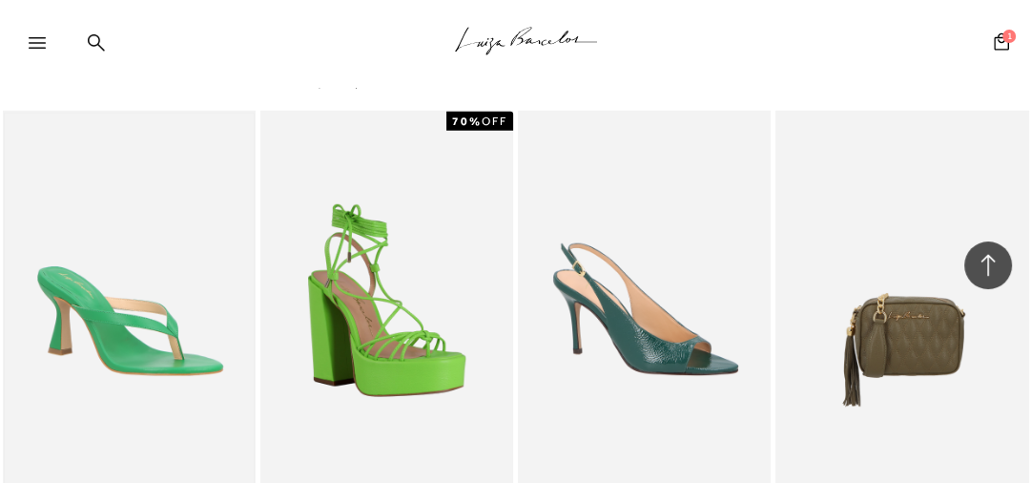
click at [50, 271] on img at bounding box center [129, 301] width 249 height 374
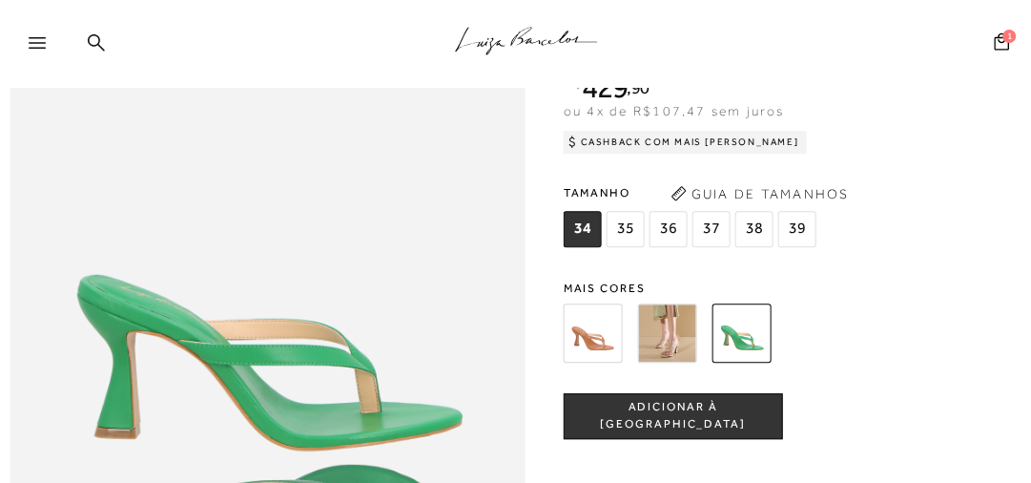
click at [658, 362] on img at bounding box center [667, 331] width 59 height 59
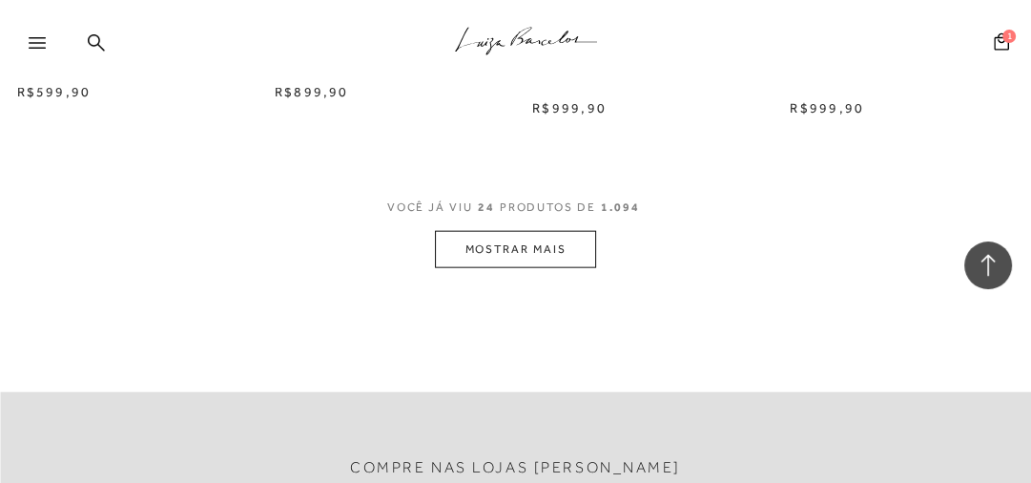
scroll to position [3129, 0]
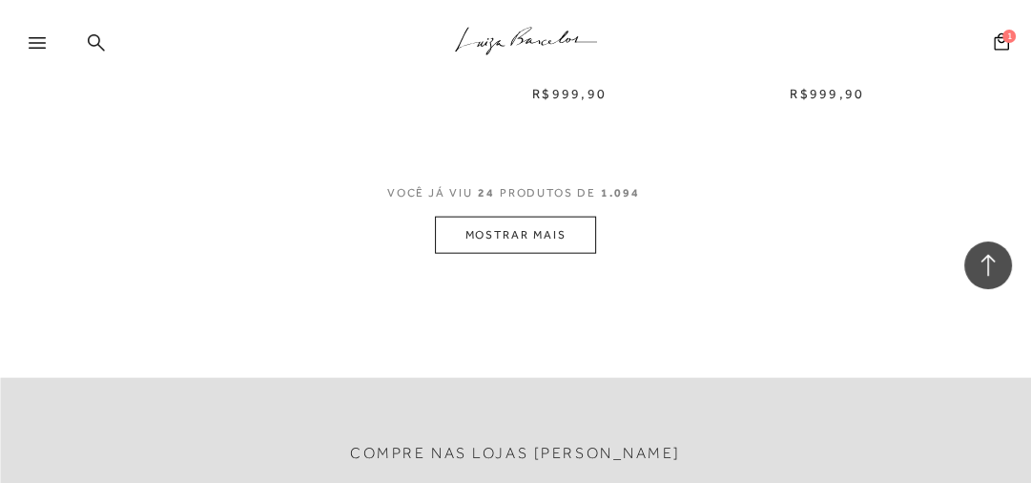
click at [92, 41] on icon at bounding box center [96, 42] width 17 height 18
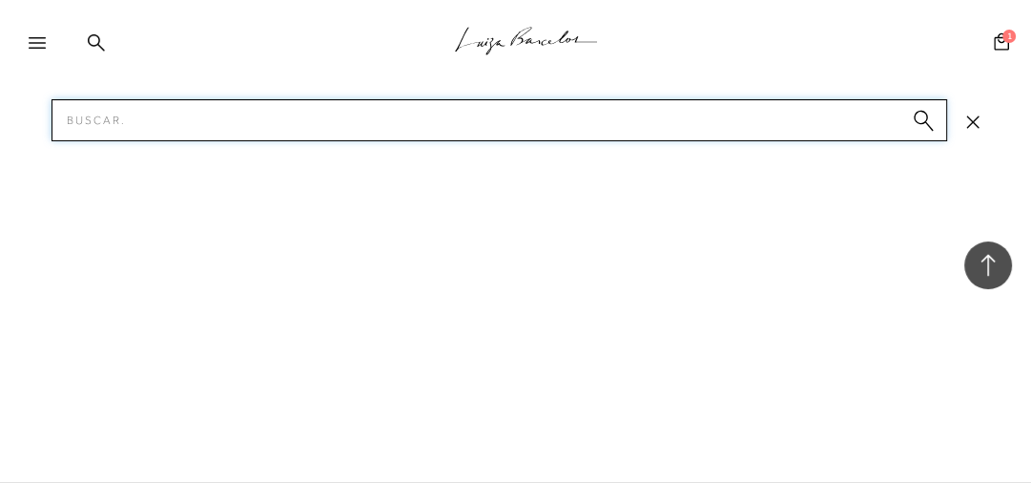
click at [125, 124] on input "Pesquisar" at bounding box center [500, 120] width 896 height 42
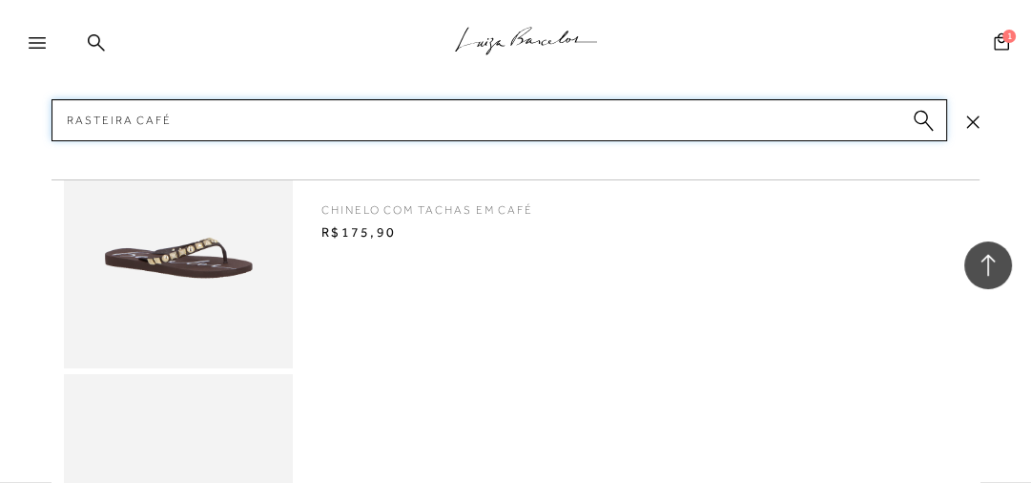
type input "RASTEIRA CAFÉ"
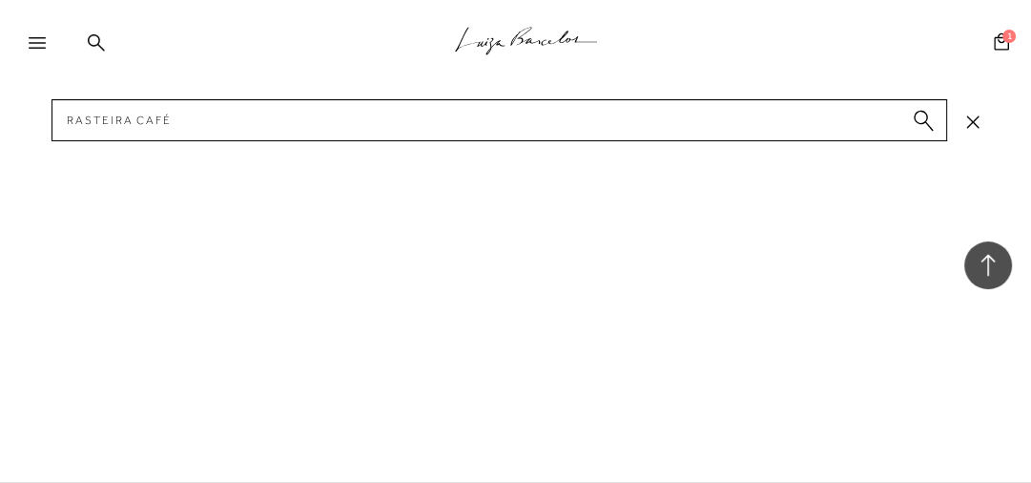
click at [921, 118] on circle "submit" at bounding box center [920, 117] width 13 height 13
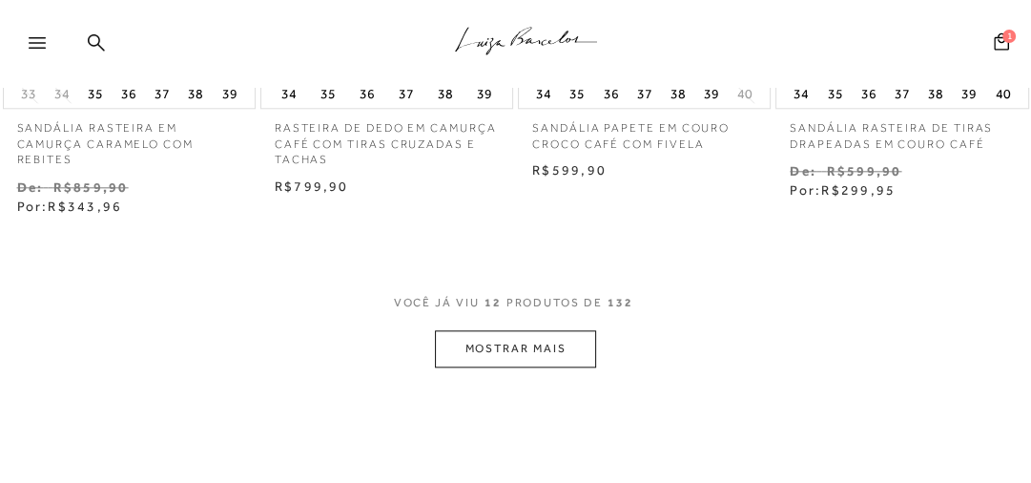
scroll to position [1603, 0]
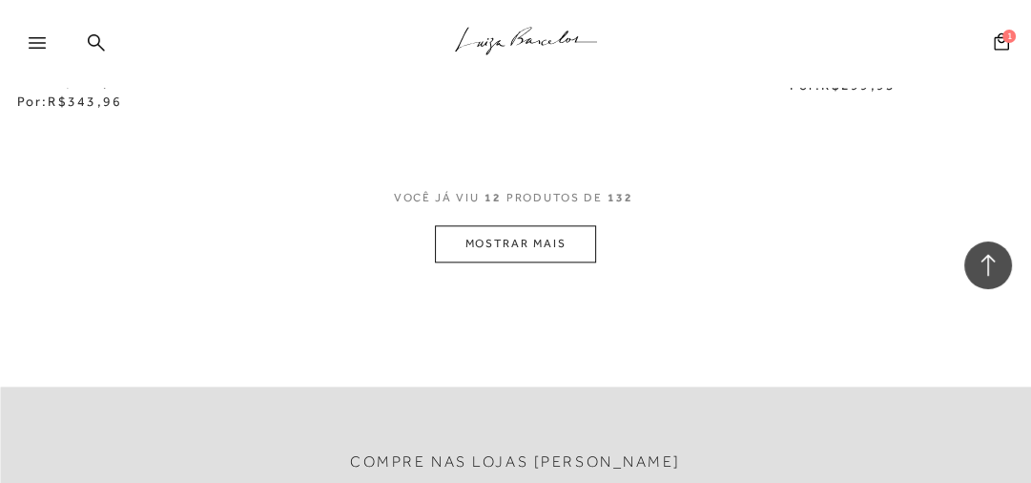
click at [504, 243] on button "MOSTRAR MAIS" at bounding box center [515, 243] width 160 height 37
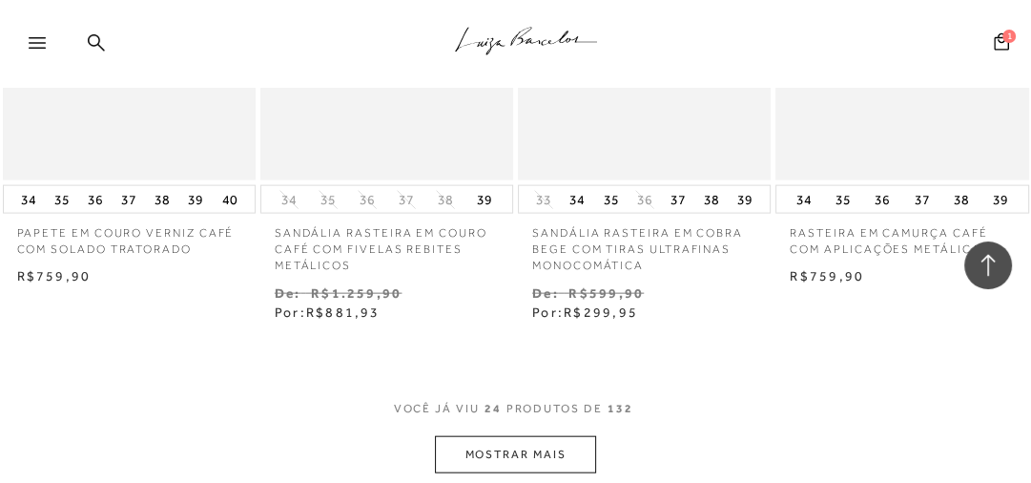
scroll to position [3049, 0]
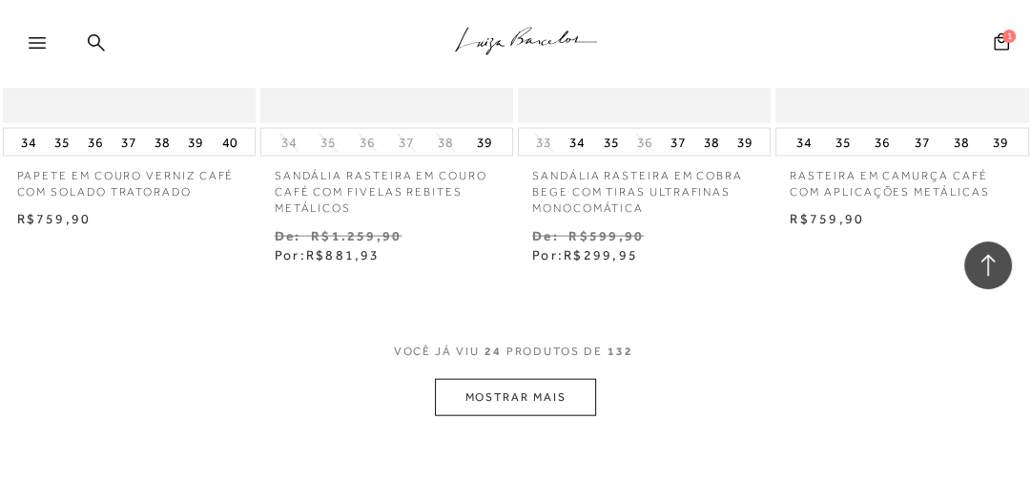
click at [509, 389] on button "MOSTRAR MAIS" at bounding box center [515, 397] width 160 height 37
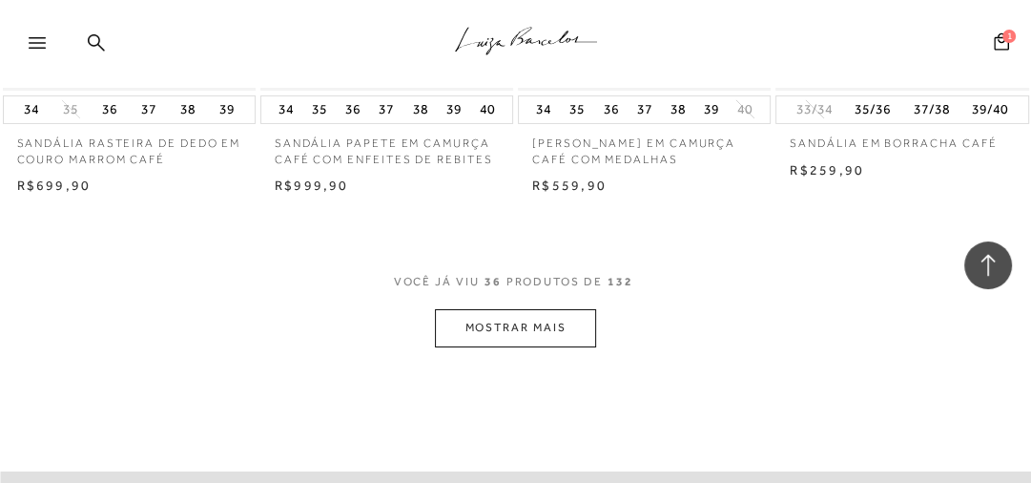
scroll to position [4728, 0]
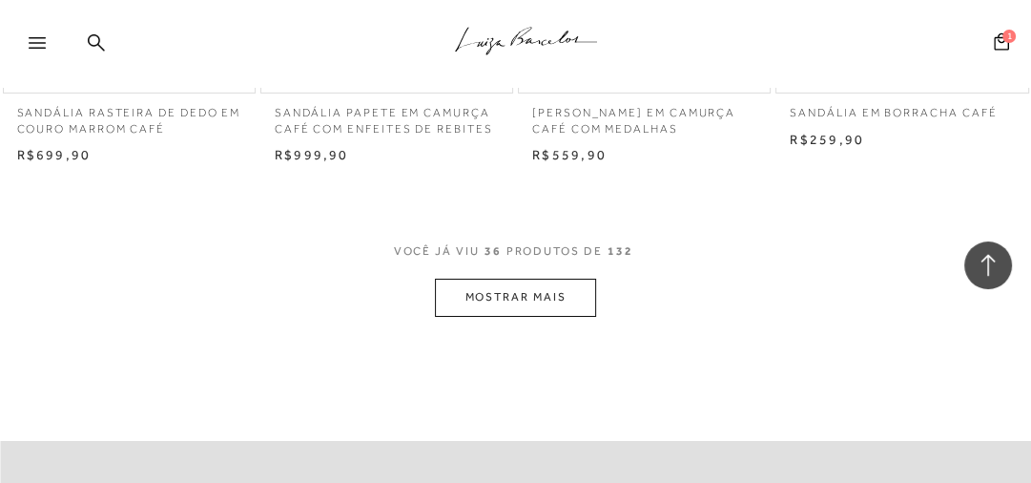
click at [551, 301] on button "MOSTRAR MAIS" at bounding box center [515, 297] width 160 height 37
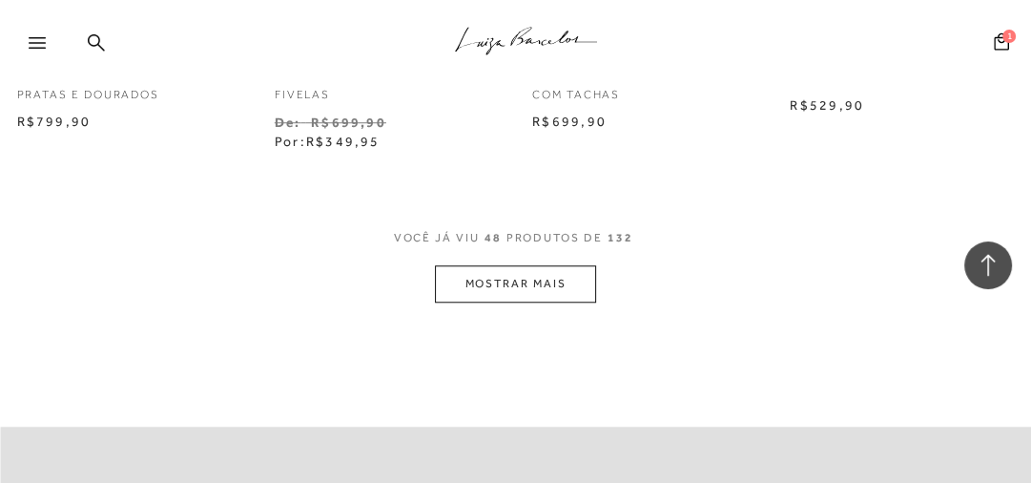
scroll to position [6459, 0]
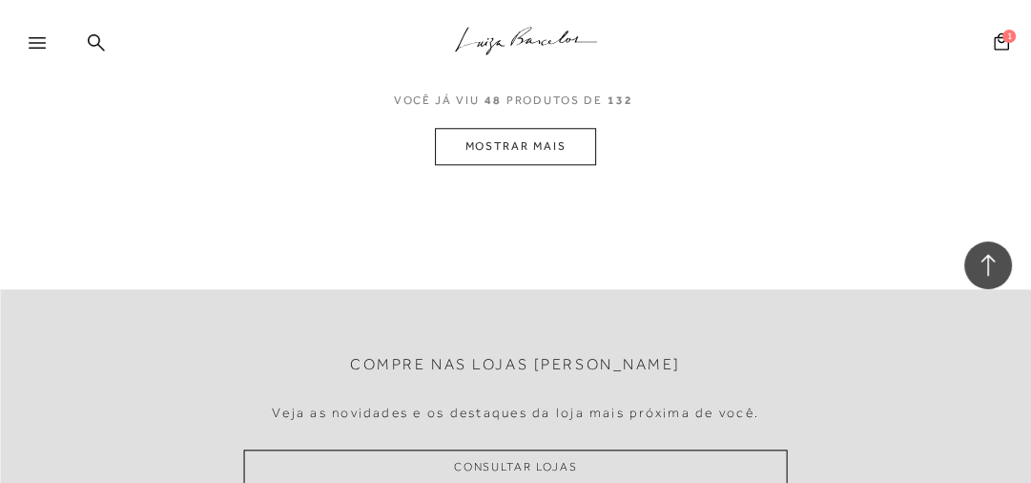
click at [515, 155] on button "MOSTRAR MAIS" at bounding box center [515, 146] width 160 height 37
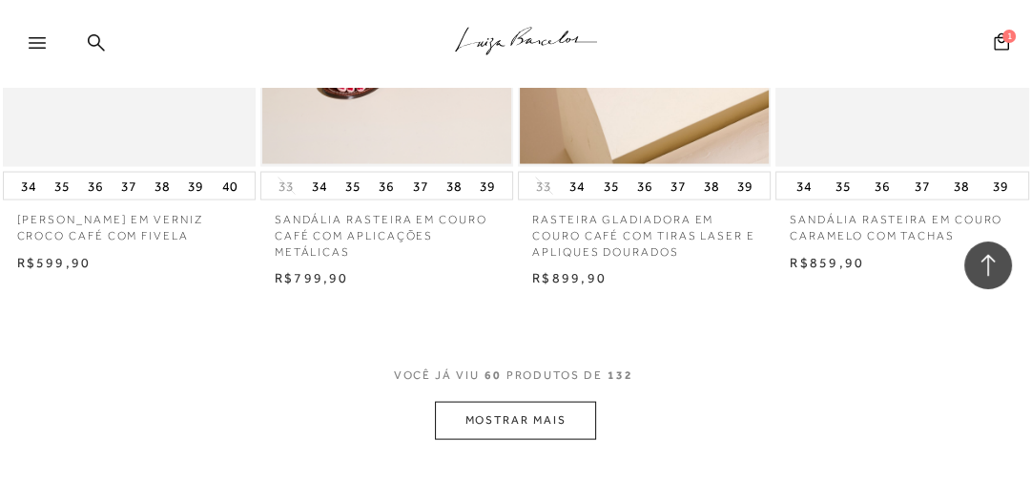
scroll to position [7832, 0]
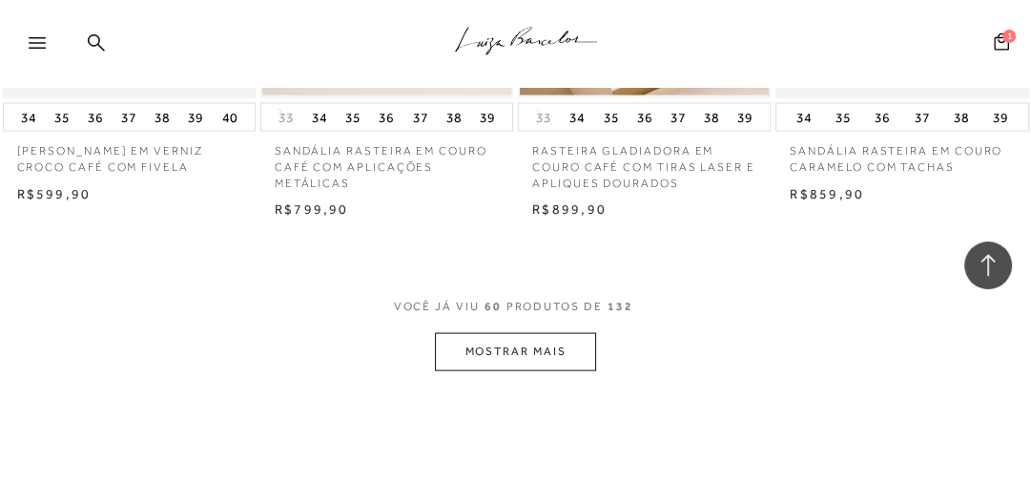
click at [485, 366] on button "MOSTRAR MAIS" at bounding box center [515, 351] width 160 height 37
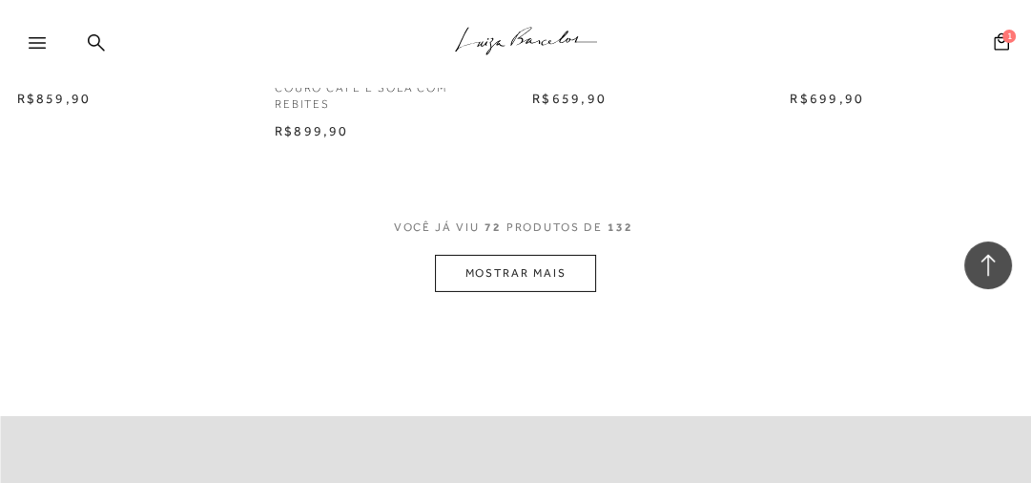
scroll to position [9511, 0]
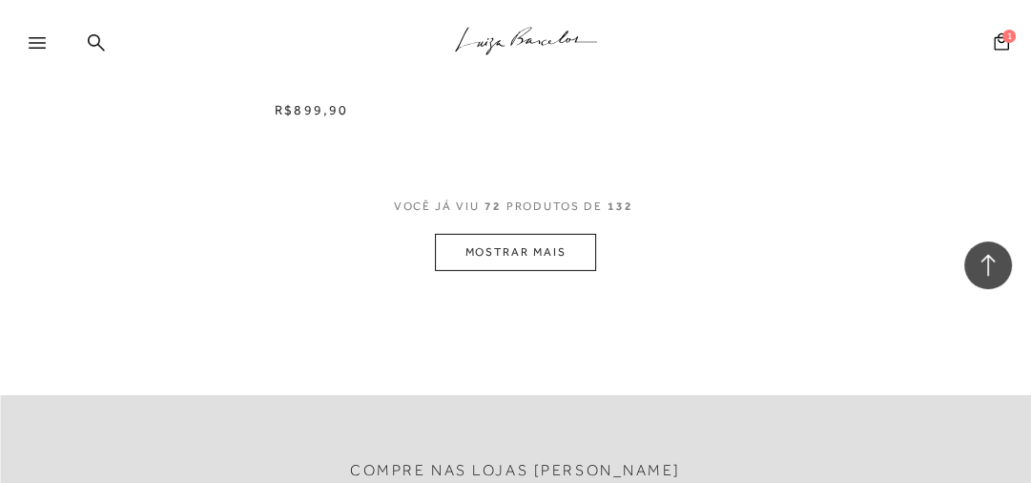
click at [550, 250] on button "MOSTRAR MAIS" at bounding box center [515, 252] width 160 height 37
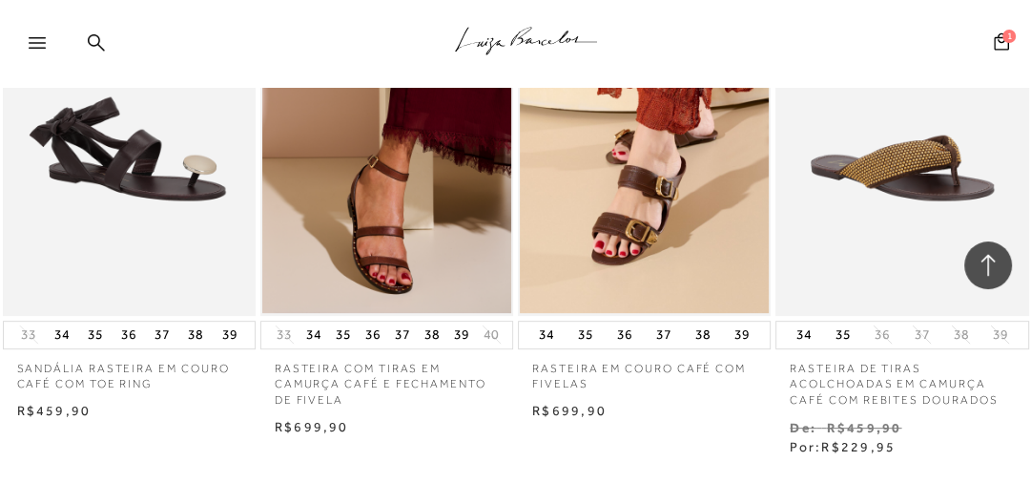
scroll to position [10919, 0]
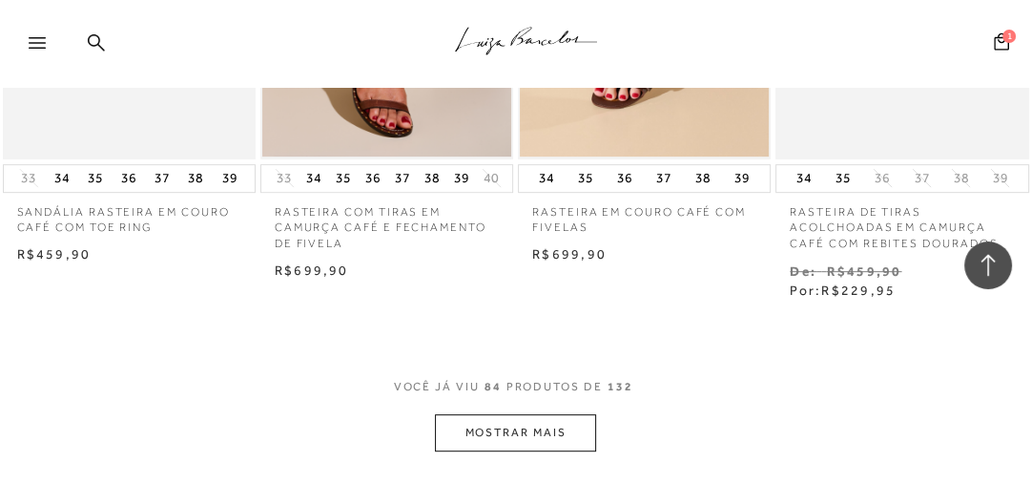
click at [550, 417] on button "MOSTRAR MAIS" at bounding box center [515, 432] width 160 height 37
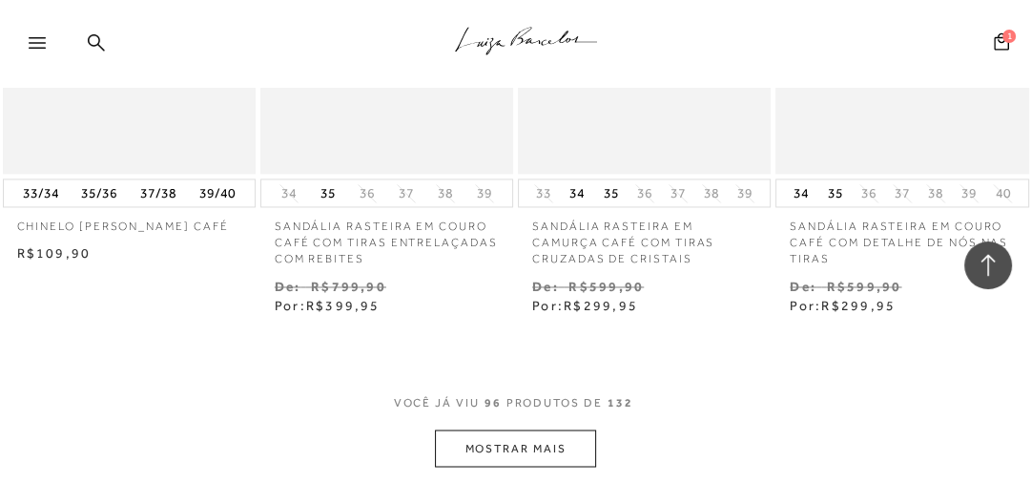
scroll to position [12497, 0]
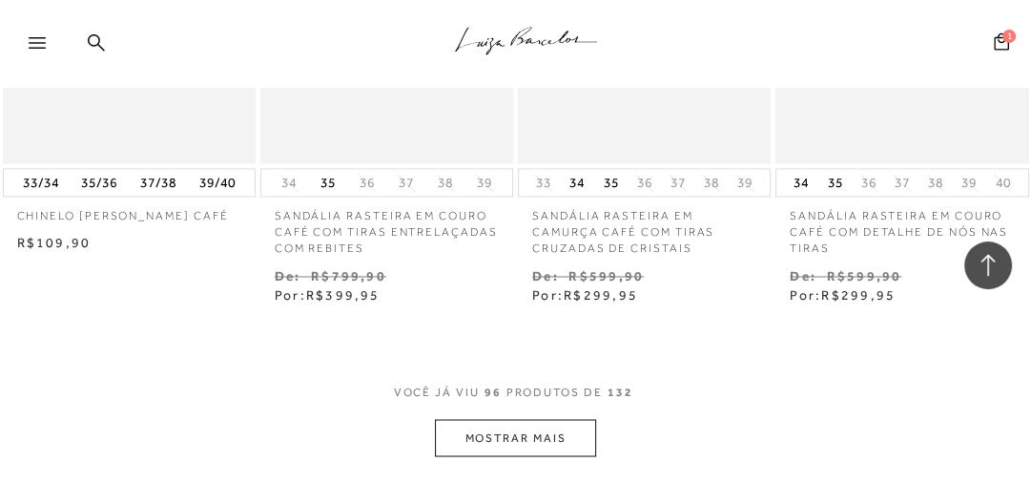
click at [540, 435] on button "MOSTRAR MAIS" at bounding box center [515, 437] width 160 height 37
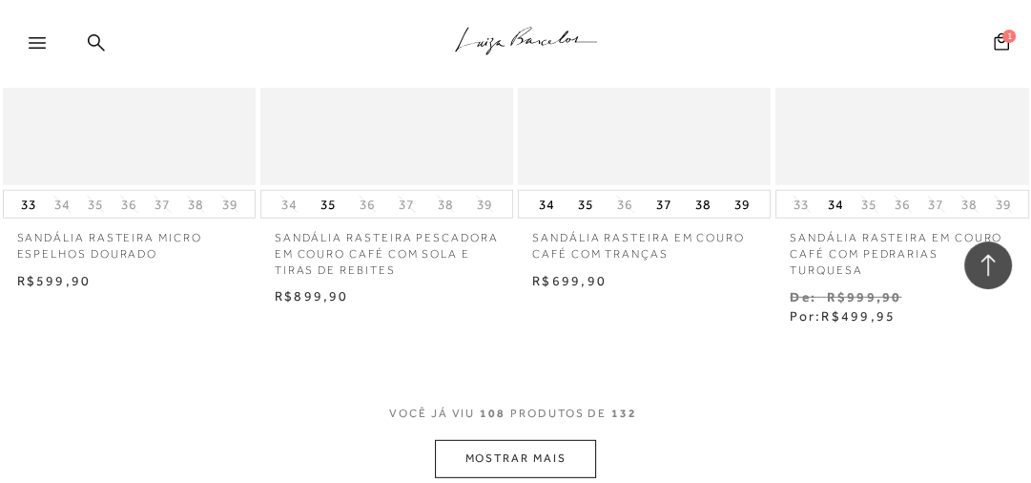
scroll to position [14076, 0]
click at [563, 439] on button "MOSTRAR MAIS" at bounding box center [515, 457] width 160 height 37
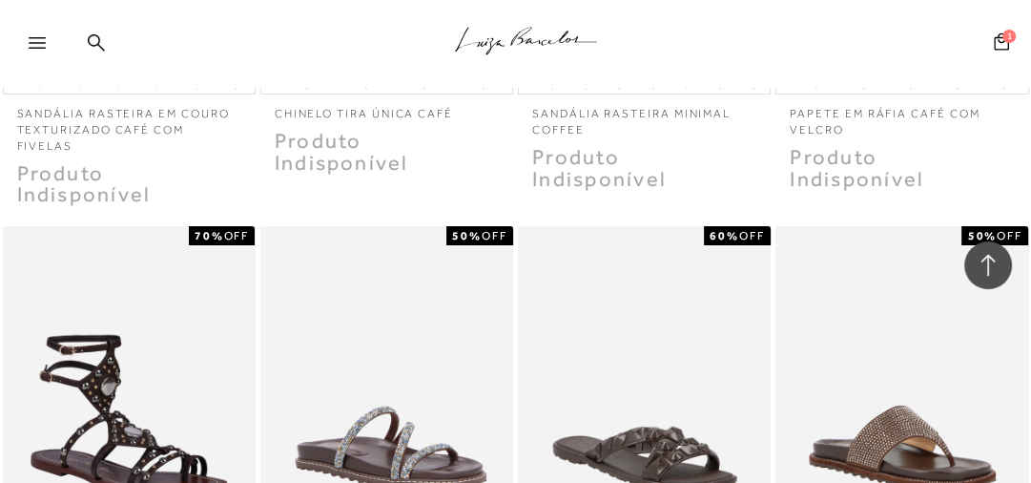
scroll to position [15297, 0]
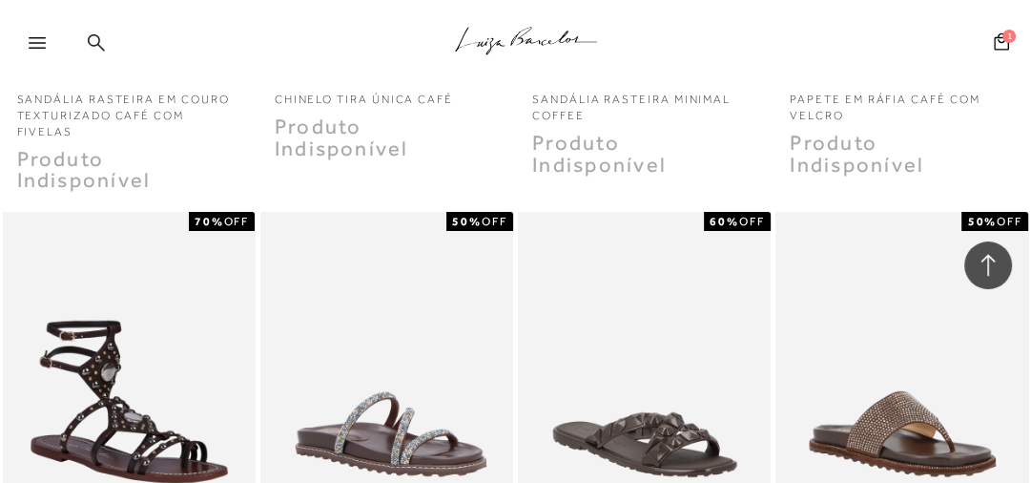
click at [92, 43] on icon at bounding box center [96, 42] width 17 height 18
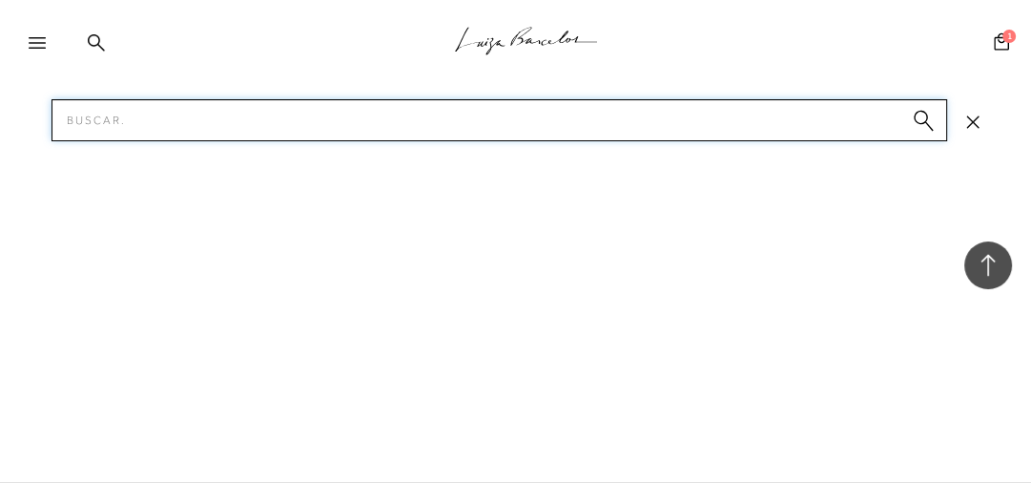
click at [111, 123] on input "Pesquisar" at bounding box center [500, 120] width 896 height 42
type input "CROCO"
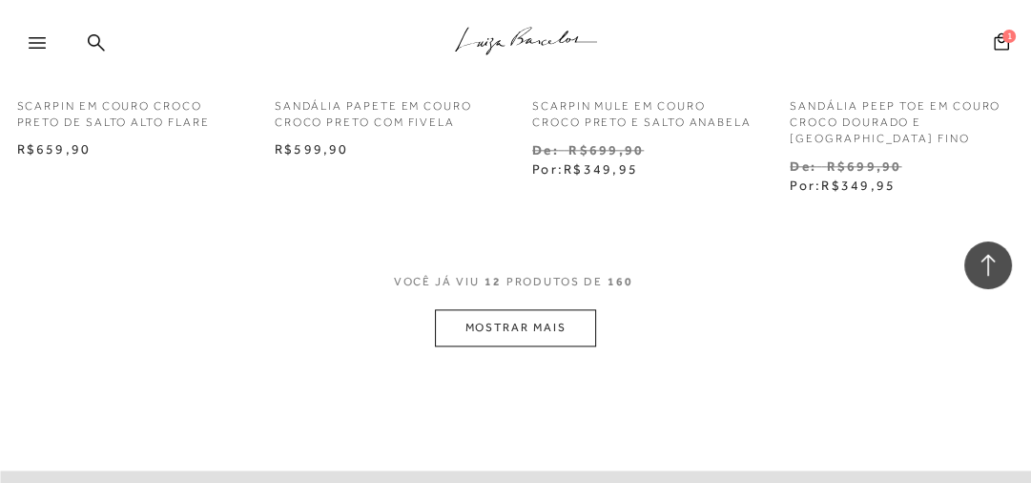
scroll to position [1598, 0]
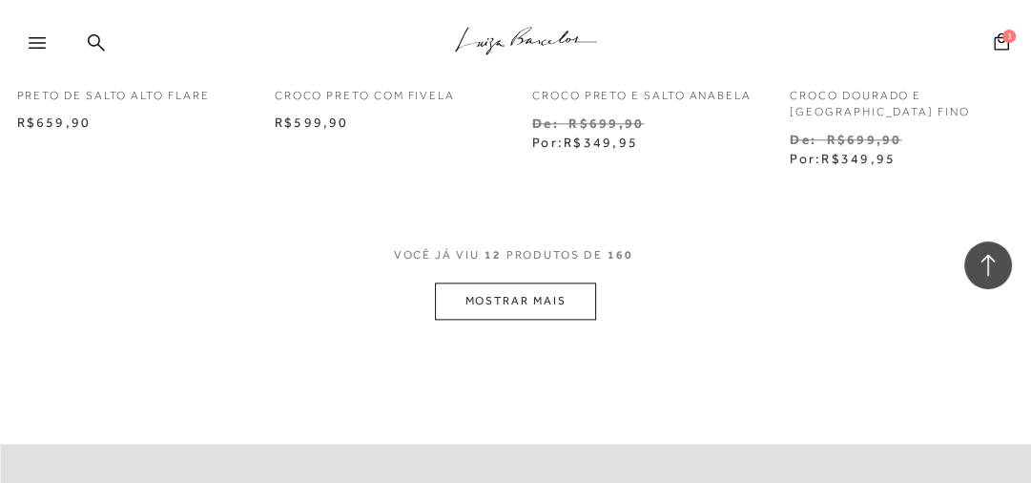
click at [494, 282] on button "MOSTRAR MAIS" at bounding box center [515, 300] width 160 height 37
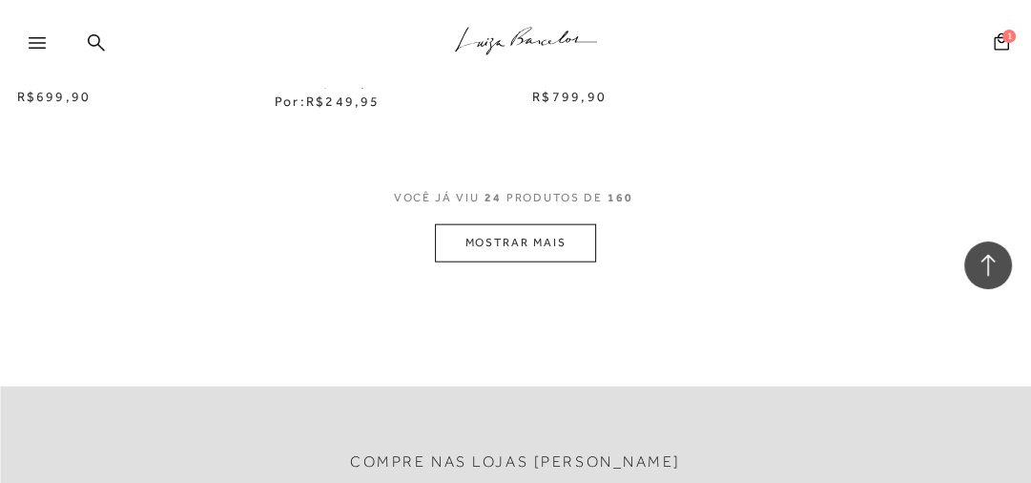
scroll to position [3277, 0]
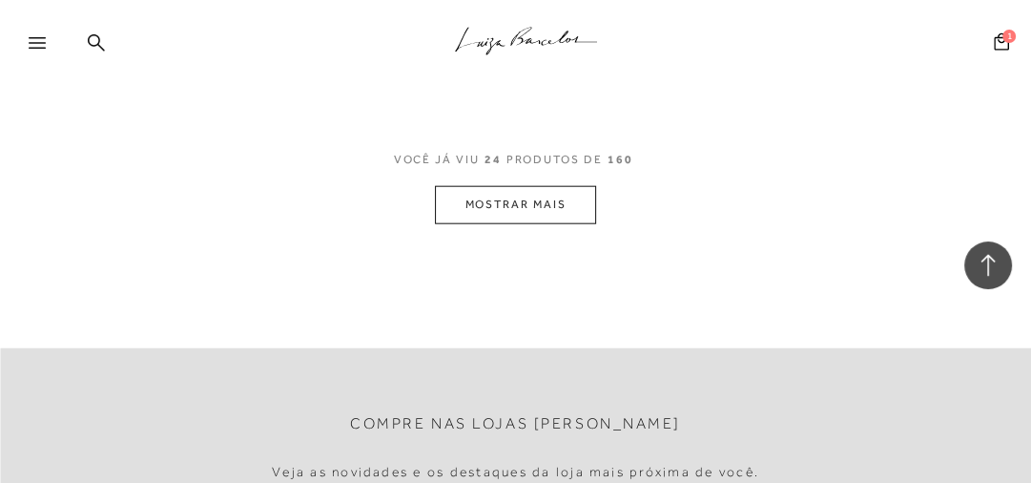
click at [513, 191] on button "MOSTRAR MAIS" at bounding box center [515, 204] width 160 height 37
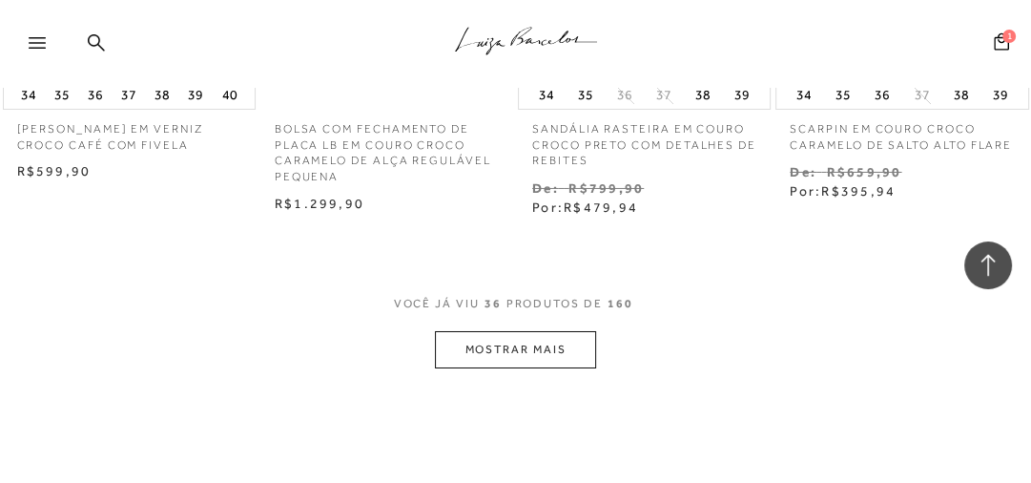
scroll to position [4783, 0]
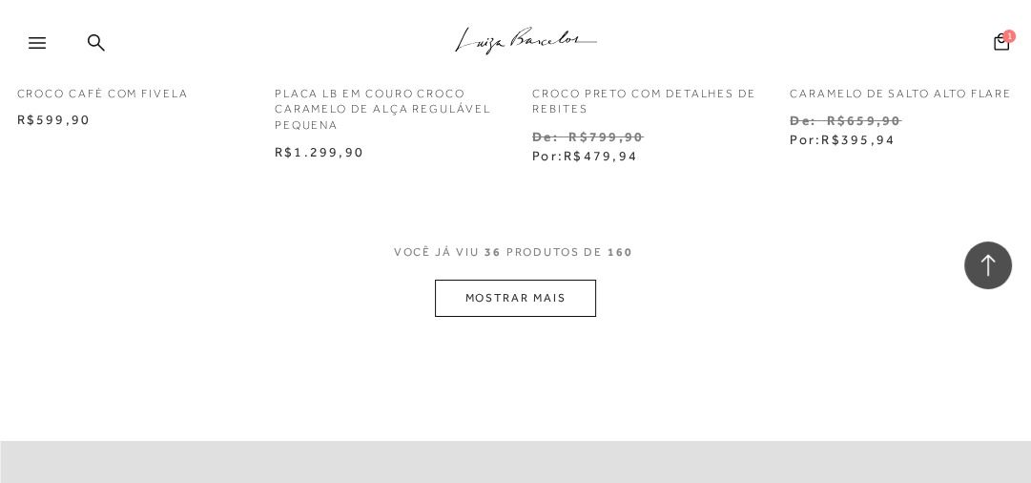
click at [506, 280] on button "MOSTRAR MAIS" at bounding box center [515, 298] width 160 height 37
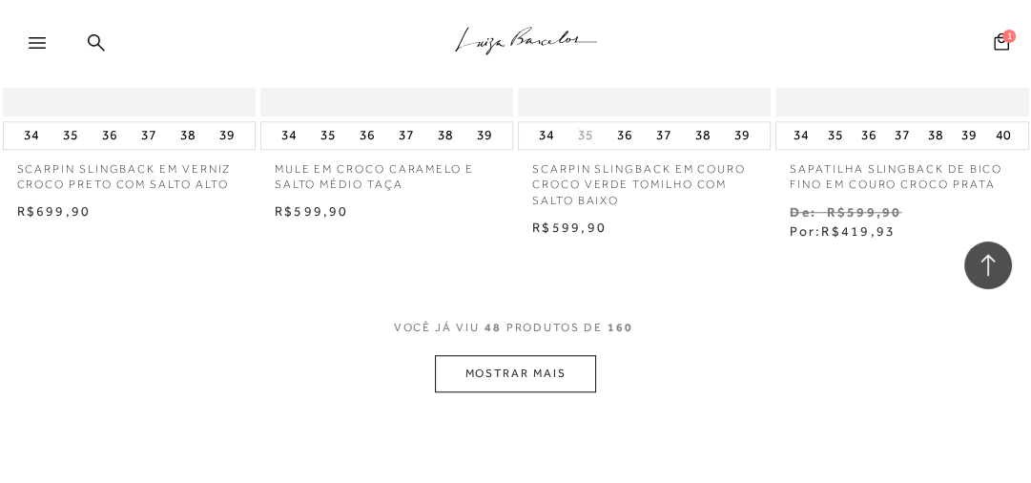
scroll to position [6310, 0]
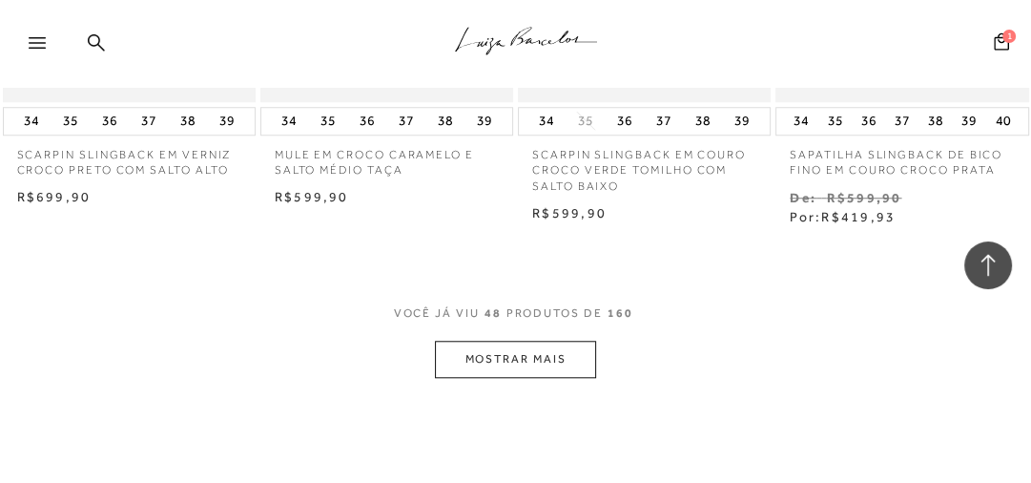
click at [549, 341] on button "MOSTRAR MAIS" at bounding box center [515, 359] width 160 height 37
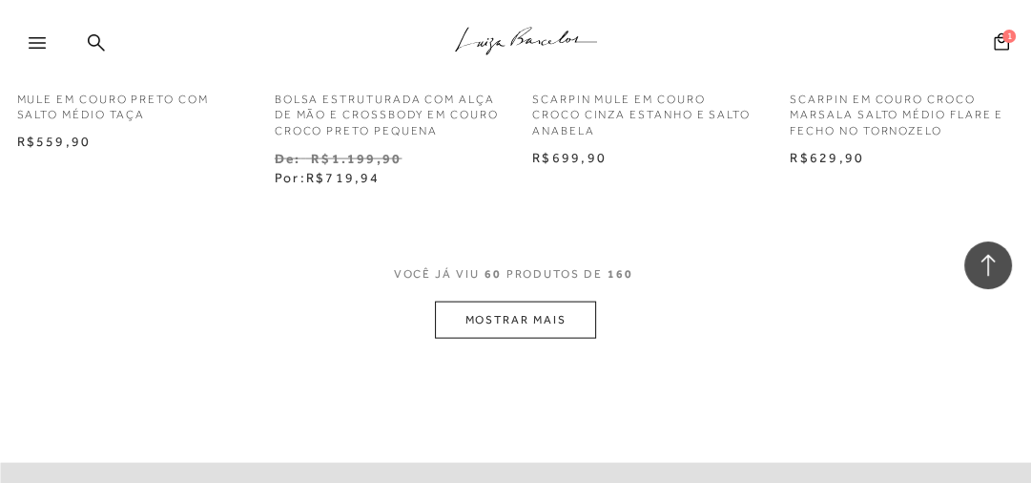
scroll to position [7989, 0]
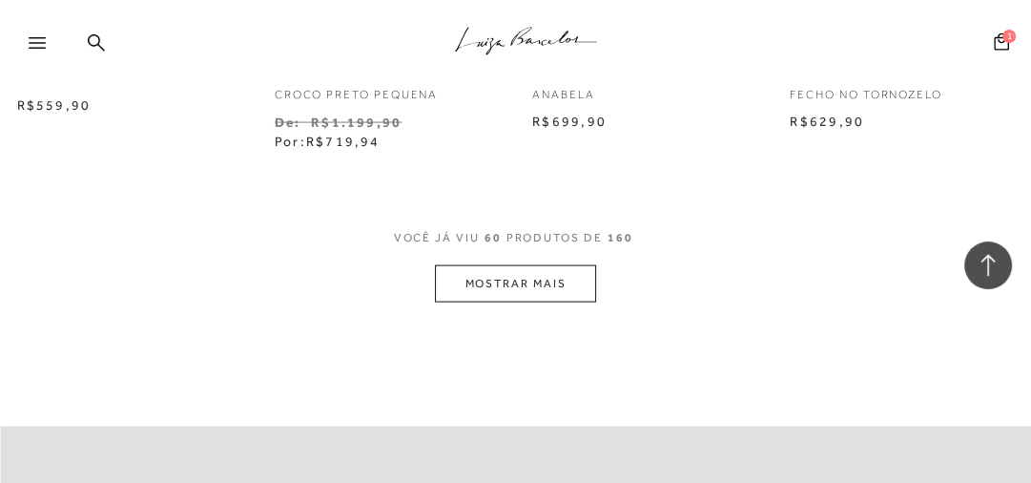
click at [514, 267] on button "MOSTRAR MAIS" at bounding box center [515, 283] width 160 height 37
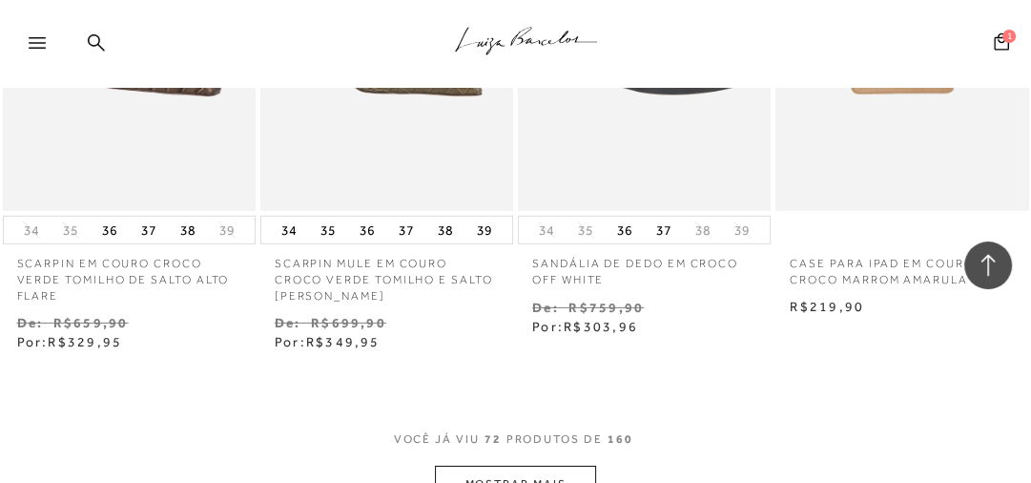
scroll to position [9434, 0]
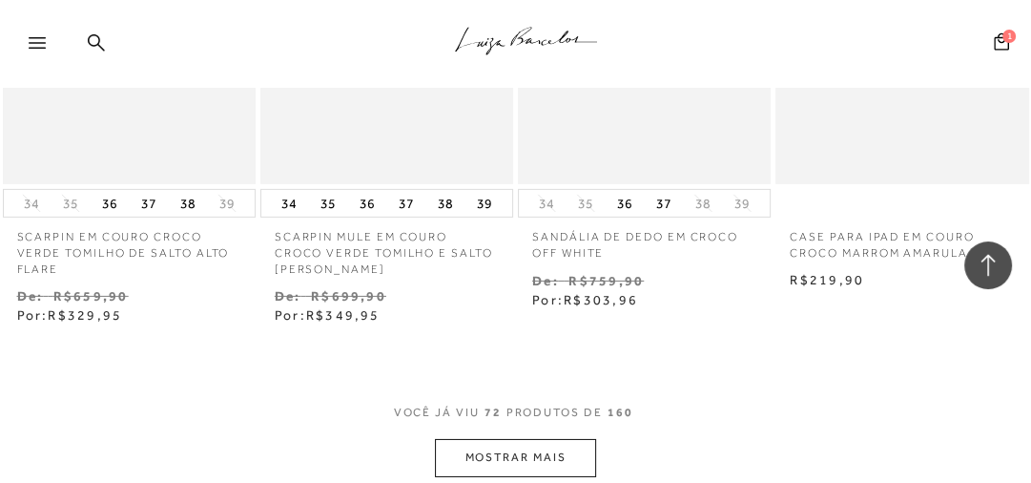
click at [542, 439] on button "MOSTRAR MAIS" at bounding box center [515, 457] width 160 height 37
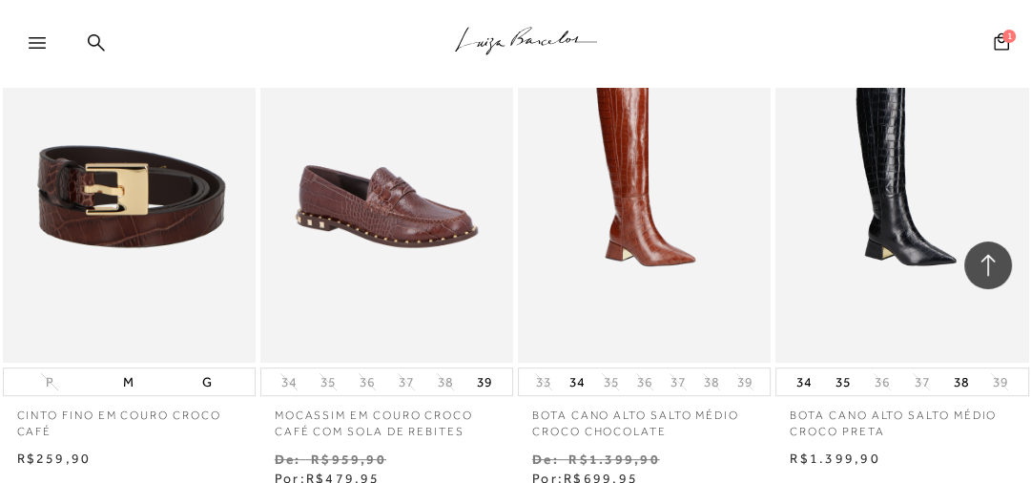
scroll to position [11017, 0]
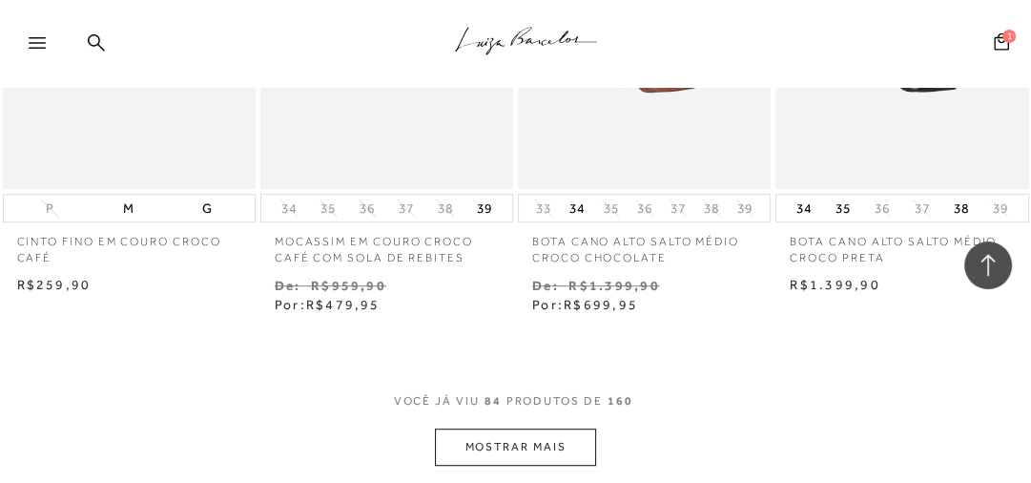
click at [526, 428] on button "MOSTRAR MAIS" at bounding box center [515, 446] width 160 height 37
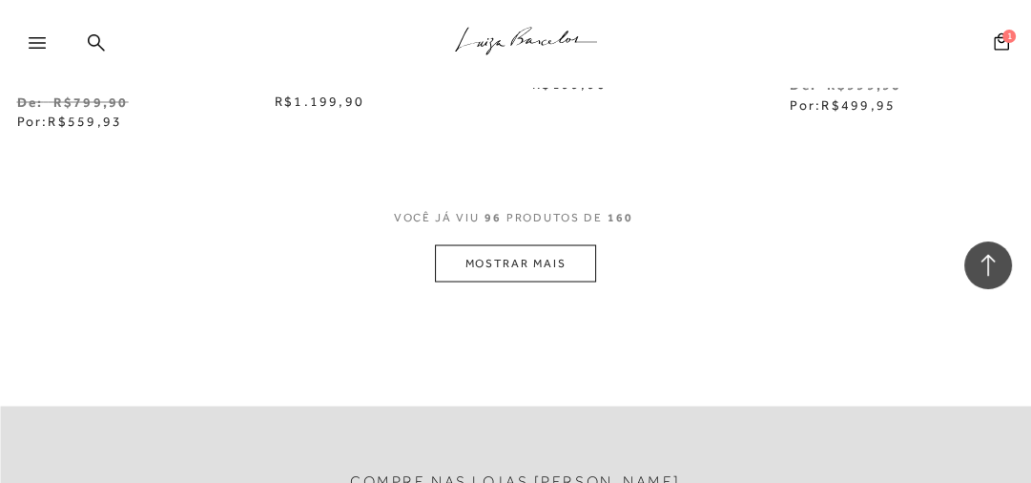
scroll to position [12806, 0]
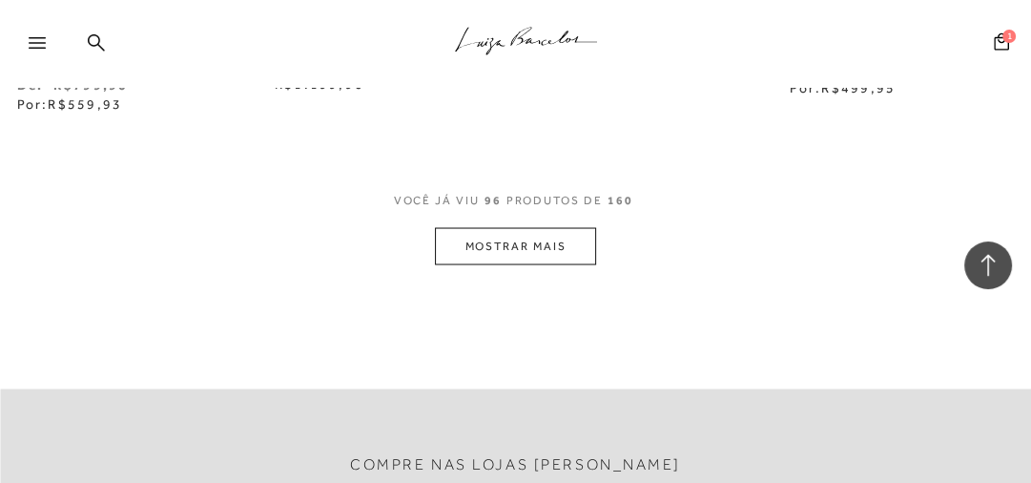
click at [463, 227] on button "MOSTRAR MAIS" at bounding box center [515, 245] width 160 height 37
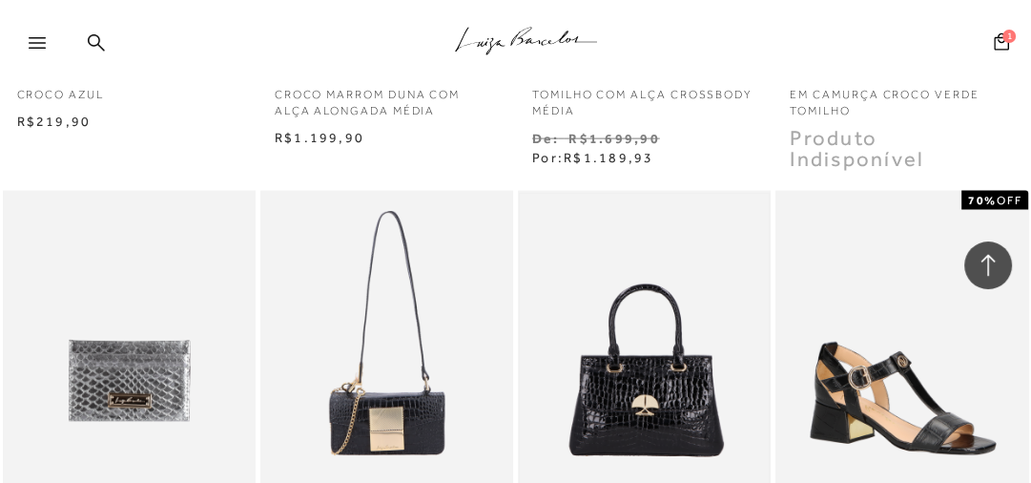
scroll to position [13340, 0]
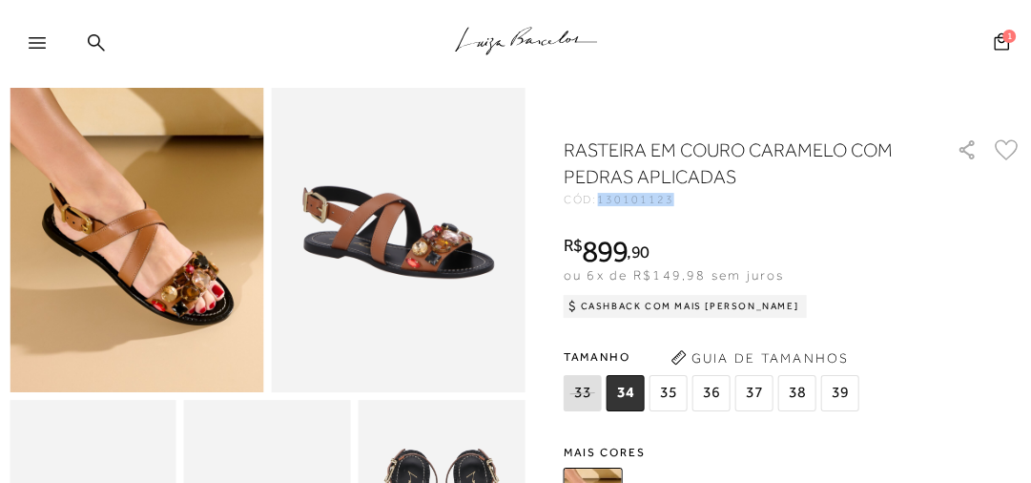
drag, startPoint x: 675, startPoint y: 202, endPoint x: 600, endPoint y: 197, distance: 75.6
click at [600, 197] on div "CÓD: 130101123" at bounding box center [750, 199] width 373 height 11
copy span "130101123"
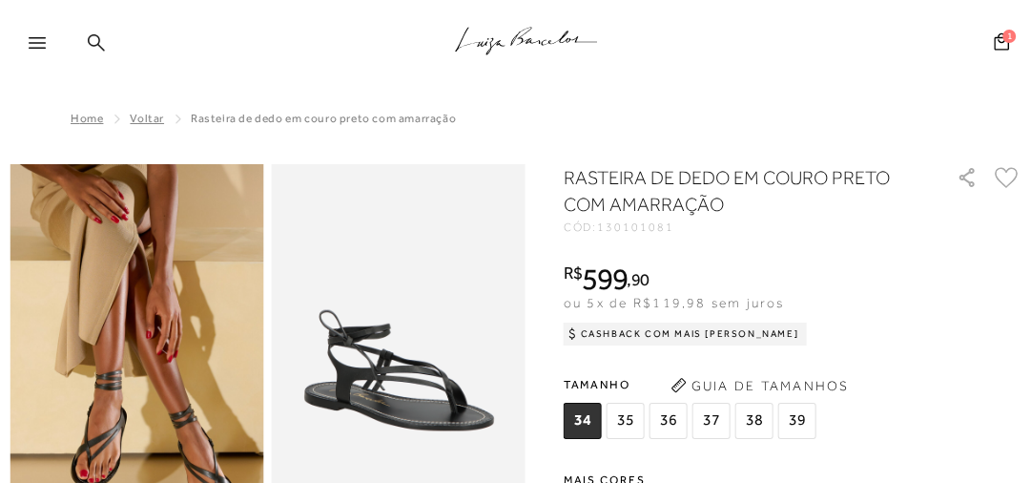
click at [89, 37] on icon at bounding box center [96, 41] width 17 height 17
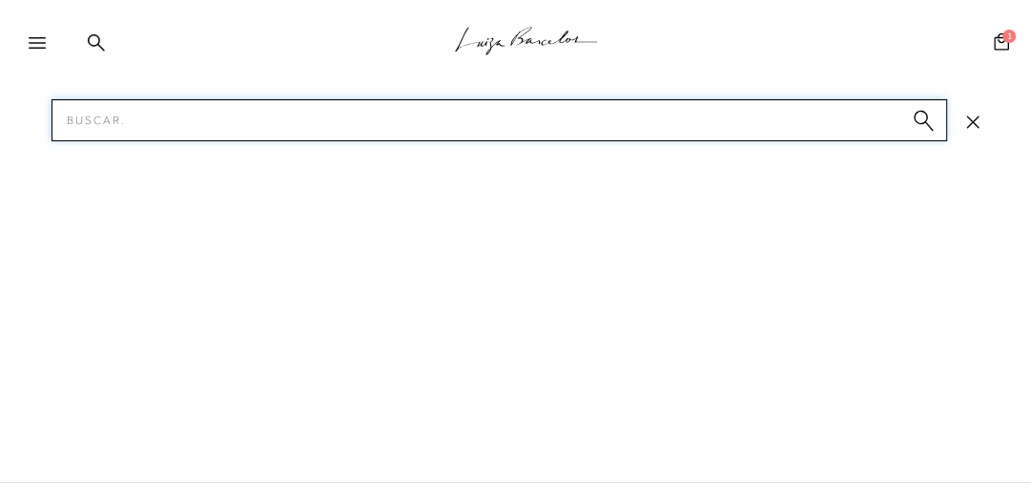
click at [119, 119] on input "Pesquisar" at bounding box center [500, 120] width 896 height 42
type input "bolsa no"
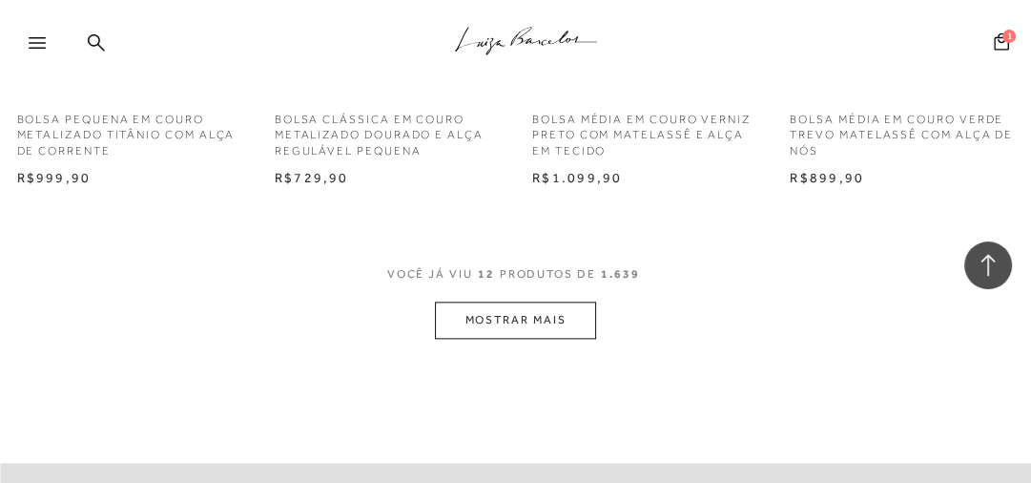
scroll to position [1526, 0]
click at [544, 322] on button "MOSTRAR MAIS" at bounding box center [515, 316] width 160 height 37
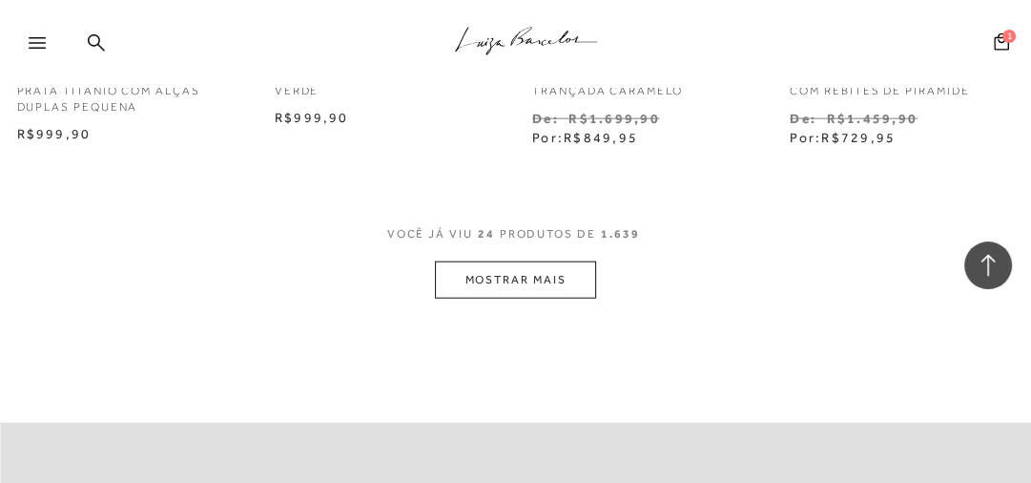
scroll to position [3085, 0]
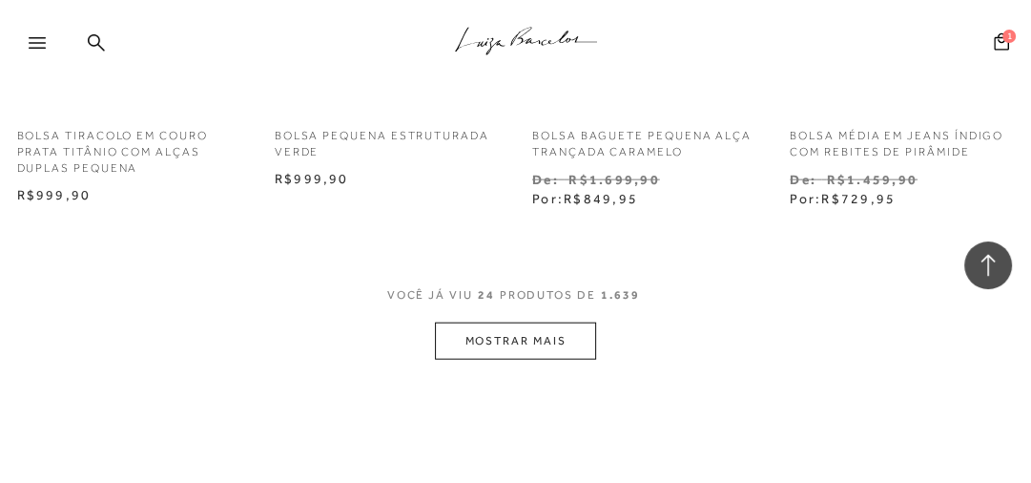
click at [530, 333] on button "MOSTRAR MAIS" at bounding box center [515, 340] width 160 height 37
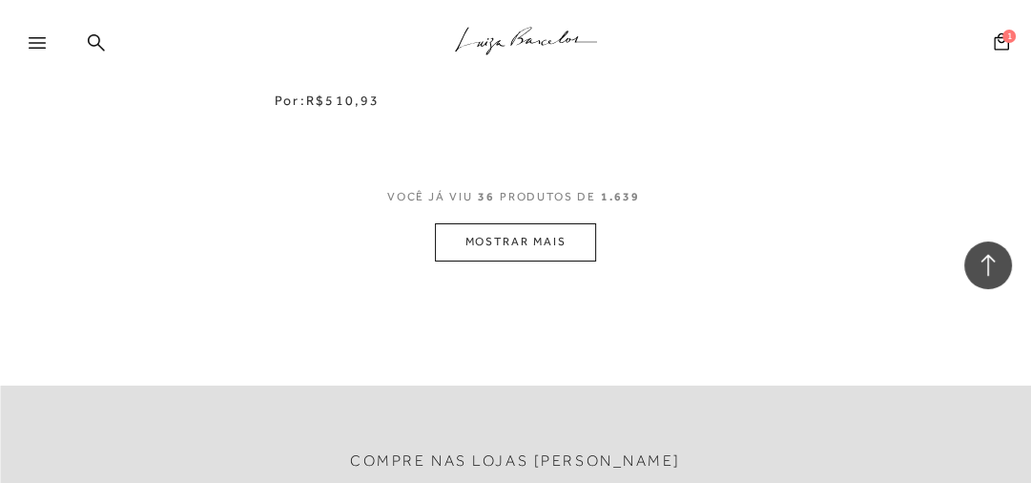
scroll to position [4797, 0]
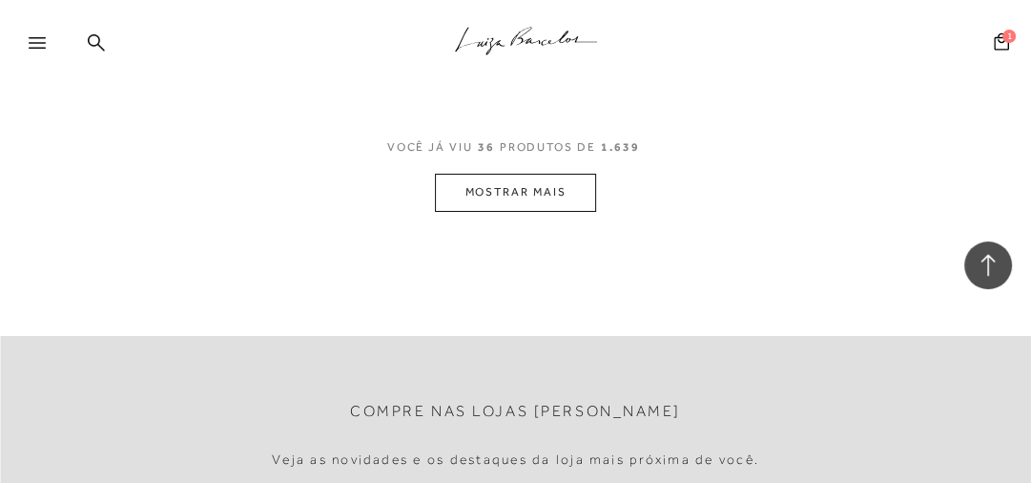
click at [508, 184] on button "MOSTRAR MAIS" at bounding box center [515, 192] width 160 height 37
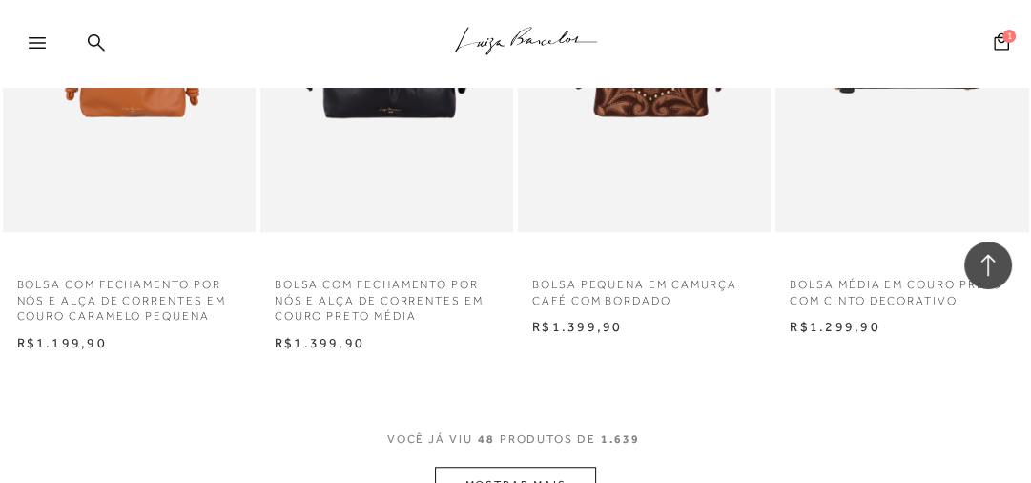
scroll to position [6375, 0]
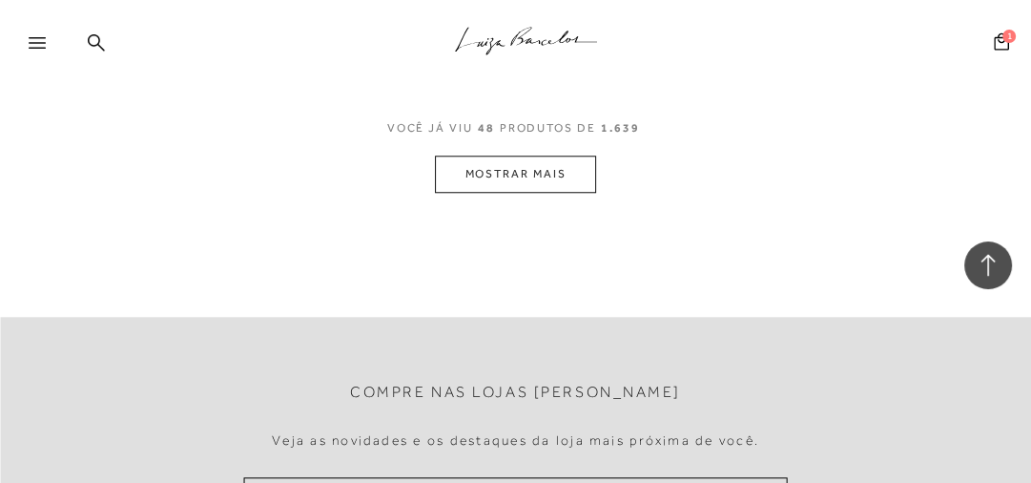
click at [515, 174] on button "MOSTRAR MAIS" at bounding box center [515, 174] width 160 height 37
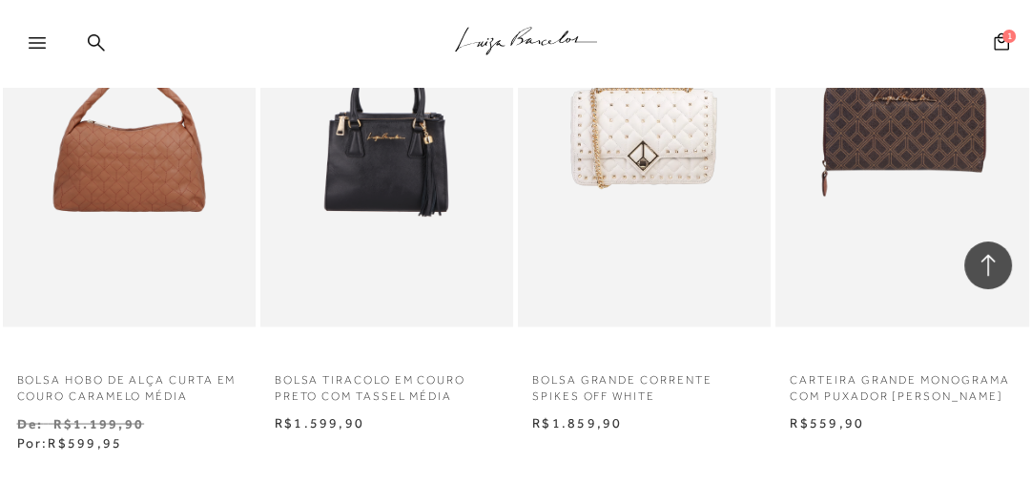
scroll to position [7782, 0]
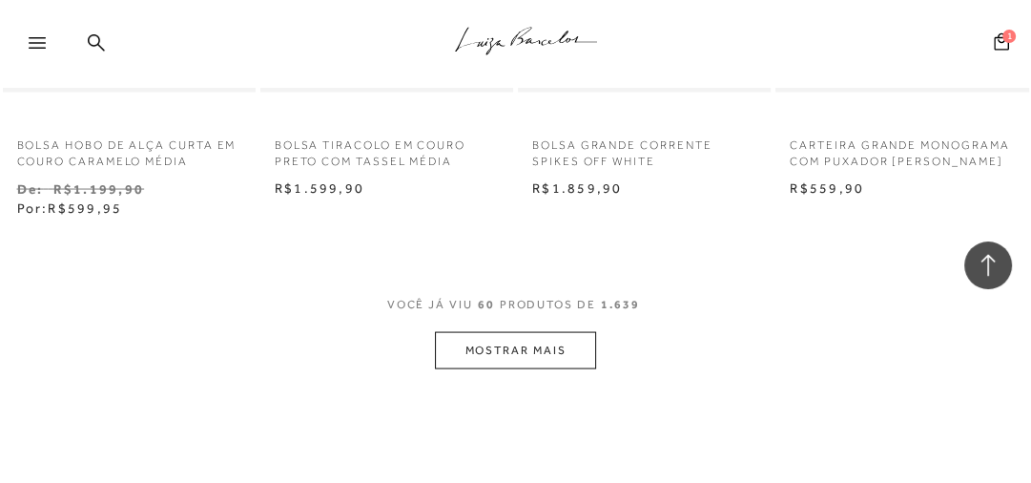
click at [543, 353] on button "MOSTRAR MAIS" at bounding box center [515, 350] width 160 height 37
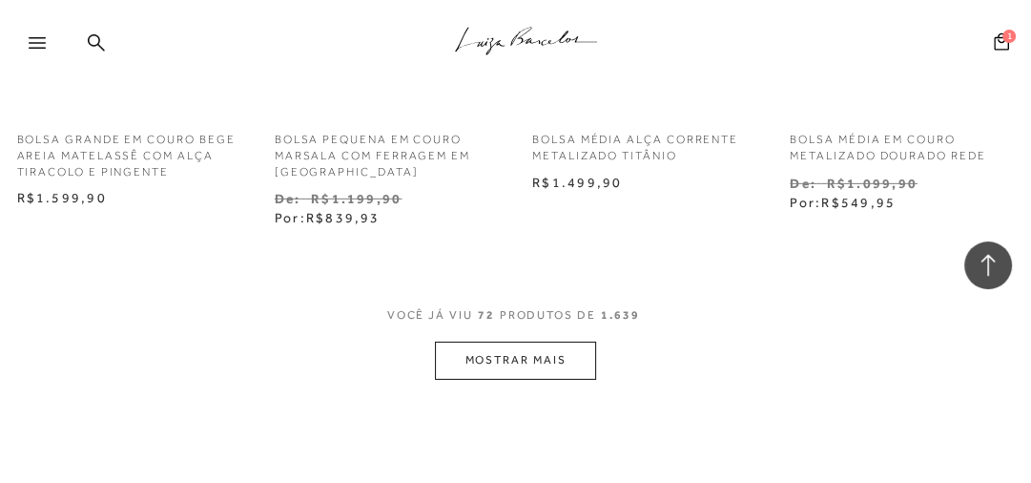
scroll to position [9537, 0]
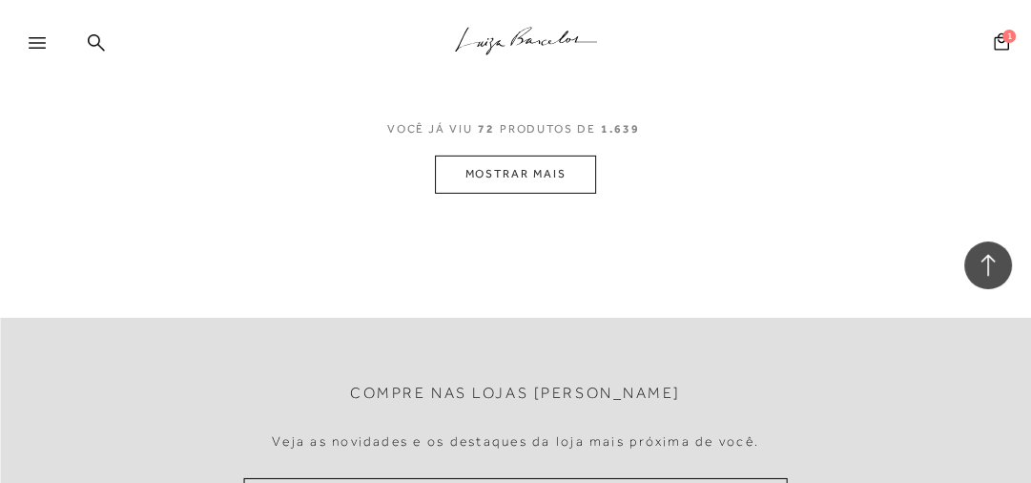
click at [537, 177] on button "MOSTRAR MAIS" at bounding box center [515, 174] width 160 height 37
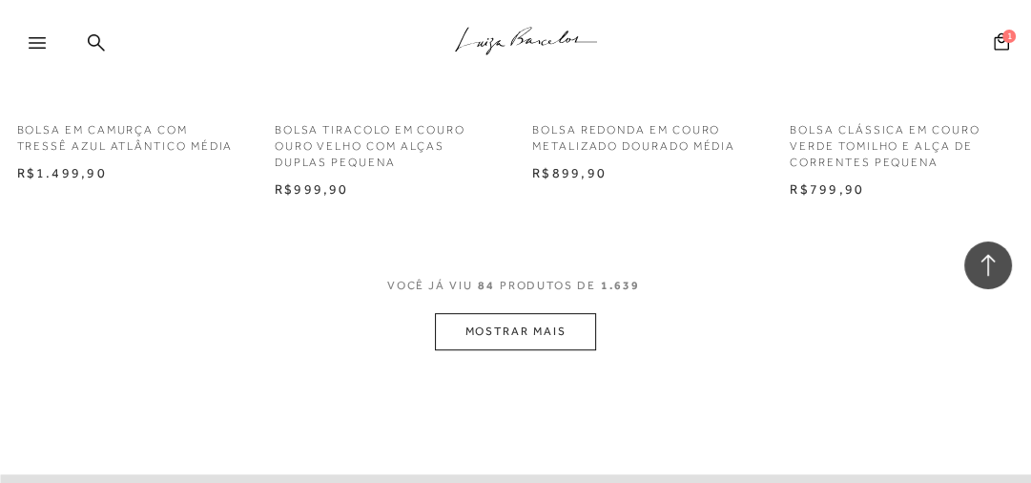
scroll to position [10987, 0]
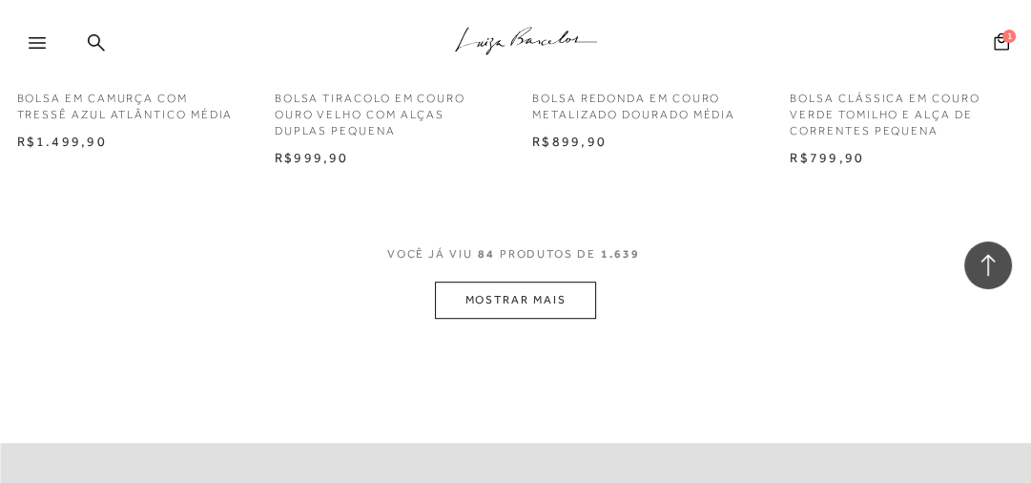
click at [558, 301] on button "MOSTRAR MAIS" at bounding box center [515, 299] width 160 height 37
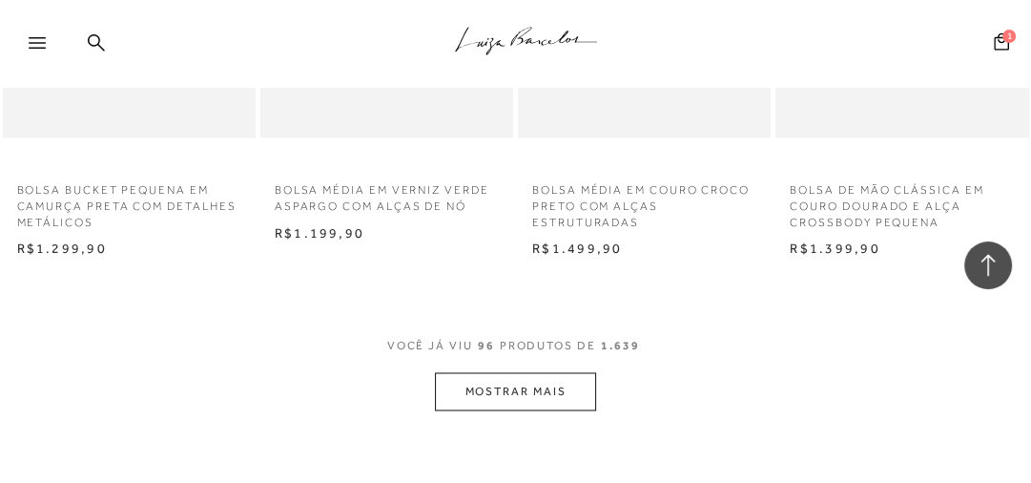
scroll to position [12514, 0]
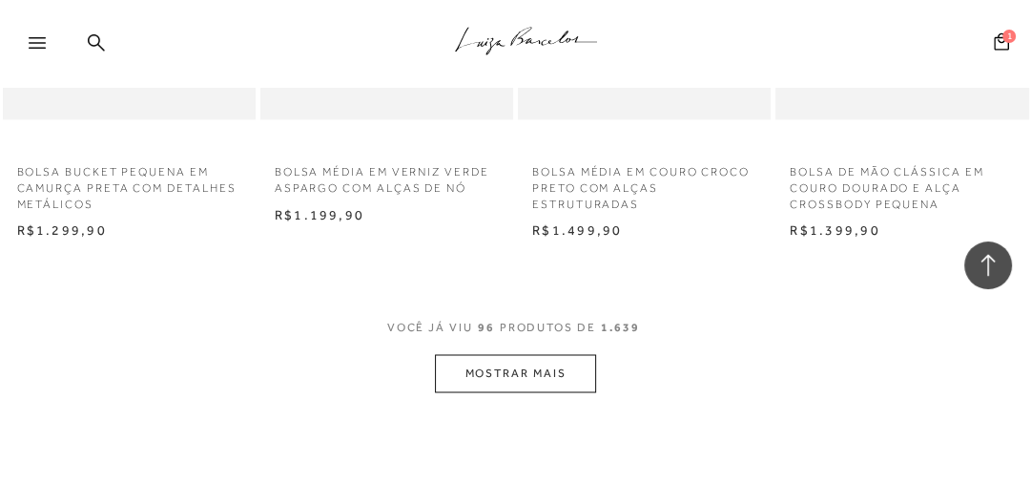
click at [532, 376] on button "MOSTRAR MAIS" at bounding box center [515, 372] width 160 height 37
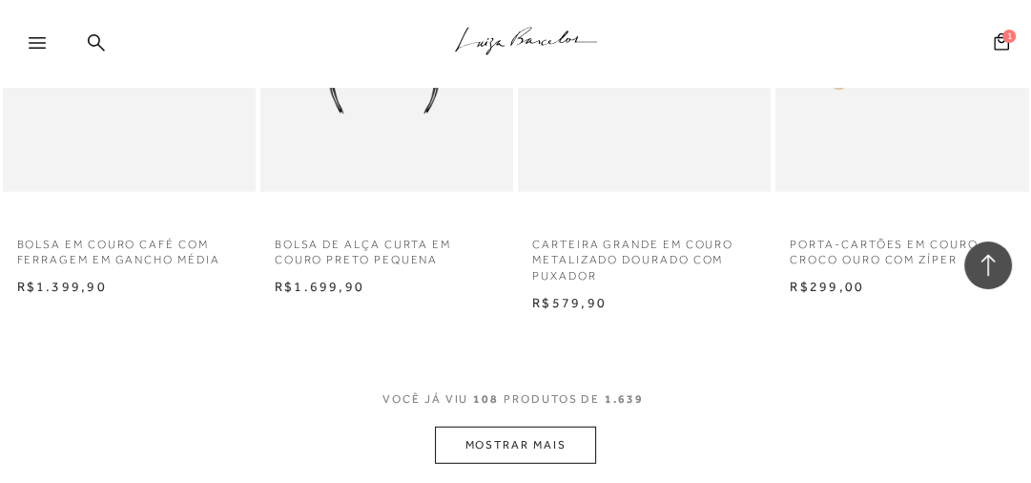
scroll to position [14016, 0]
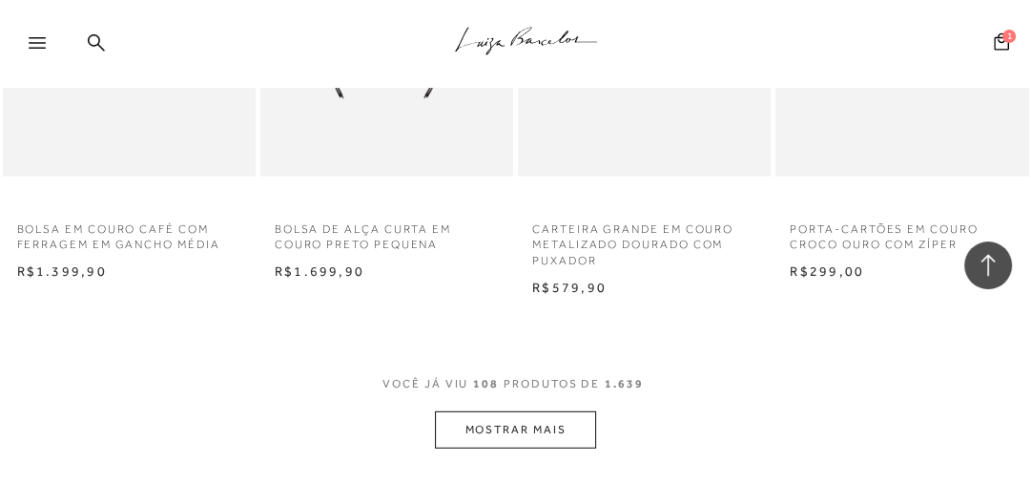
click at [544, 442] on button "MOSTRAR MAIS" at bounding box center [515, 429] width 160 height 37
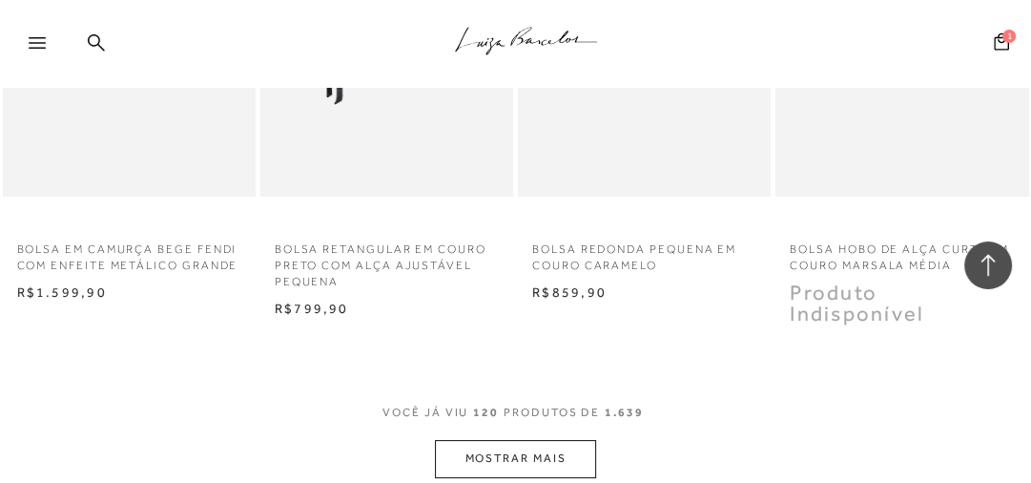
scroll to position [15619, 0]
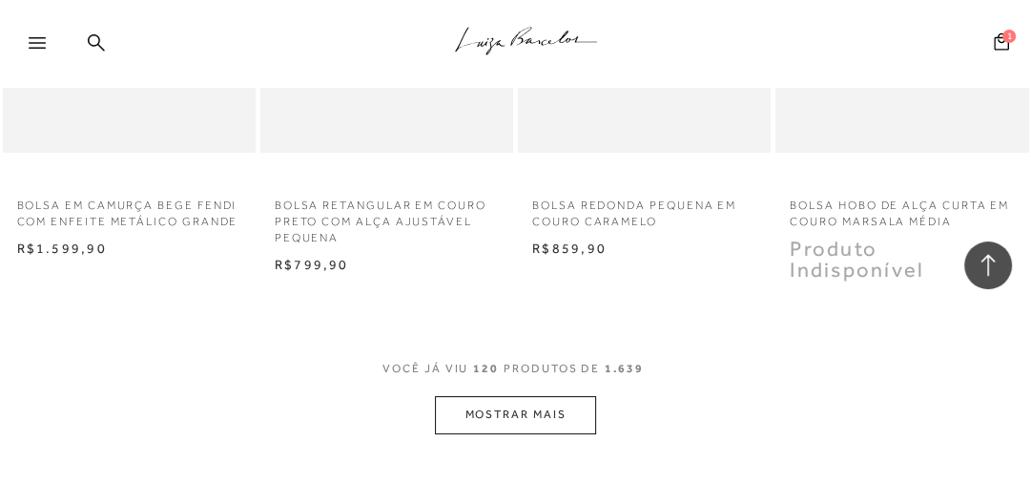
click at [536, 409] on button "MOSTRAR MAIS" at bounding box center [515, 414] width 160 height 37
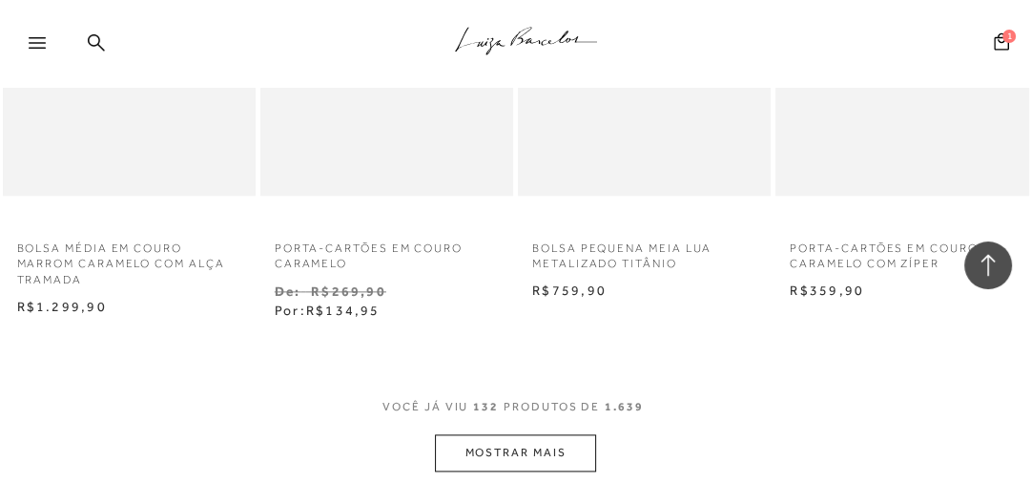
scroll to position [17145, 0]
click at [512, 440] on button "MOSTRAR MAIS" at bounding box center [515, 451] width 160 height 37
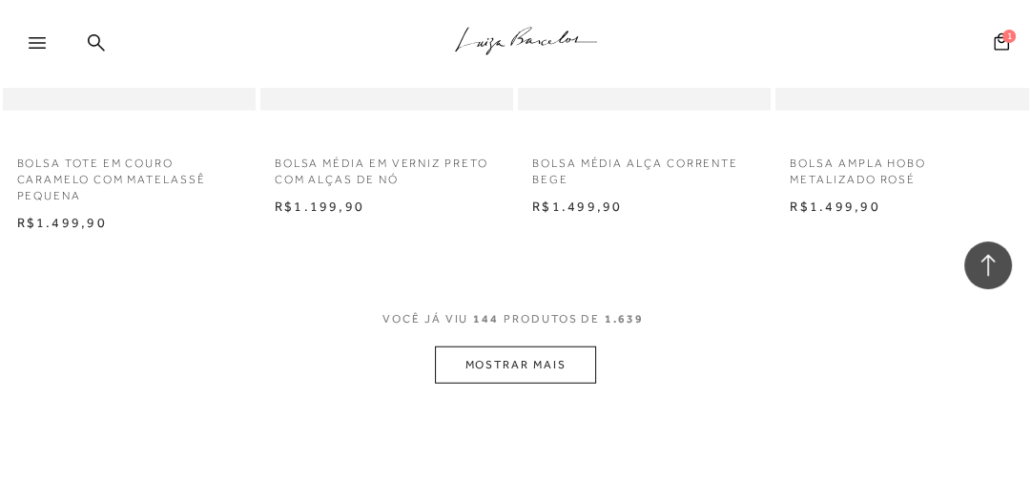
scroll to position [18800, 0]
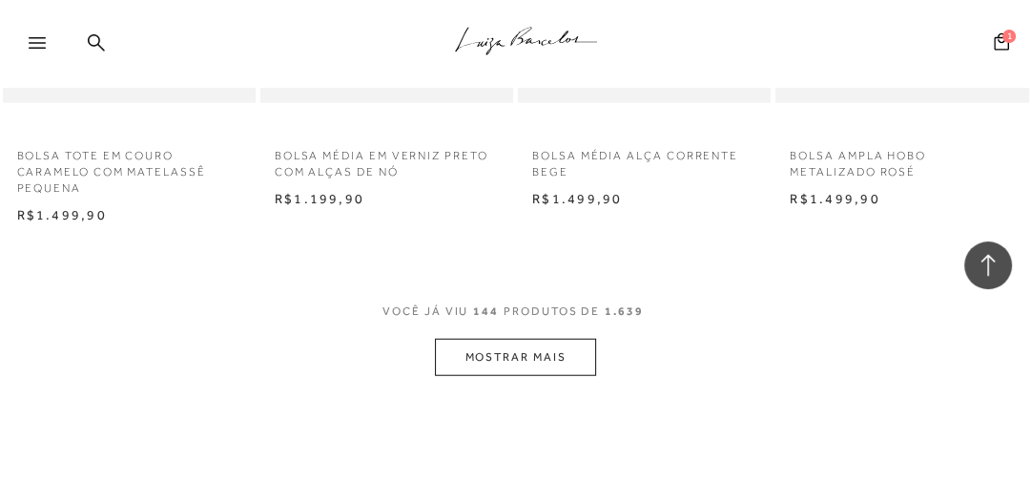
click at [536, 357] on button "MOSTRAR MAIS" at bounding box center [515, 357] width 160 height 37
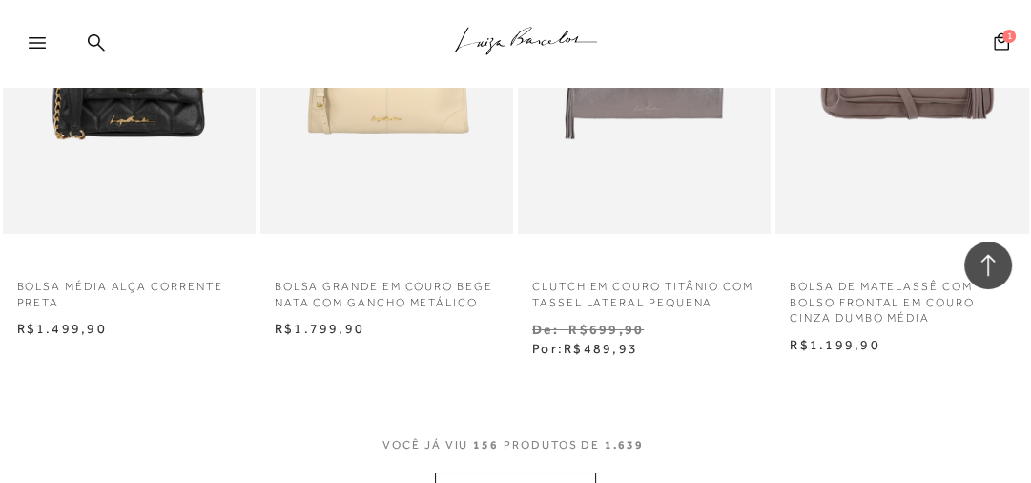
scroll to position [20412, 0]
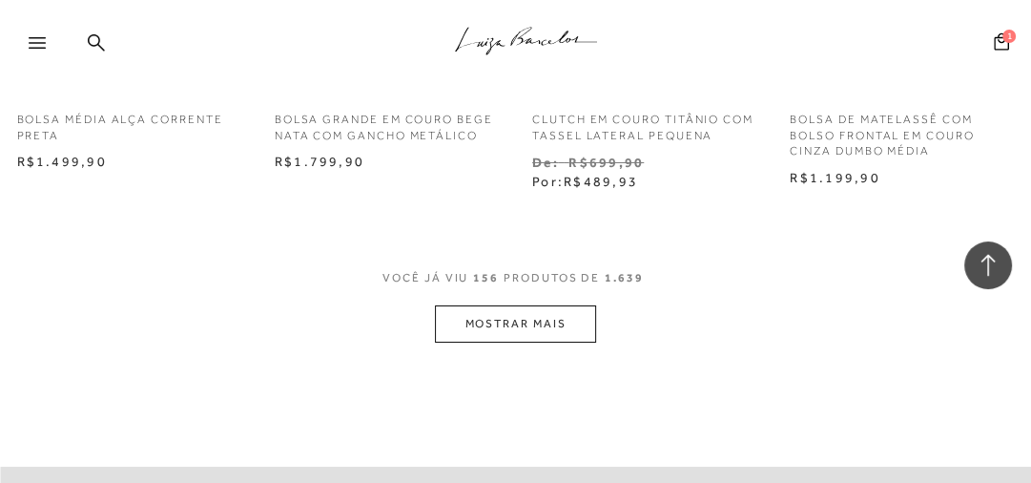
click at [535, 333] on button "MOSTRAR MAIS" at bounding box center [515, 323] width 160 height 37
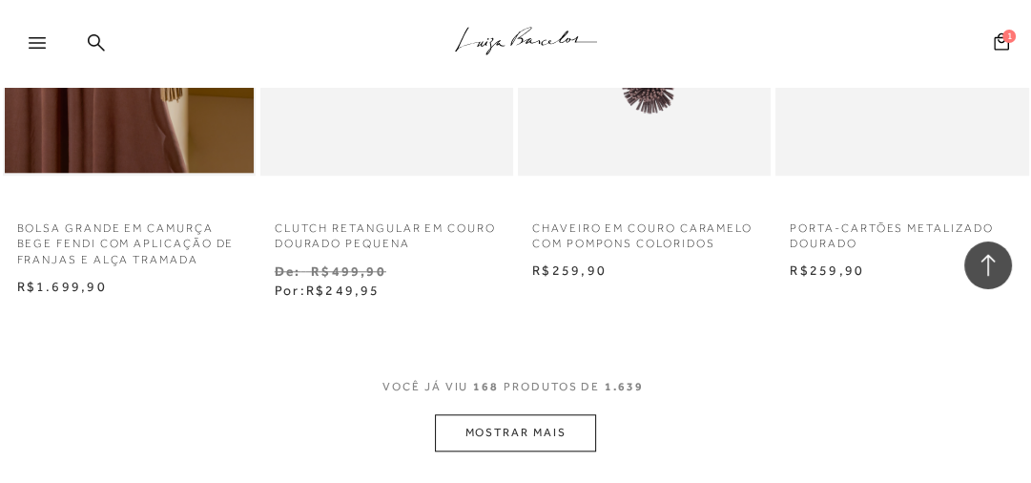
scroll to position [21972, 0]
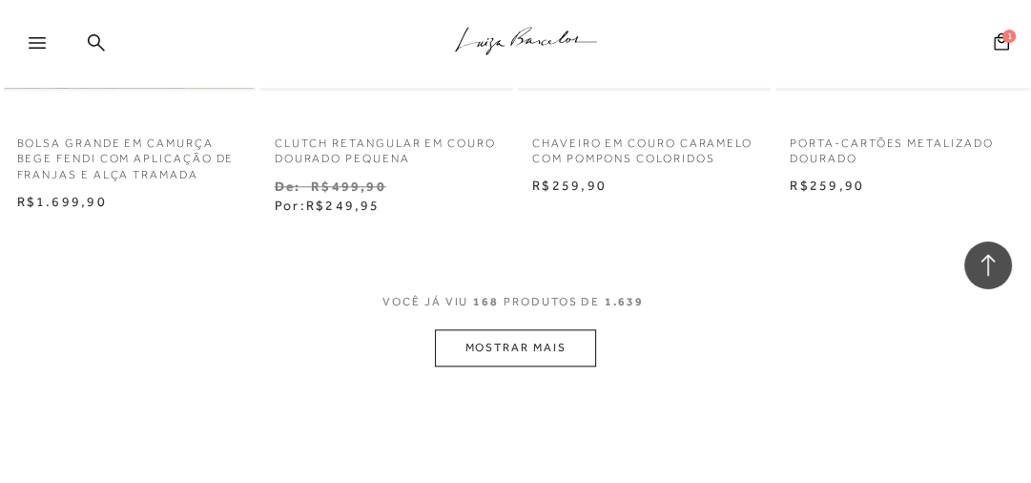
click at [552, 342] on button "MOSTRAR MAIS" at bounding box center [515, 347] width 160 height 37
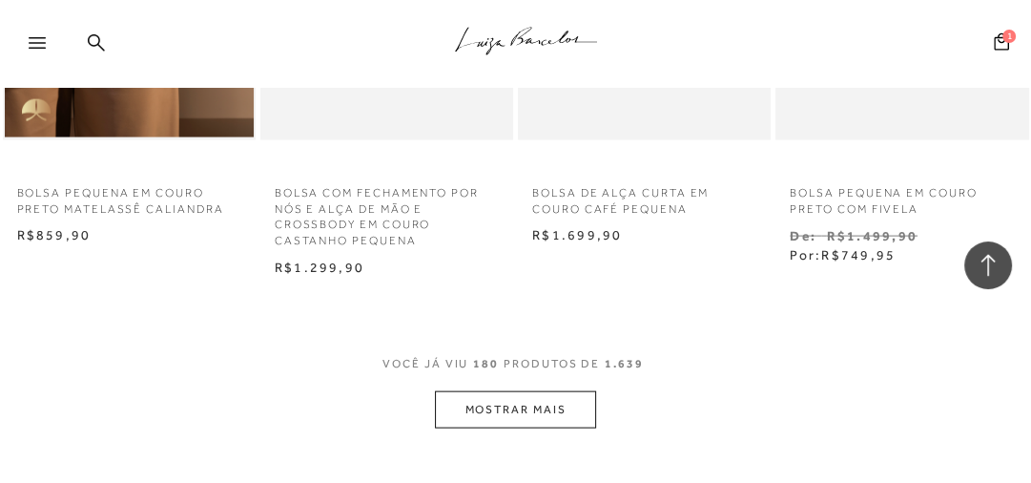
scroll to position [23477, 0]
click at [511, 396] on button "MOSTRAR MAIS" at bounding box center [515, 409] width 160 height 37
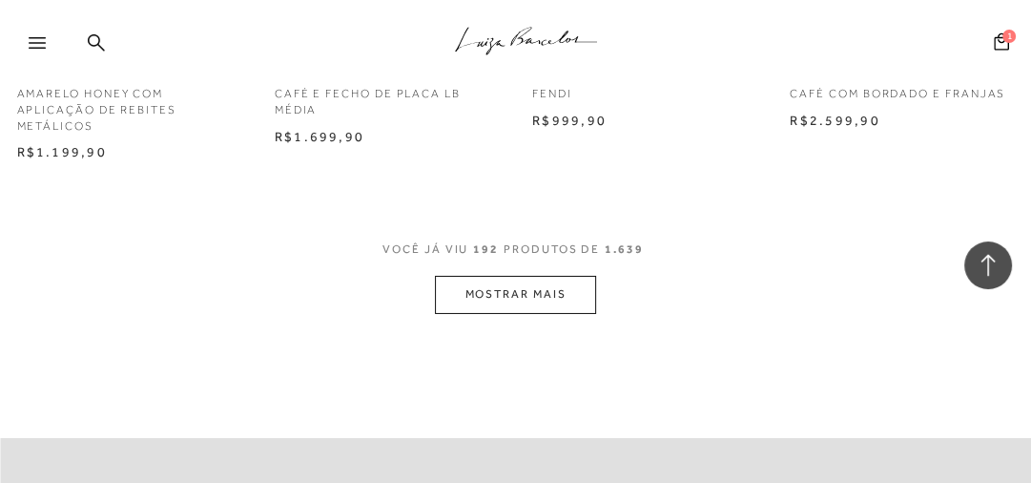
scroll to position [25232, 0]
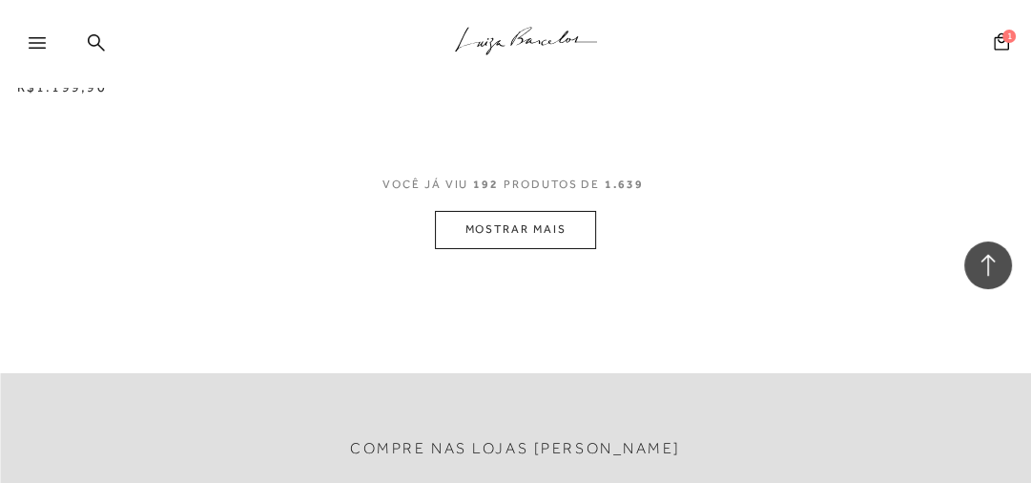
click at [489, 230] on button "MOSTRAR MAIS" at bounding box center [515, 229] width 160 height 37
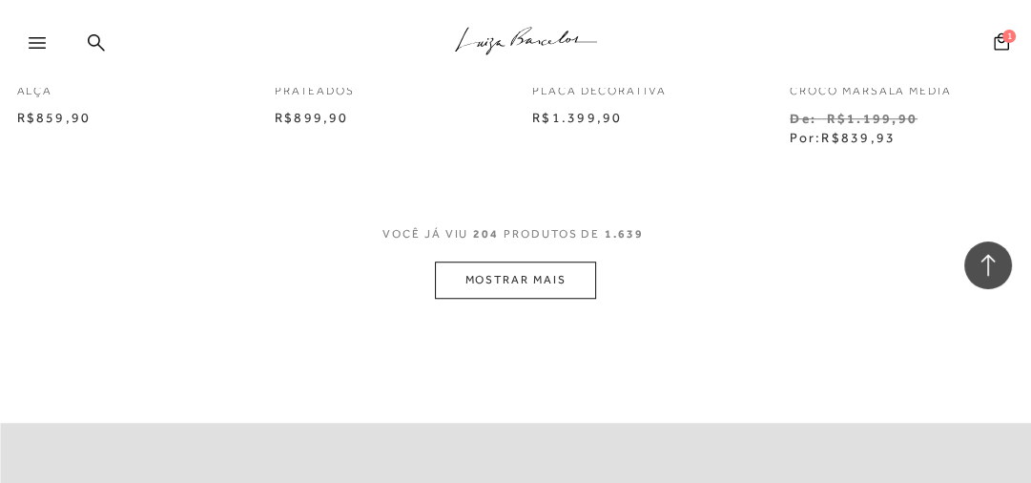
scroll to position [26792, 0]
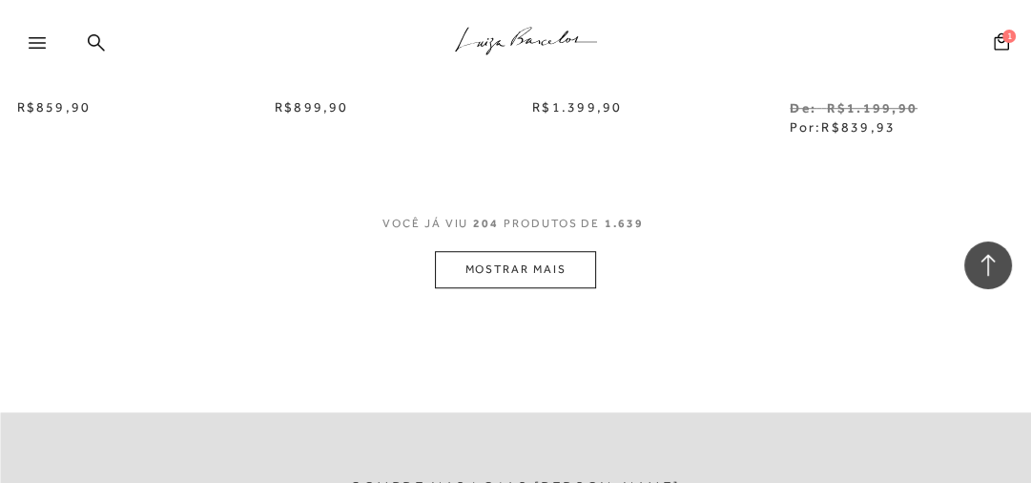
click at [529, 256] on button "MOSTRAR MAIS" at bounding box center [515, 269] width 160 height 37
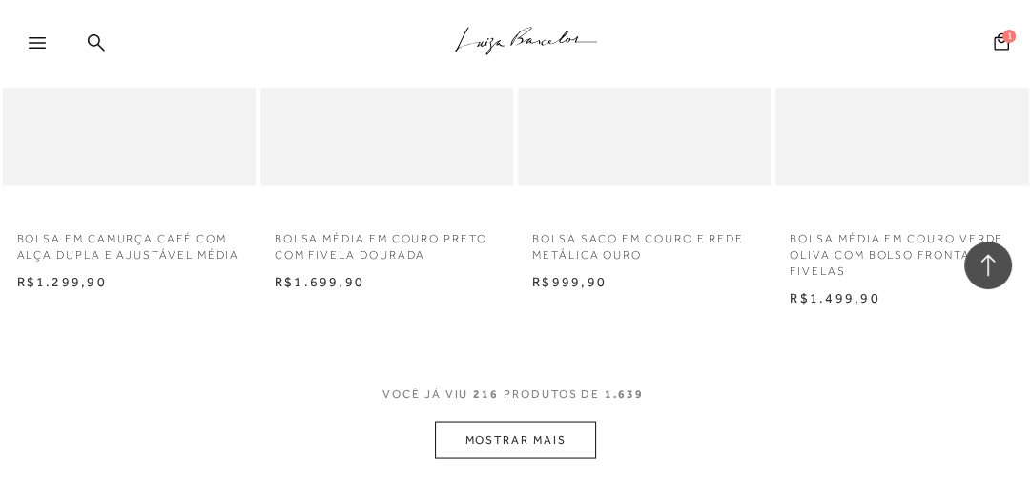
scroll to position [28242, 0]
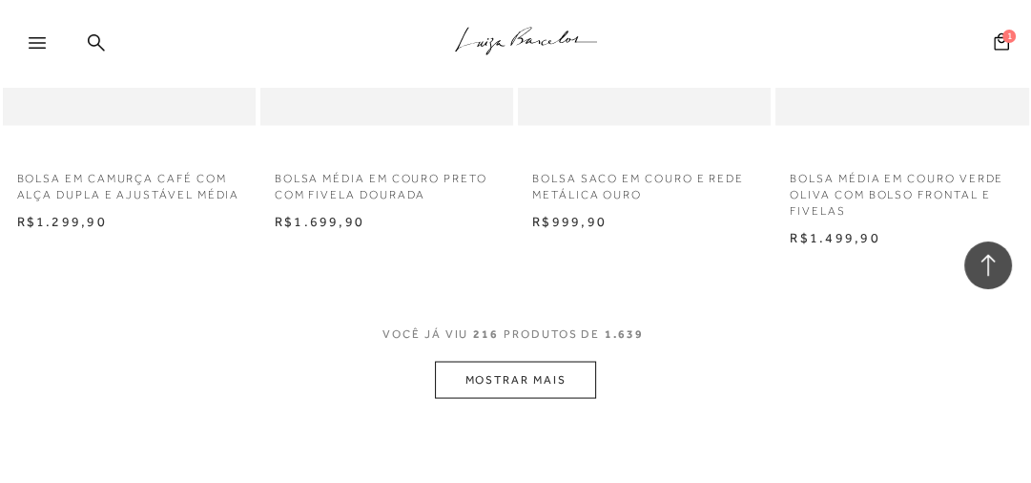
click at [533, 382] on button "MOSTRAR MAIS" at bounding box center [515, 379] width 160 height 37
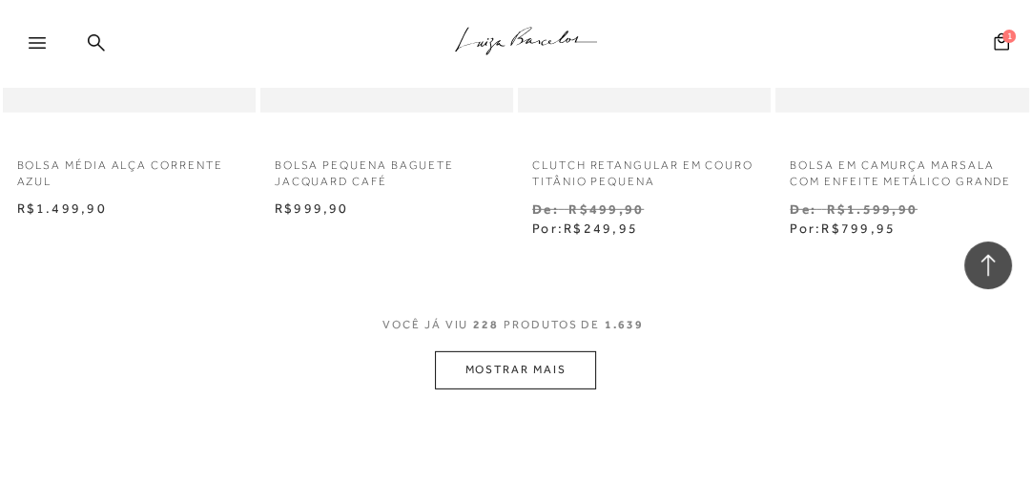
scroll to position [29845, 0]
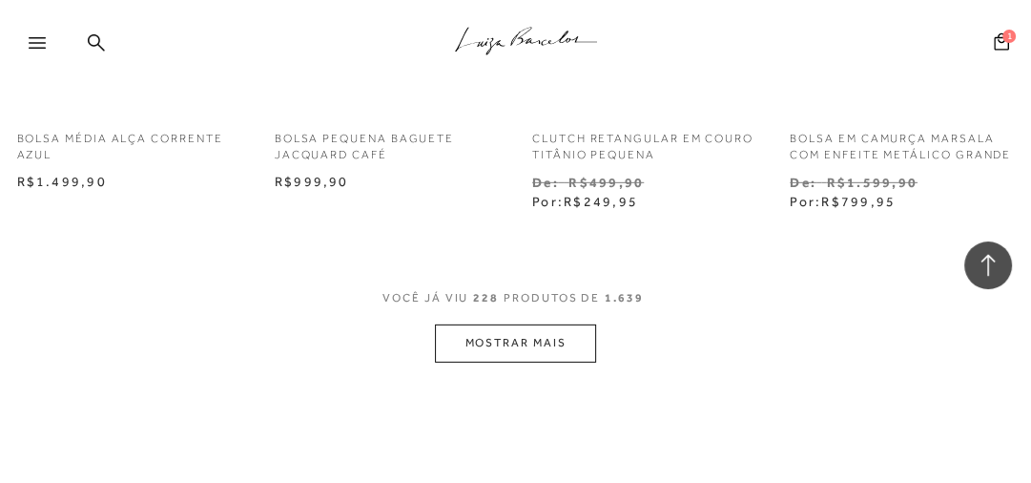
click at [518, 329] on button "MOSTRAR MAIS" at bounding box center [515, 342] width 160 height 37
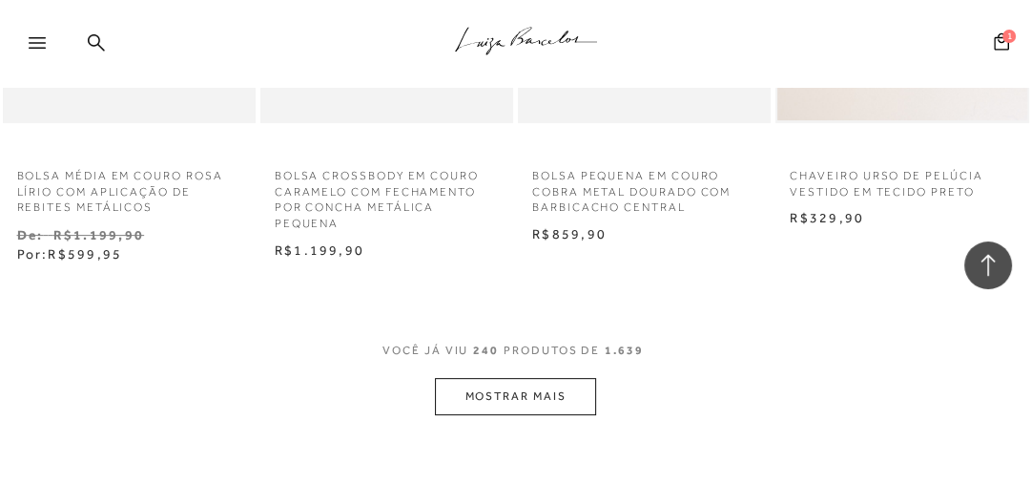
scroll to position [31371, 0]
click at [559, 385] on button "MOSTRAR MAIS" at bounding box center [515, 396] width 160 height 37
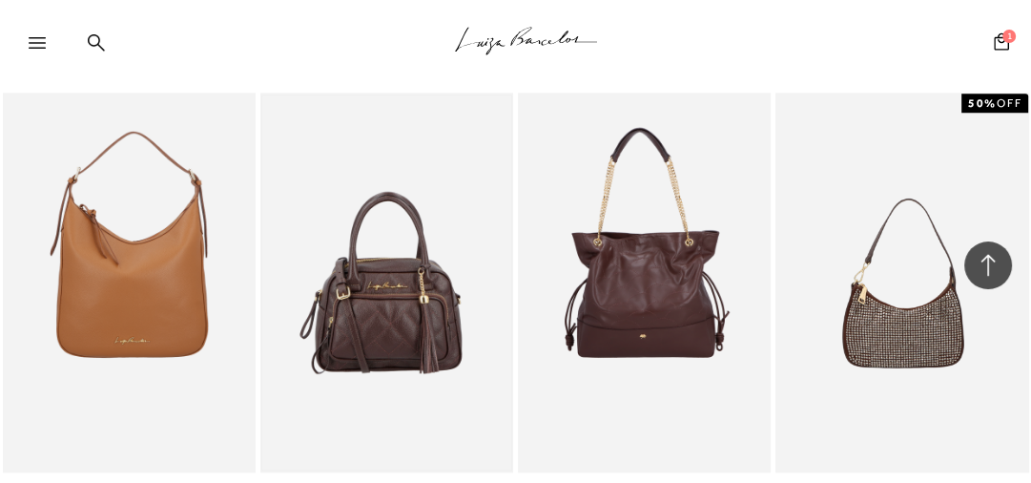
scroll to position [32627, 0]
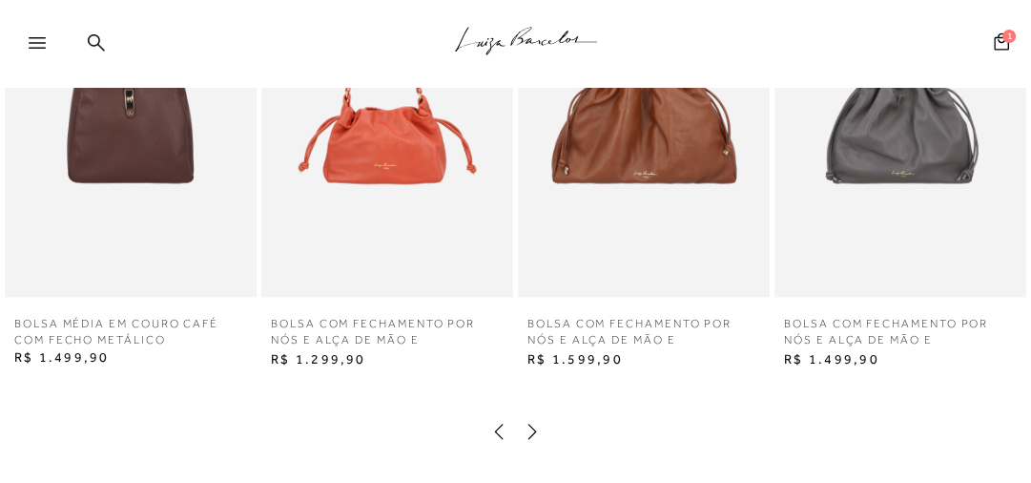
scroll to position [1444, 0]
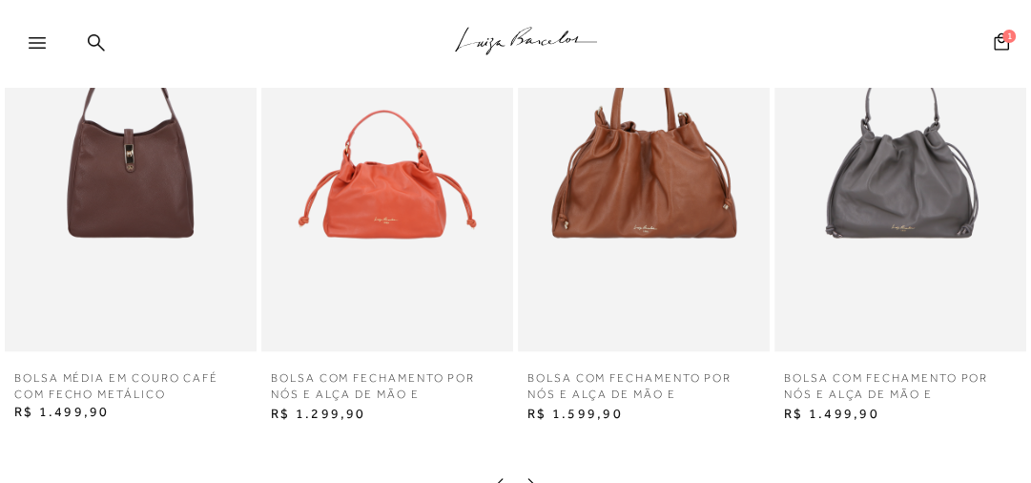
click at [606, 292] on img at bounding box center [644, 162] width 252 height 378
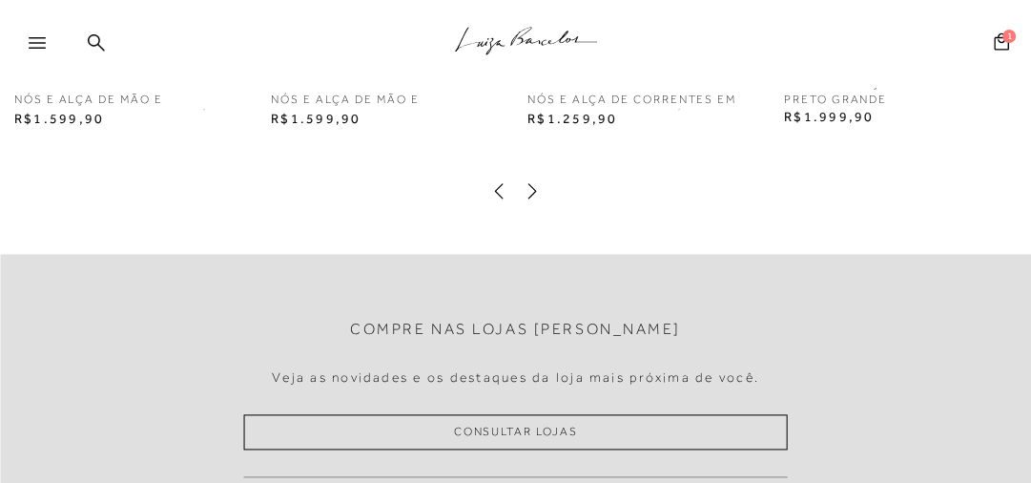
scroll to position [1502, 0]
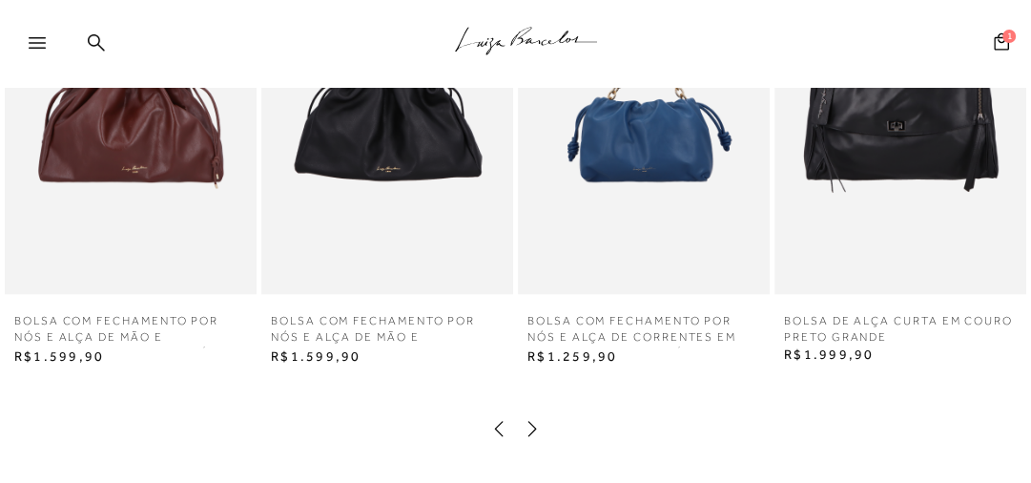
click at [525, 438] on icon at bounding box center [532, 428] width 19 height 19
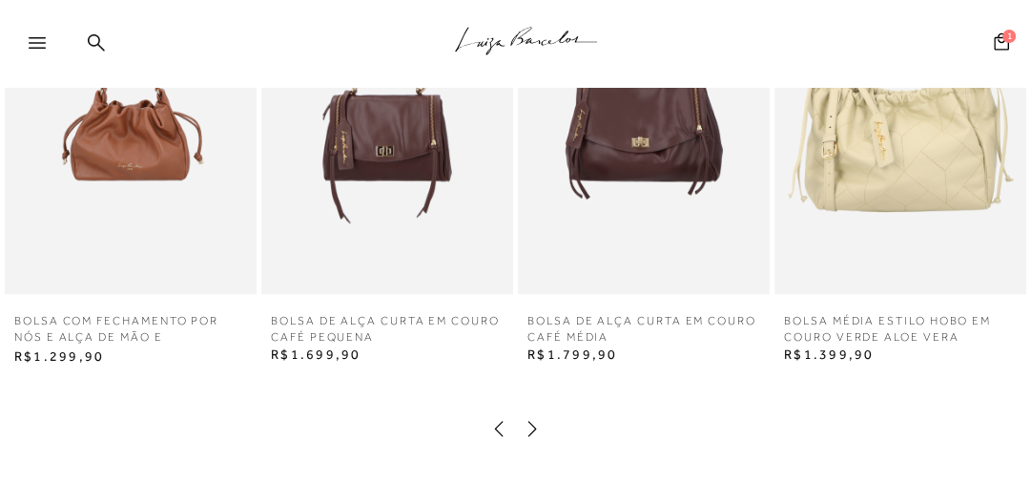
click at [535, 436] on icon at bounding box center [532, 428] width 19 height 19
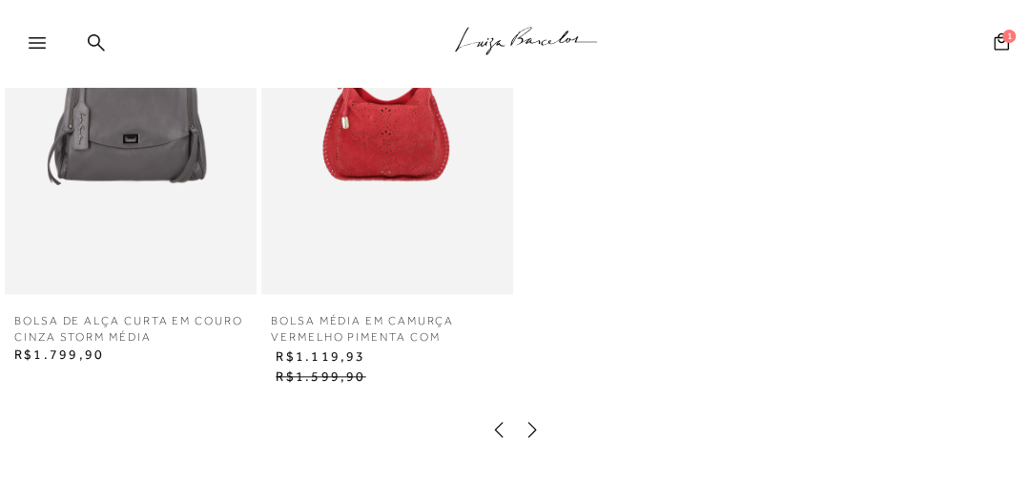
click at [535, 436] on icon at bounding box center [532, 429] width 19 height 19
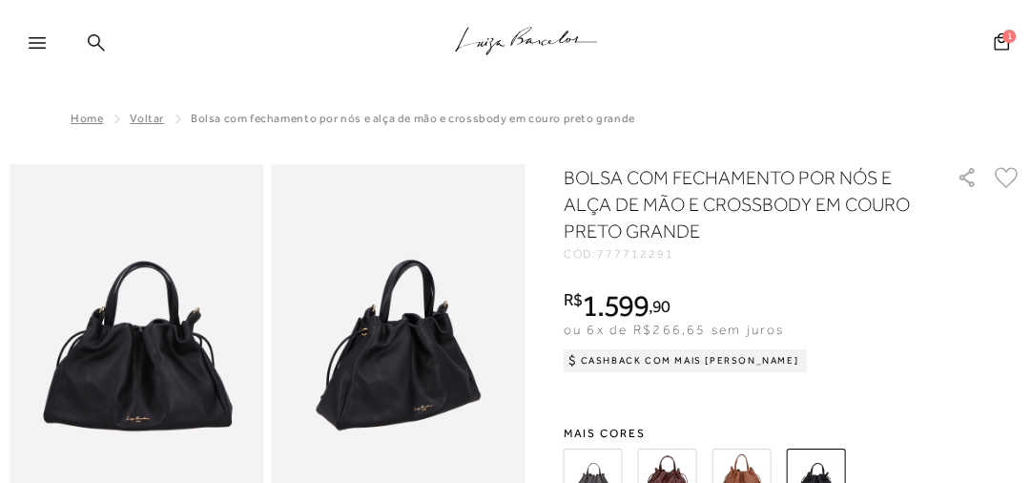
click at [95, 43] on icon at bounding box center [96, 42] width 17 height 18
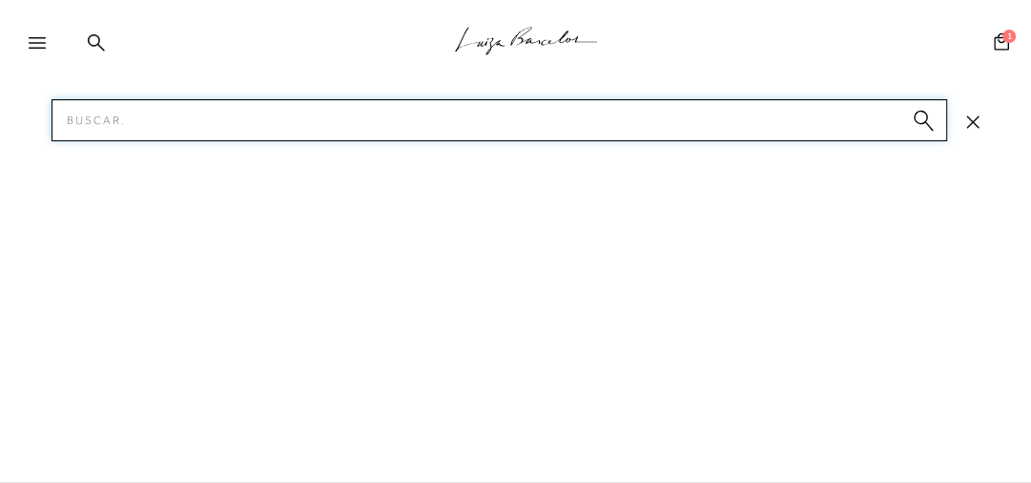
click at [104, 120] on input "Pesquisar" at bounding box center [500, 120] width 896 height 42
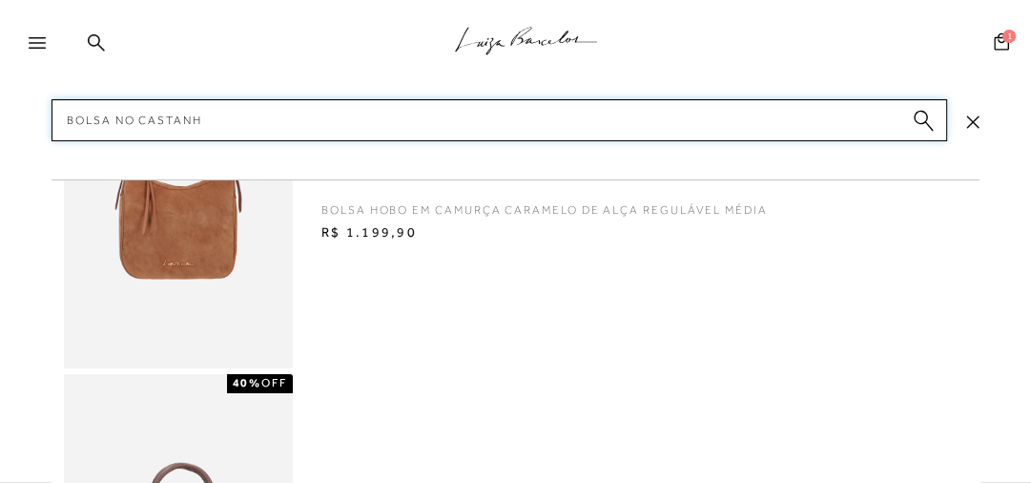
type input "bolsa no castanho"
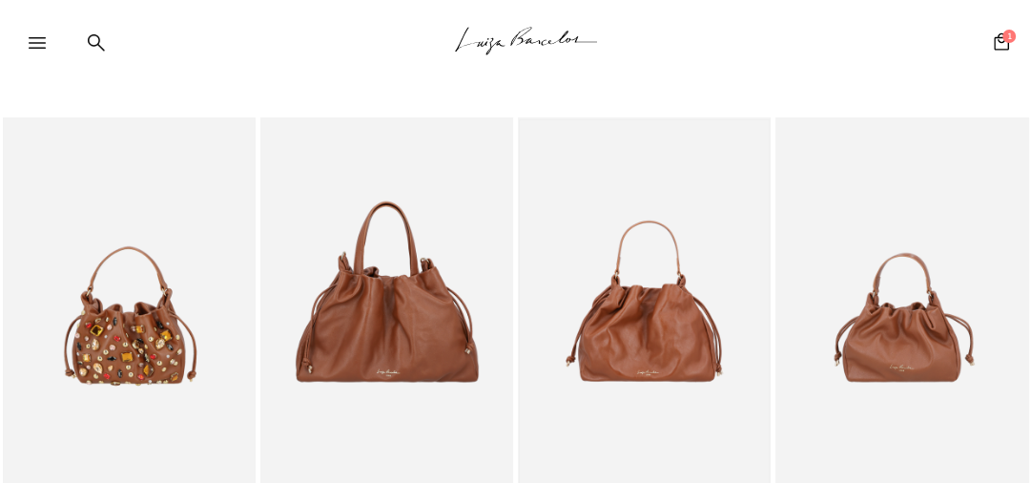
scroll to position [76, 0]
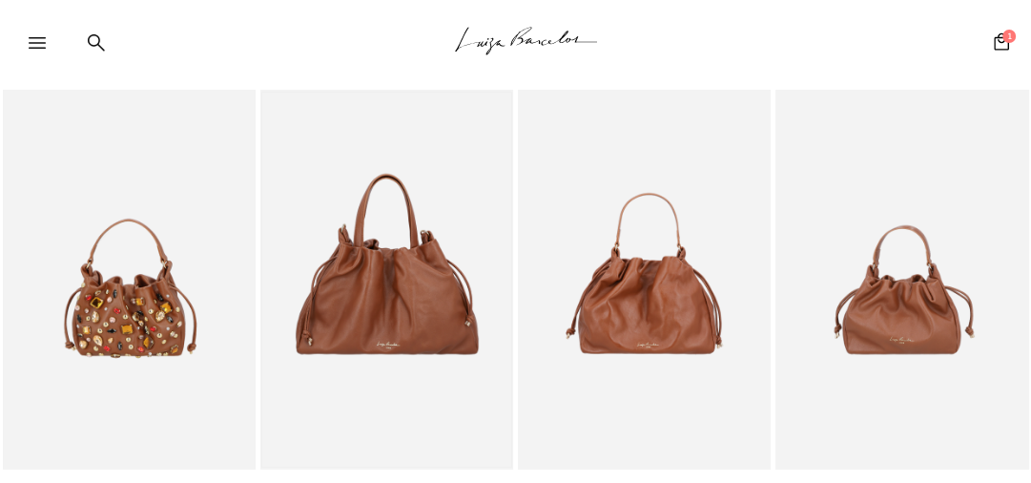
click at [463, 359] on img at bounding box center [386, 280] width 249 height 374
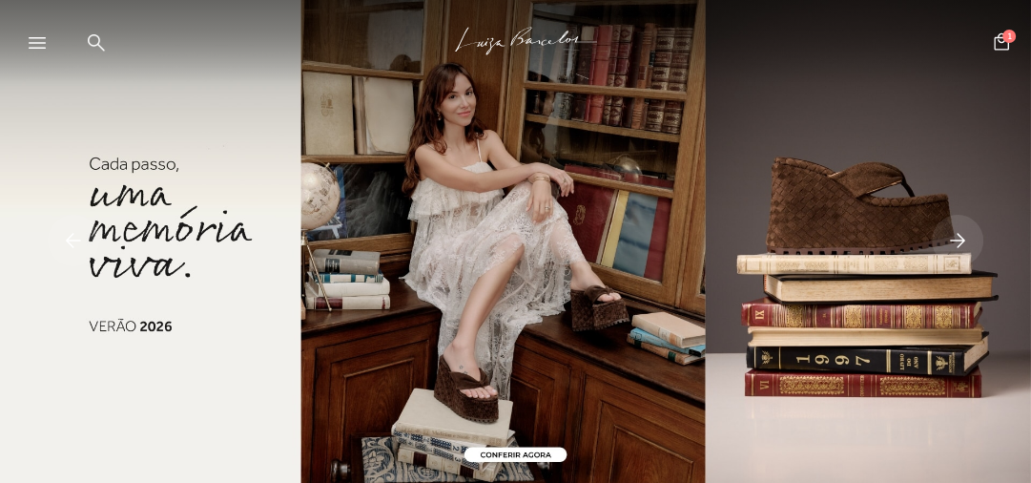
drag, startPoint x: 0, startPoint y: 0, endPoint x: 34, endPoint y: 46, distance: 57.2
click at [34, 46] on icon at bounding box center [37, 42] width 17 height 11
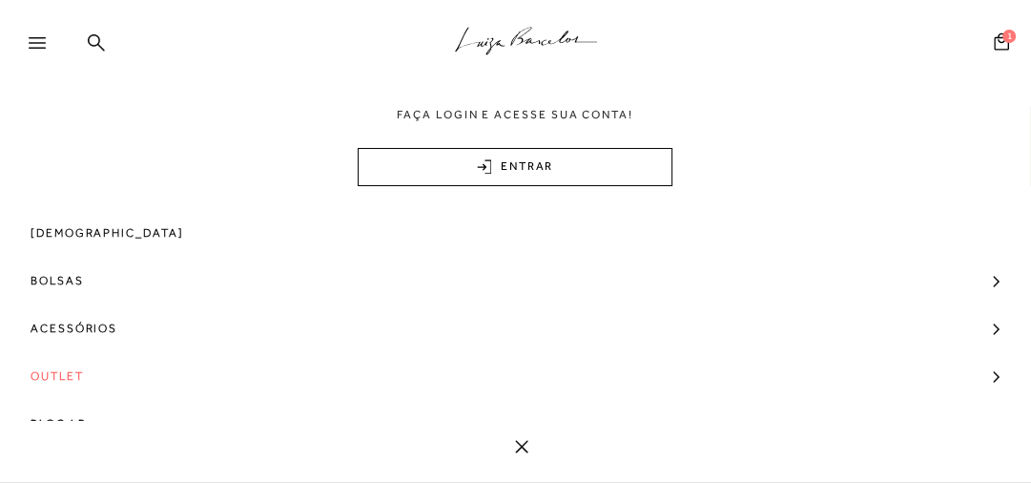
scroll to position [214, 0]
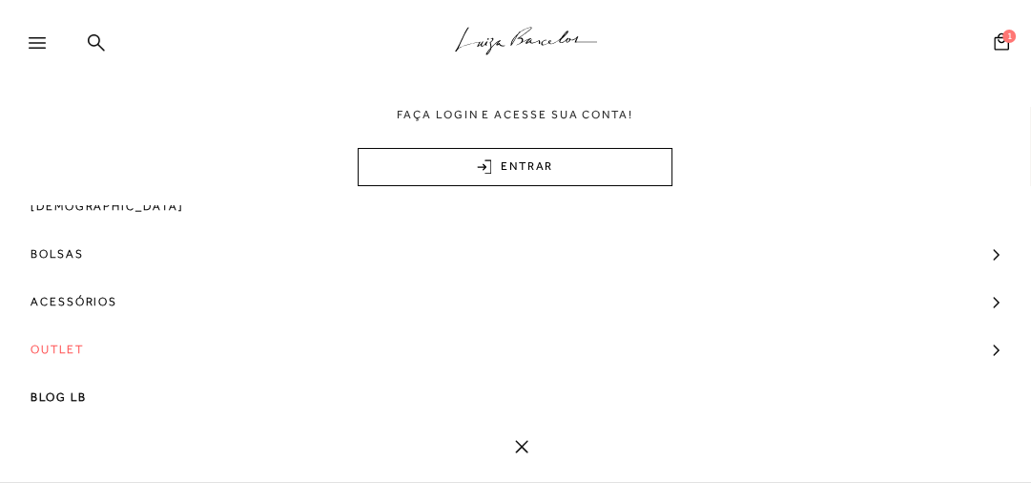
click at [56, 341] on span "Outlet" at bounding box center [57, 349] width 53 height 48
click at [43, 37] on icon at bounding box center [37, 42] width 17 height 11
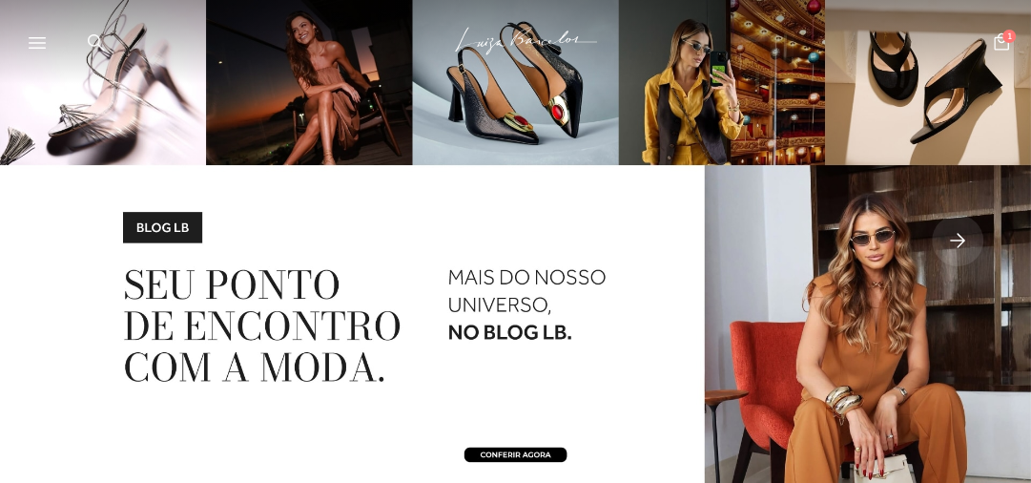
click at [34, 39] on icon at bounding box center [37, 42] width 17 height 11
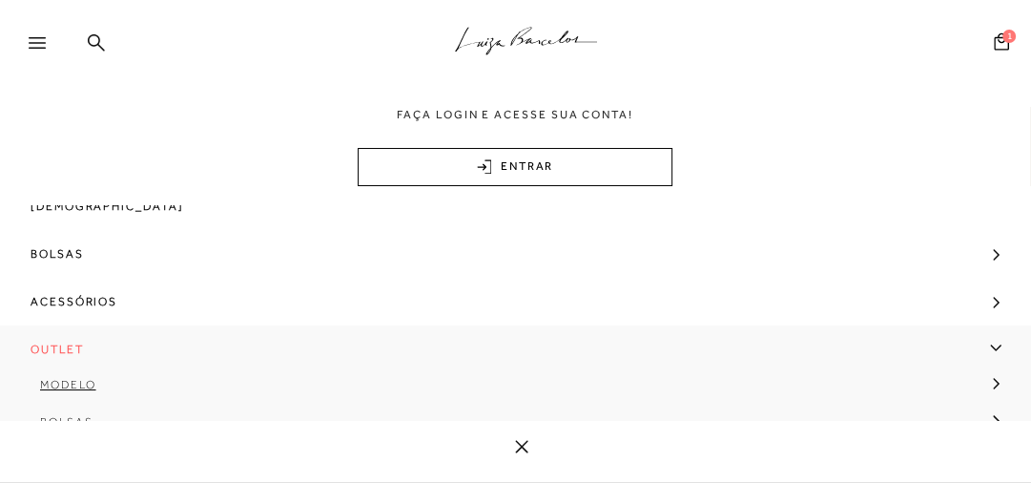
scroll to position [363, 0]
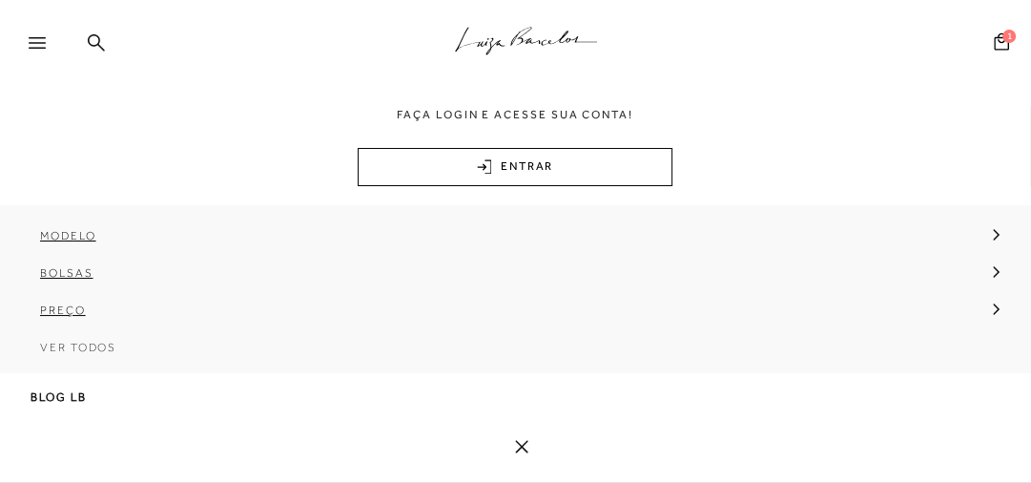
click at [69, 351] on span "Ver Todos" at bounding box center [78, 347] width 76 height 13
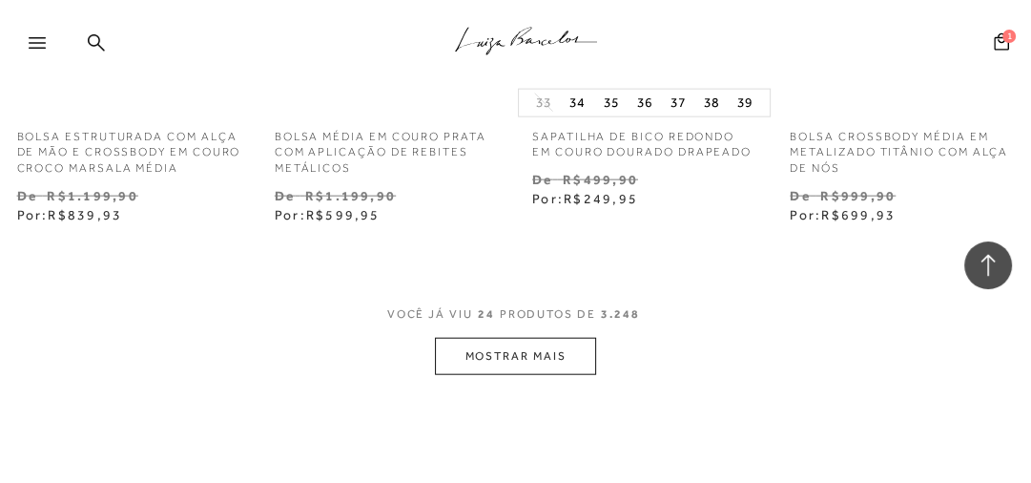
scroll to position [3129, 0]
click at [550, 337] on button "MOSTRAR MAIS" at bounding box center [515, 355] width 160 height 37
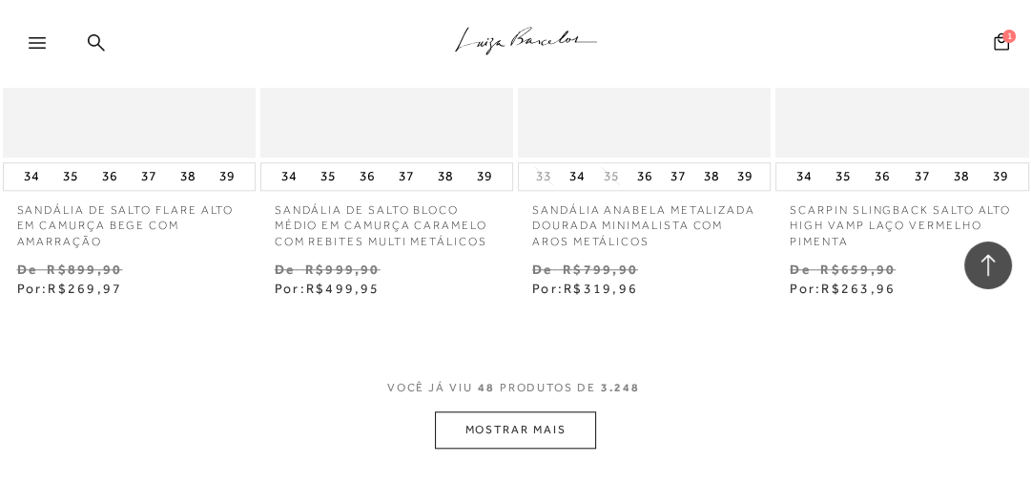
scroll to position [6411, 0]
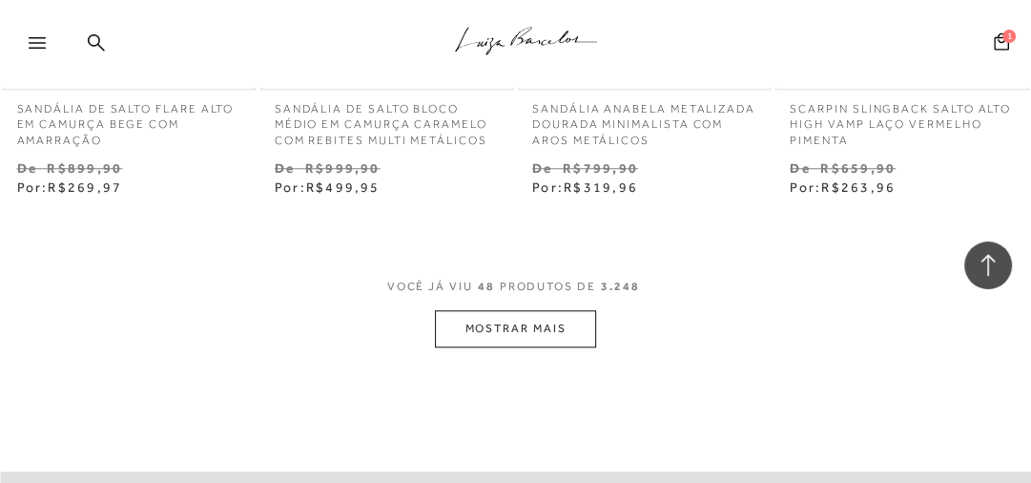
click at [498, 328] on button "MOSTRAR MAIS" at bounding box center [515, 328] width 160 height 37
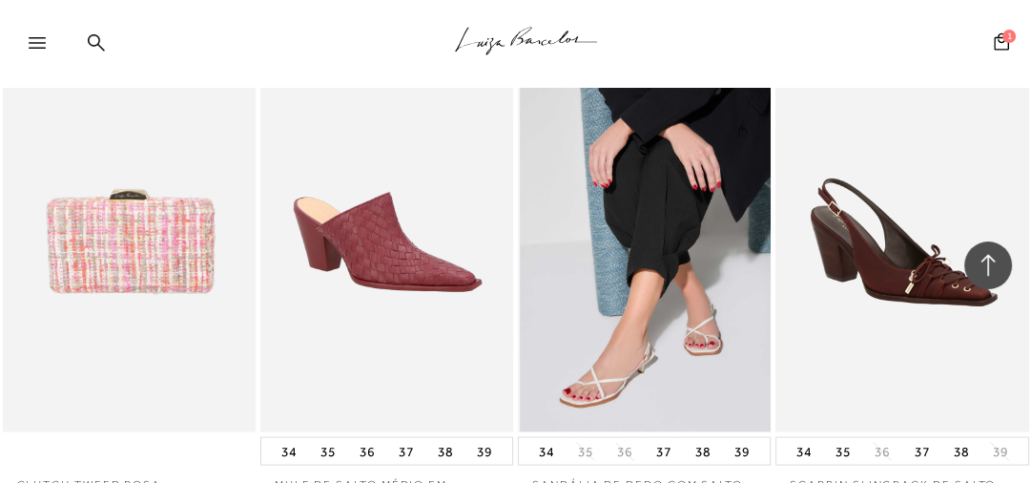
scroll to position [7632, 0]
